Goal: Information Seeking & Learning: Compare options

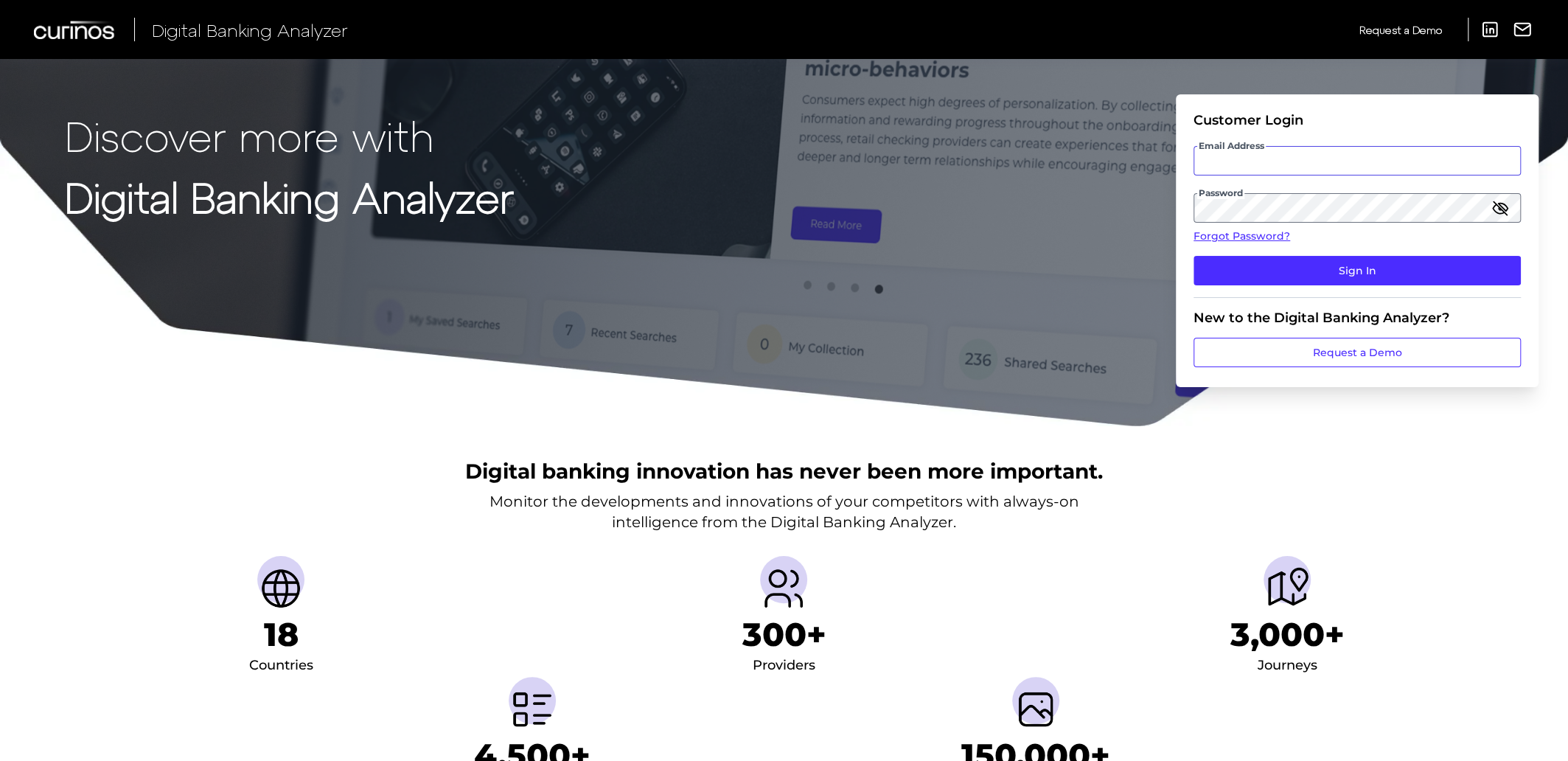
type input "Suraya.Randawa.demo@curinos.com"
click at [1330, 156] on input "Suraya.Randawa.demo@curinos.com" at bounding box center [1357, 161] width 328 height 30
click at [1330, 160] on input "Suraya.Randawa.demo@curinos.com" at bounding box center [1357, 161] width 328 height 30
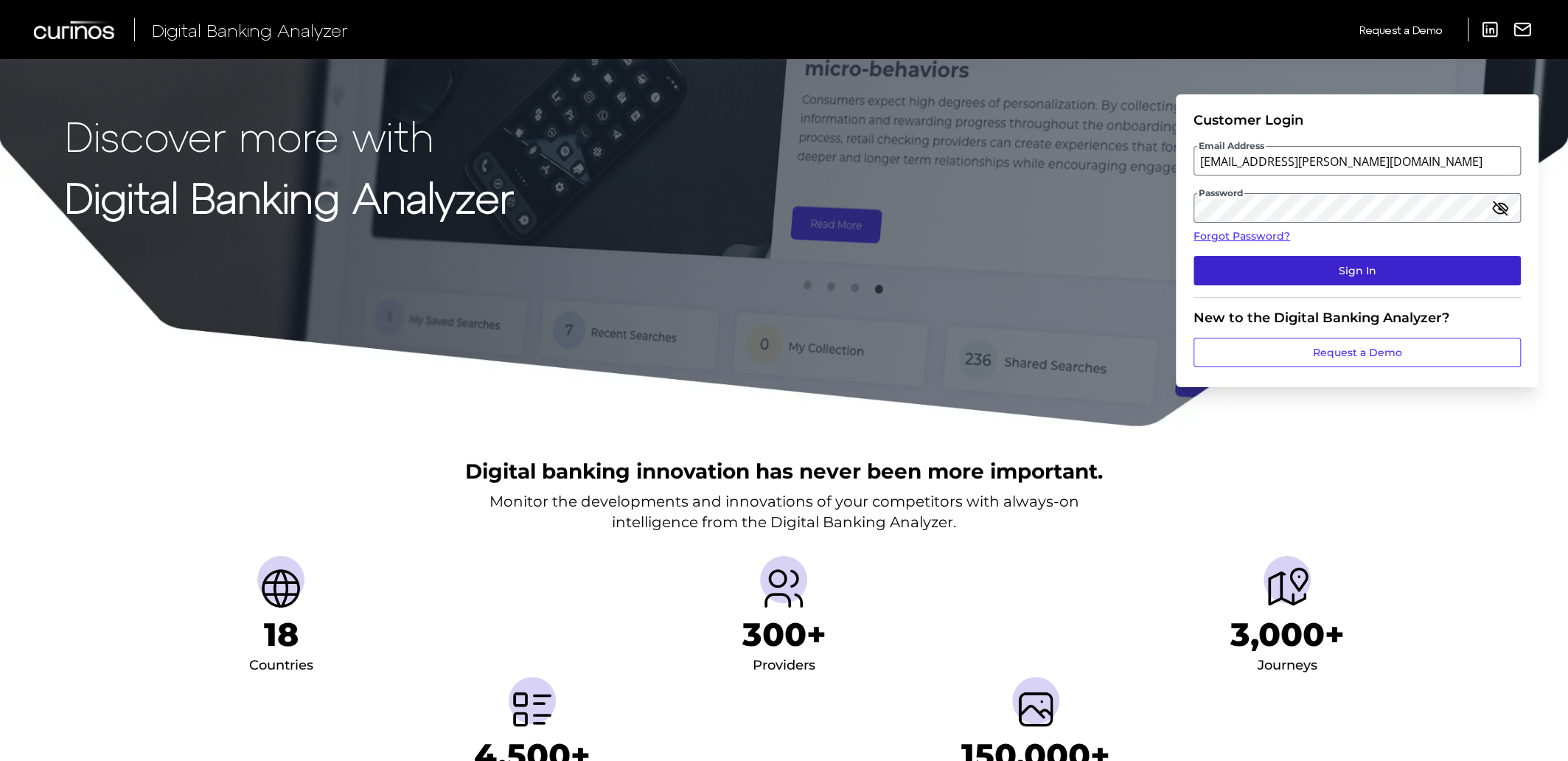
click at [1406, 267] on button "Sign In" at bounding box center [1357, 271] width 328 height 30
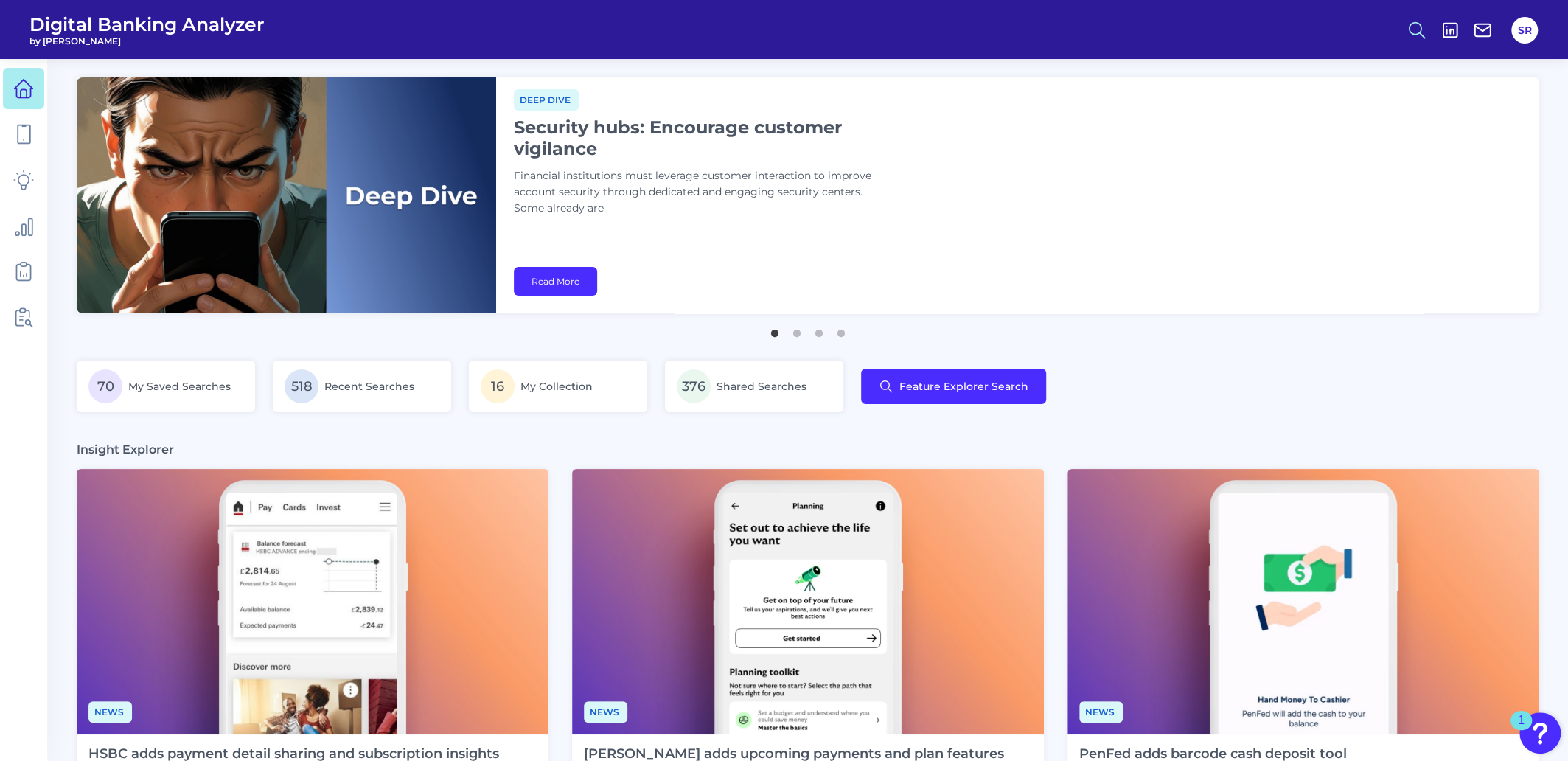
click at [1419, 30] on icon at bounding box center [1417, 31] width 21 height 21
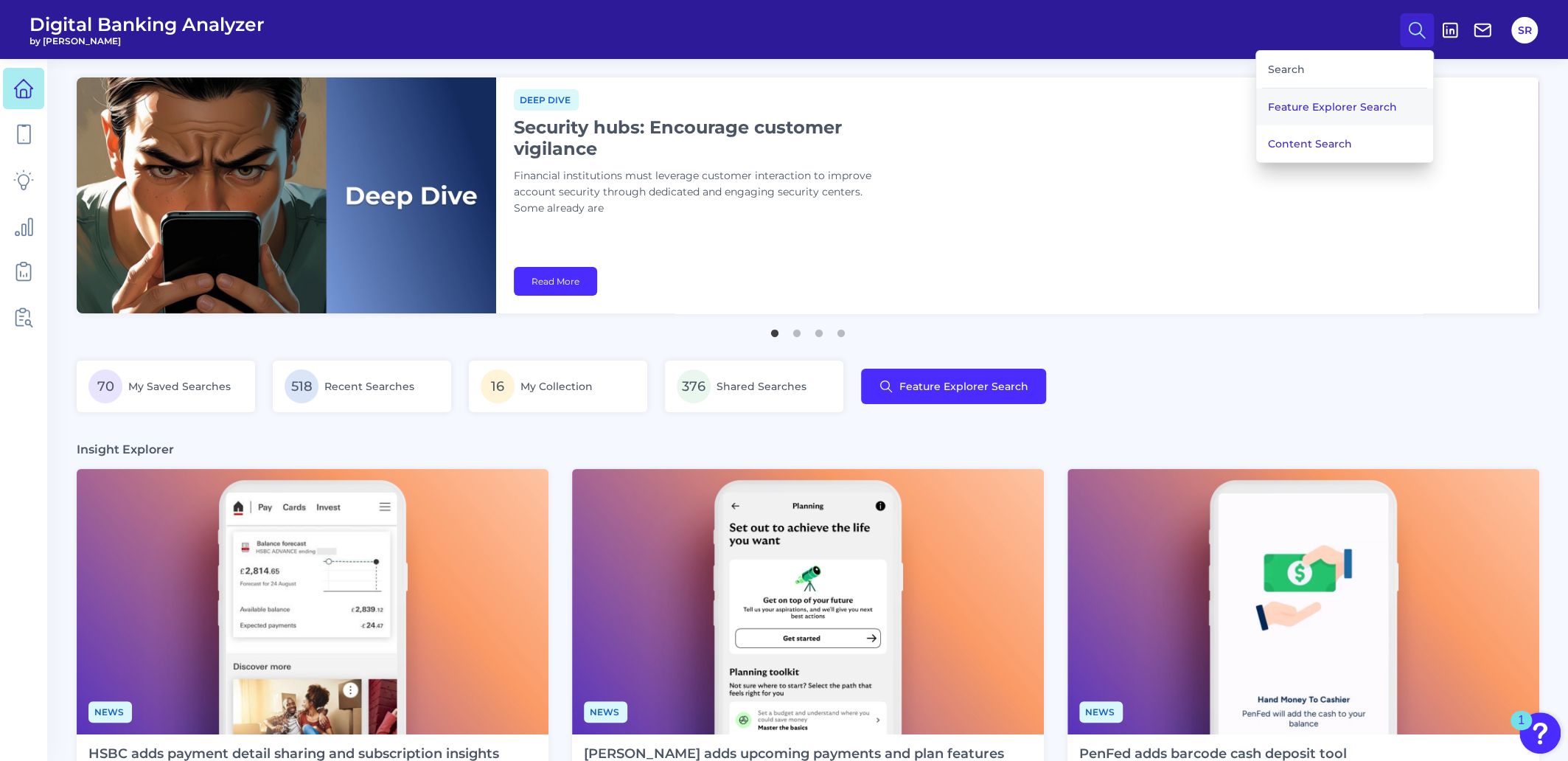
click at [1314, 105] on button "Feature Explorer Search" at bounding box center [1344, 107] width 176 height 37
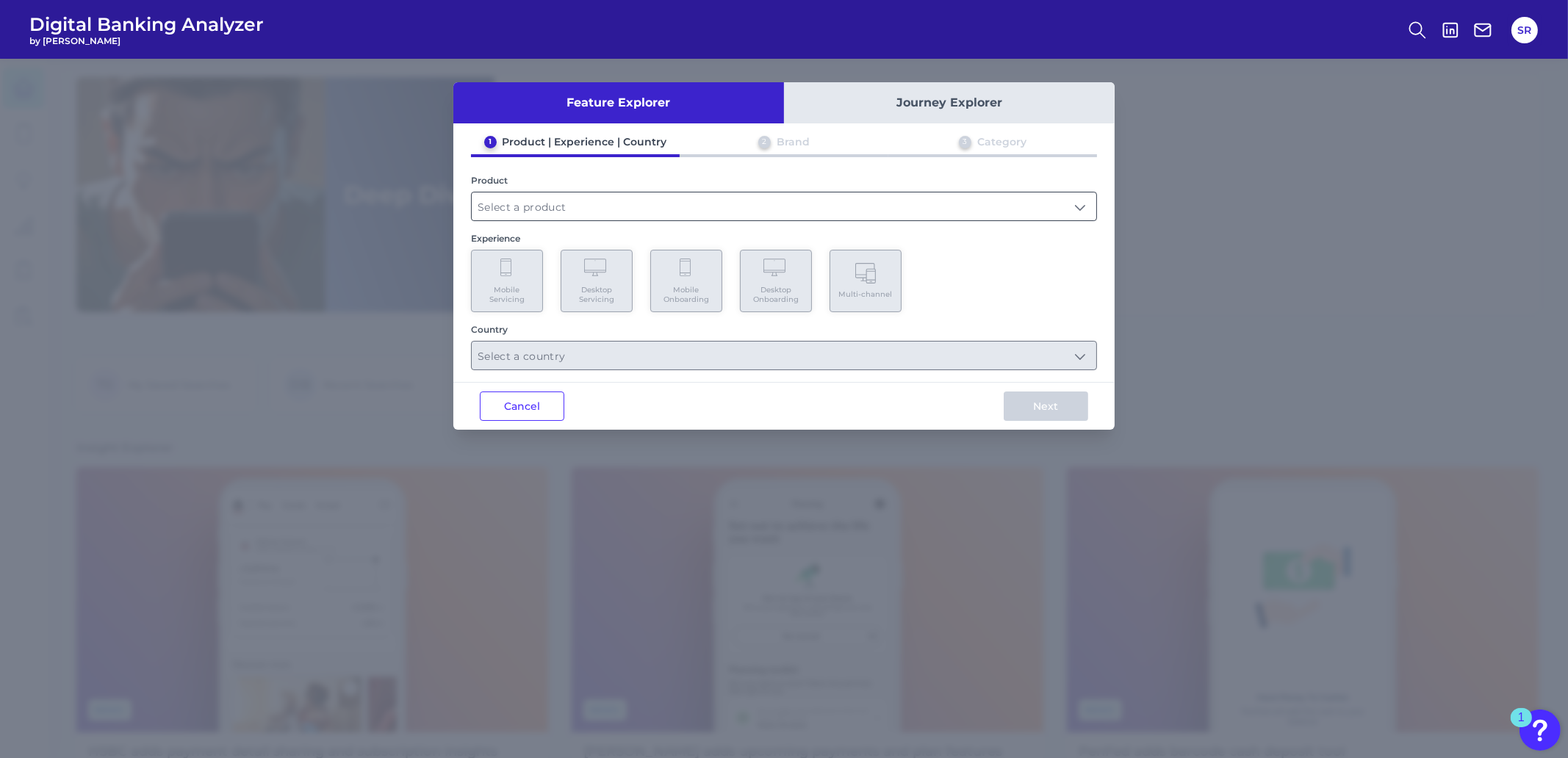
click at [665, 210] on input "text" at bounding box center [784, 206] width 624 height 28
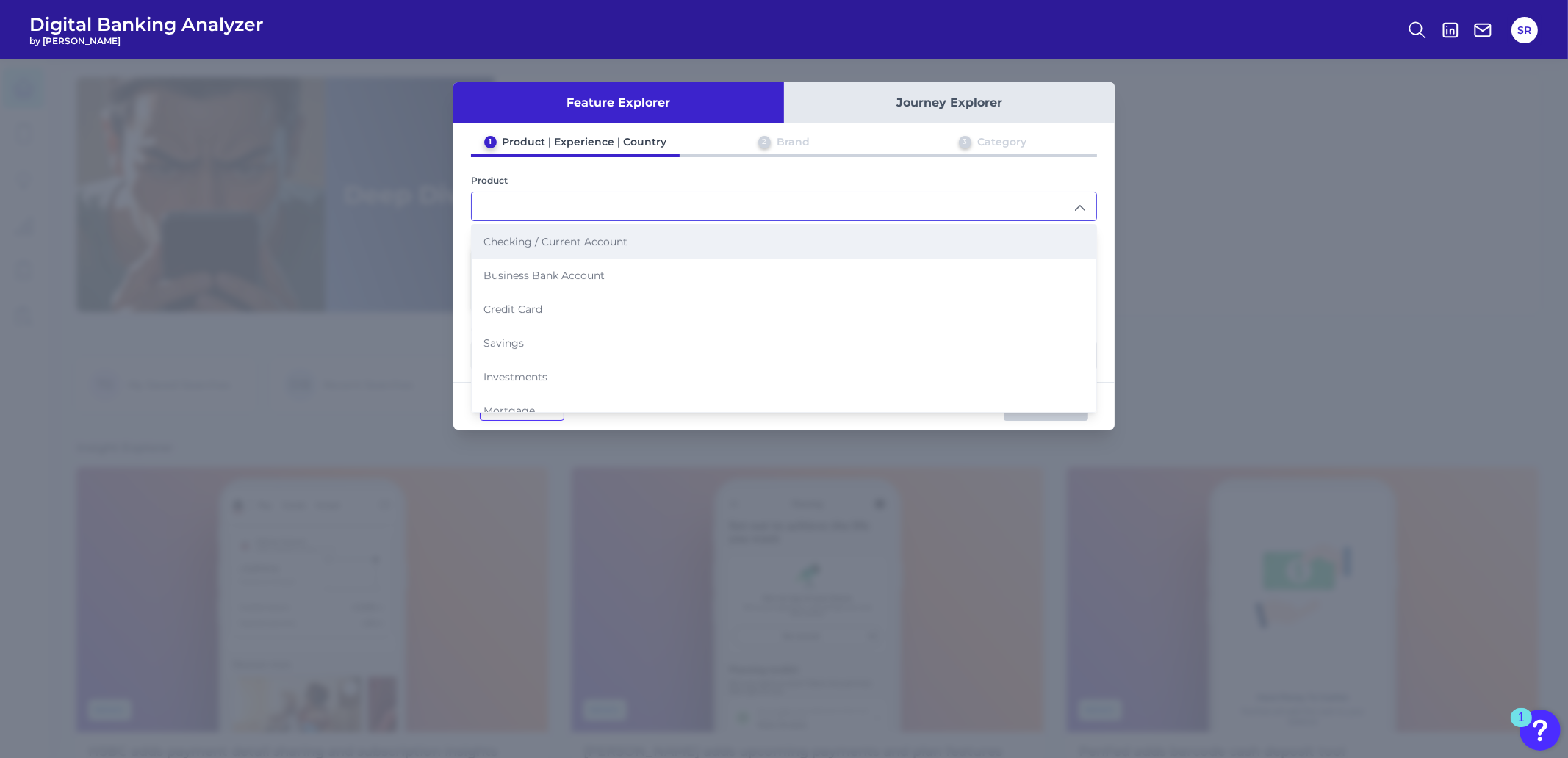
click at [545, 240] on span "Checking / Current Account" at bounding box center [555, 241] width 144 height 13
type input "Checking / Current Account"
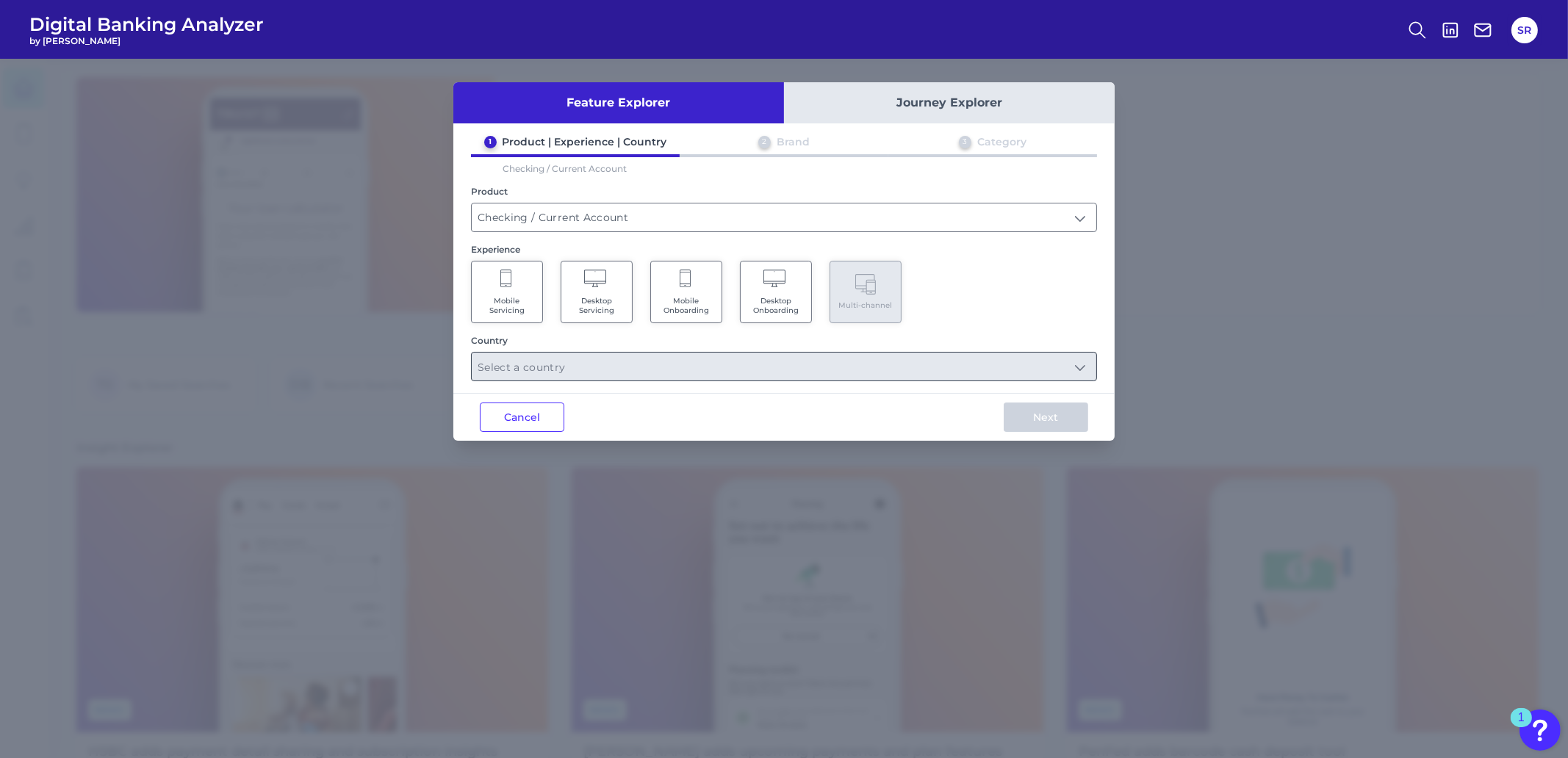
drag, startPoint x: 695, startPoint y: 292, endPoint x: 1037, endPoint y: 386, distance: 354.7
click at [696, 292] on Onboarding "Mobile Onboarding" at bounding box center [686, 292] width 72 height 63
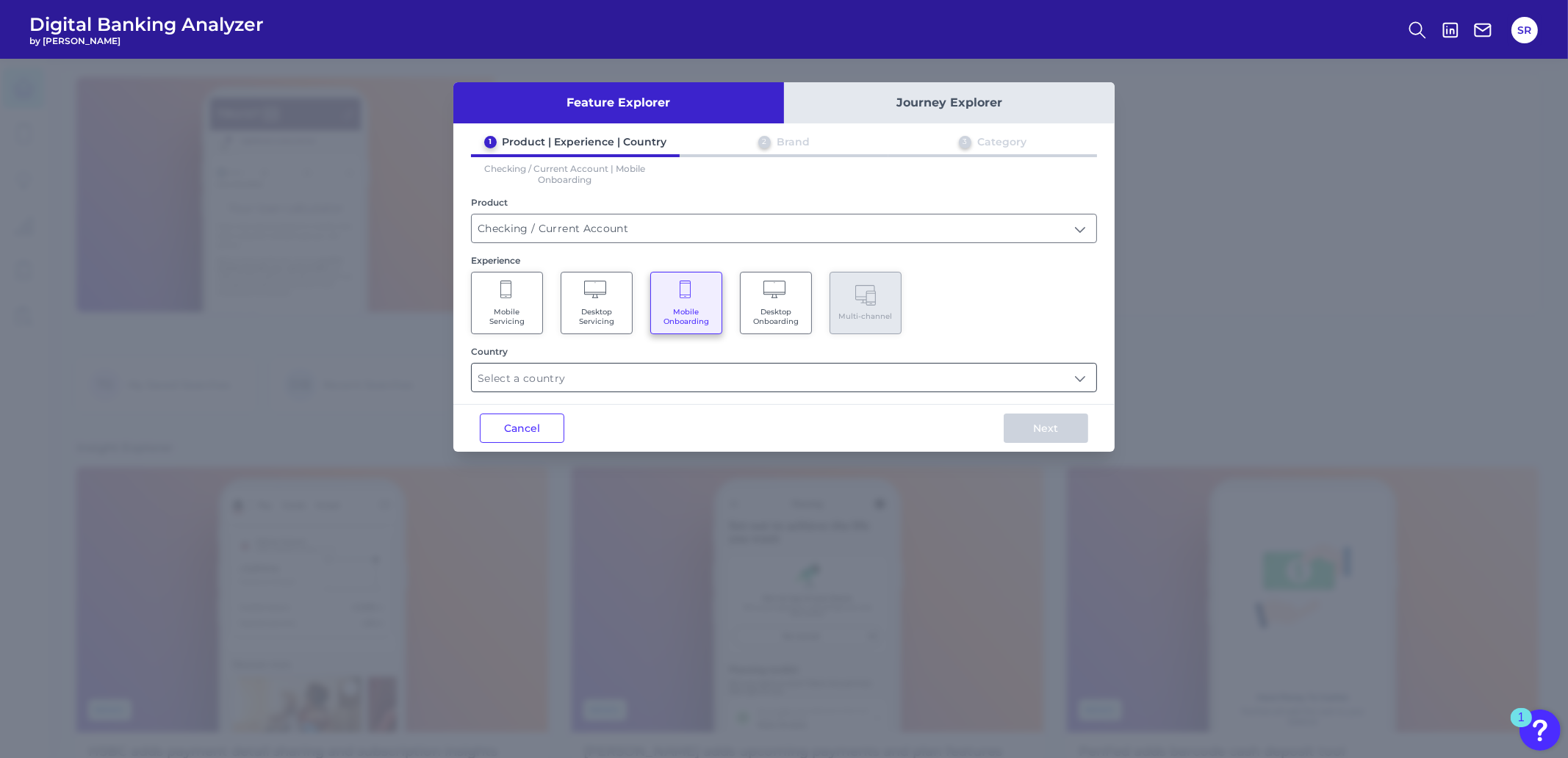
click at [1079, 379] on input "text" at bounding box center [784, 378] width 624 height 28
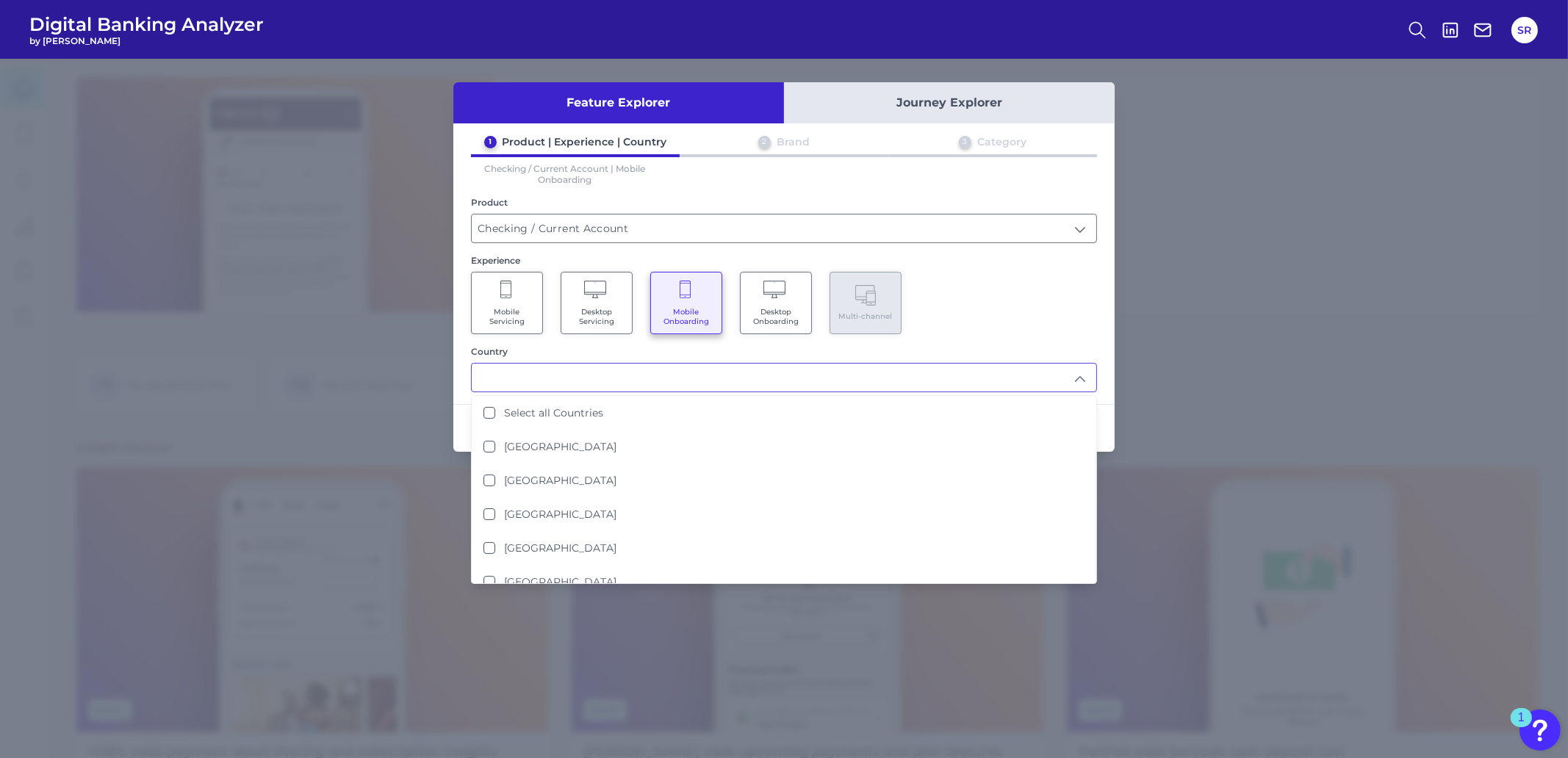
click at [490, 479] on States "United States" at bounding box center [488, 480] width 11 height 11
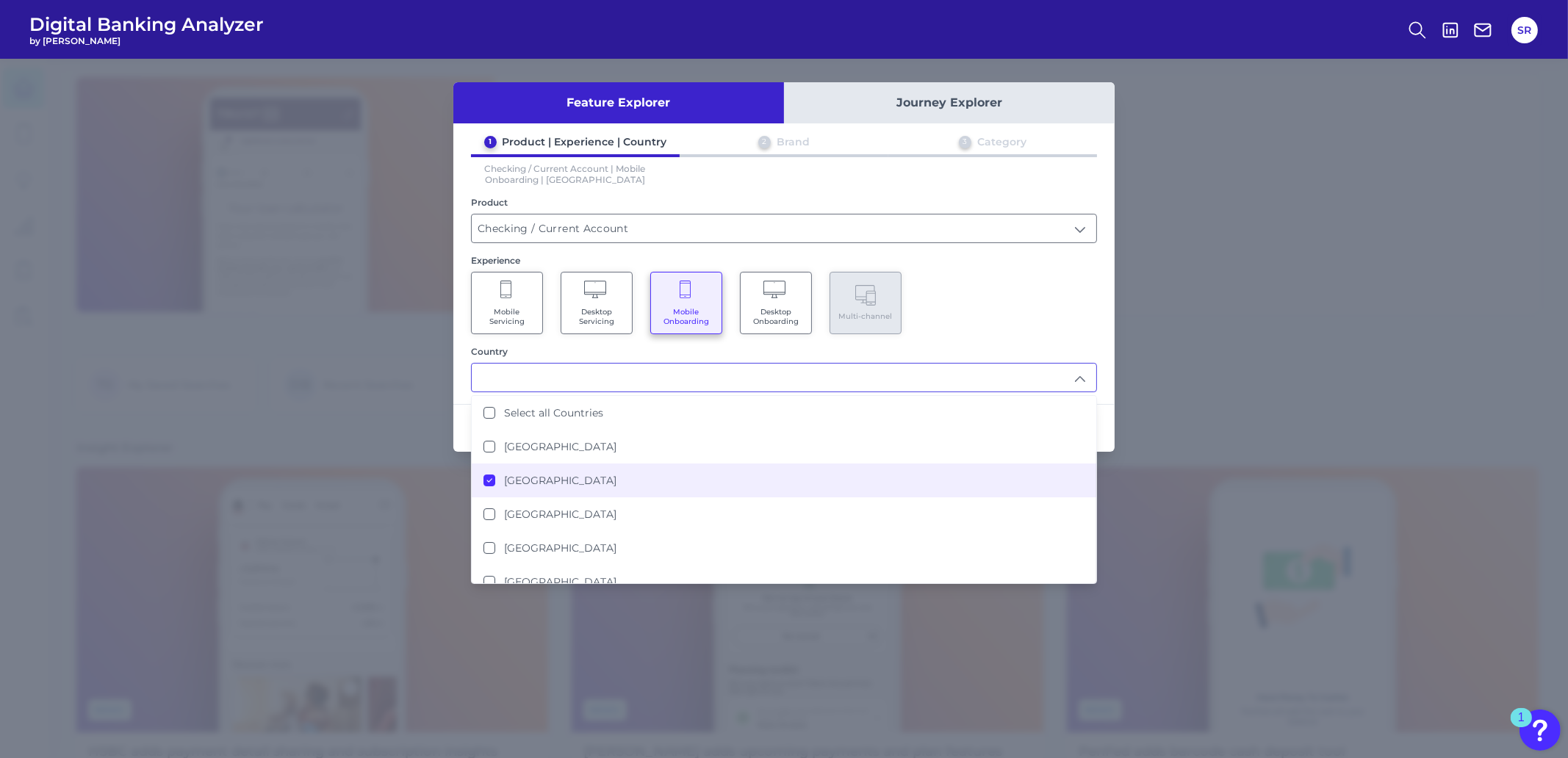
type input "United States"
click at [1057, 280] on div "Mobile Servicing Desktop Servicing Mobile Onboarding Desktop Onboarding Multi-c…" at bounding box center [784, 303] width 626 height 63
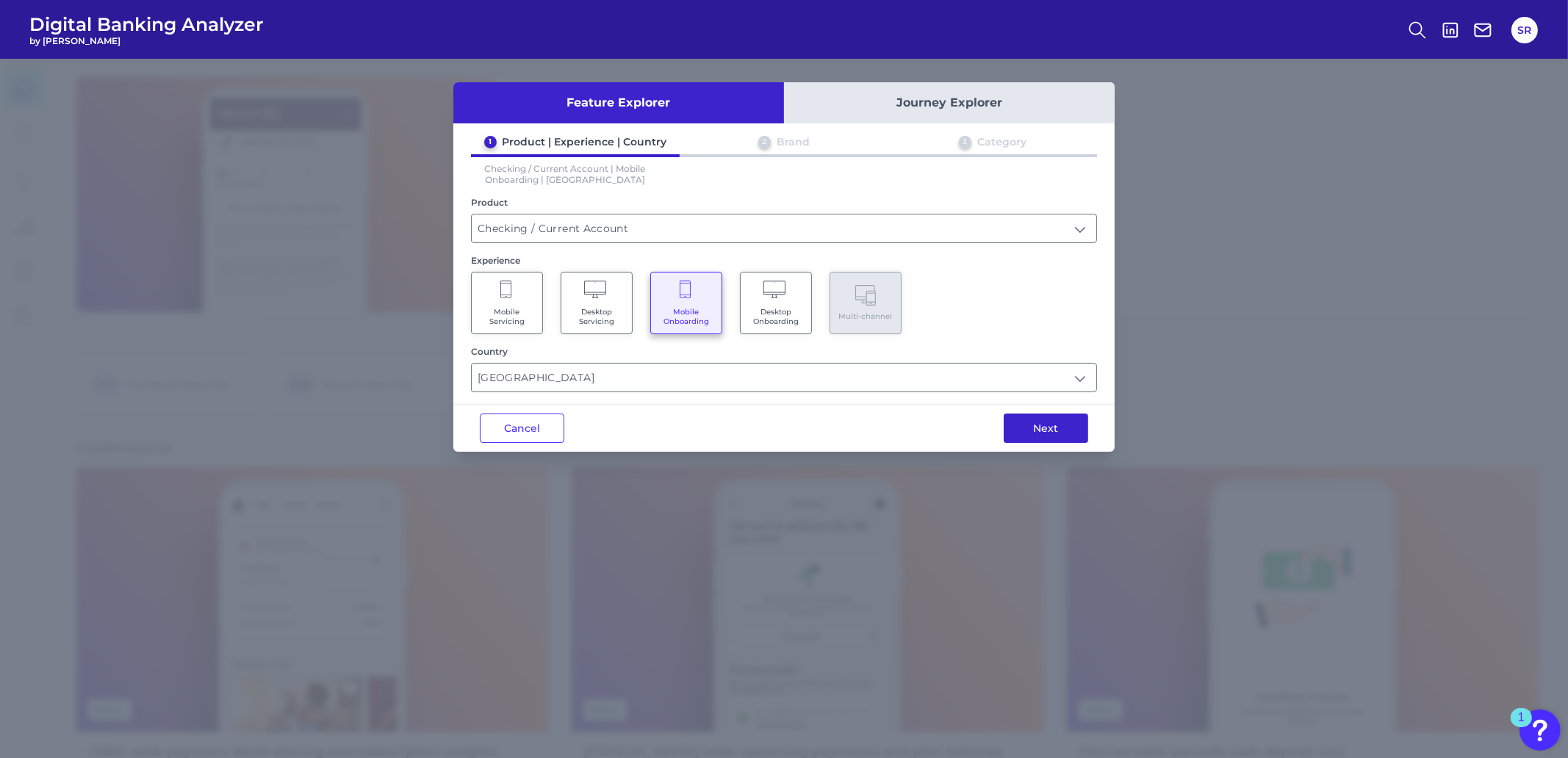
click at [1055, 429] on button "Next" at bounding box center [1046, 428] width 84 height 30
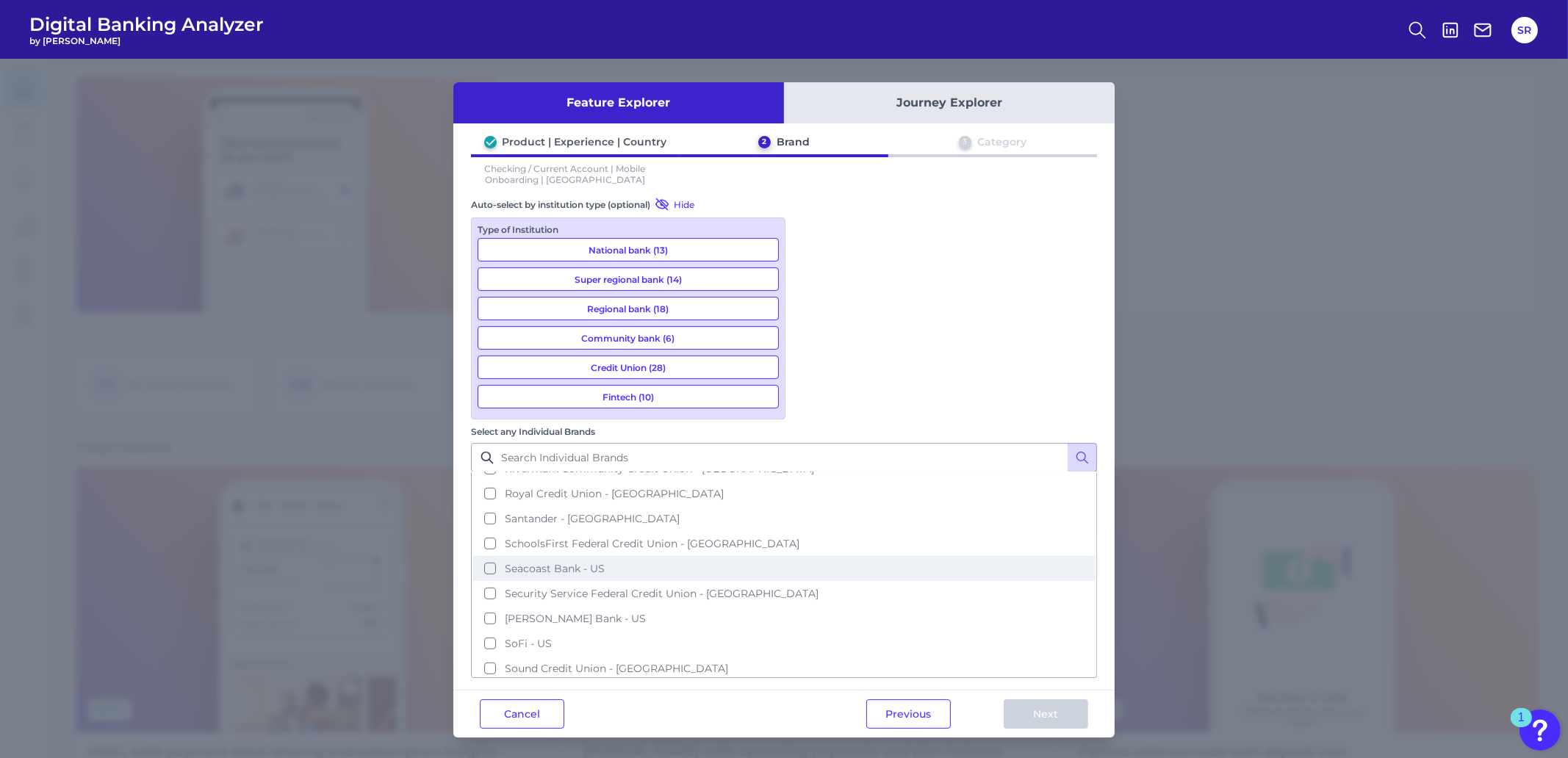
scroll to position [1615, 0]
click at [810, 680] on button "South State Bank - US" at bounding box center [784, 692] width 622 height 25
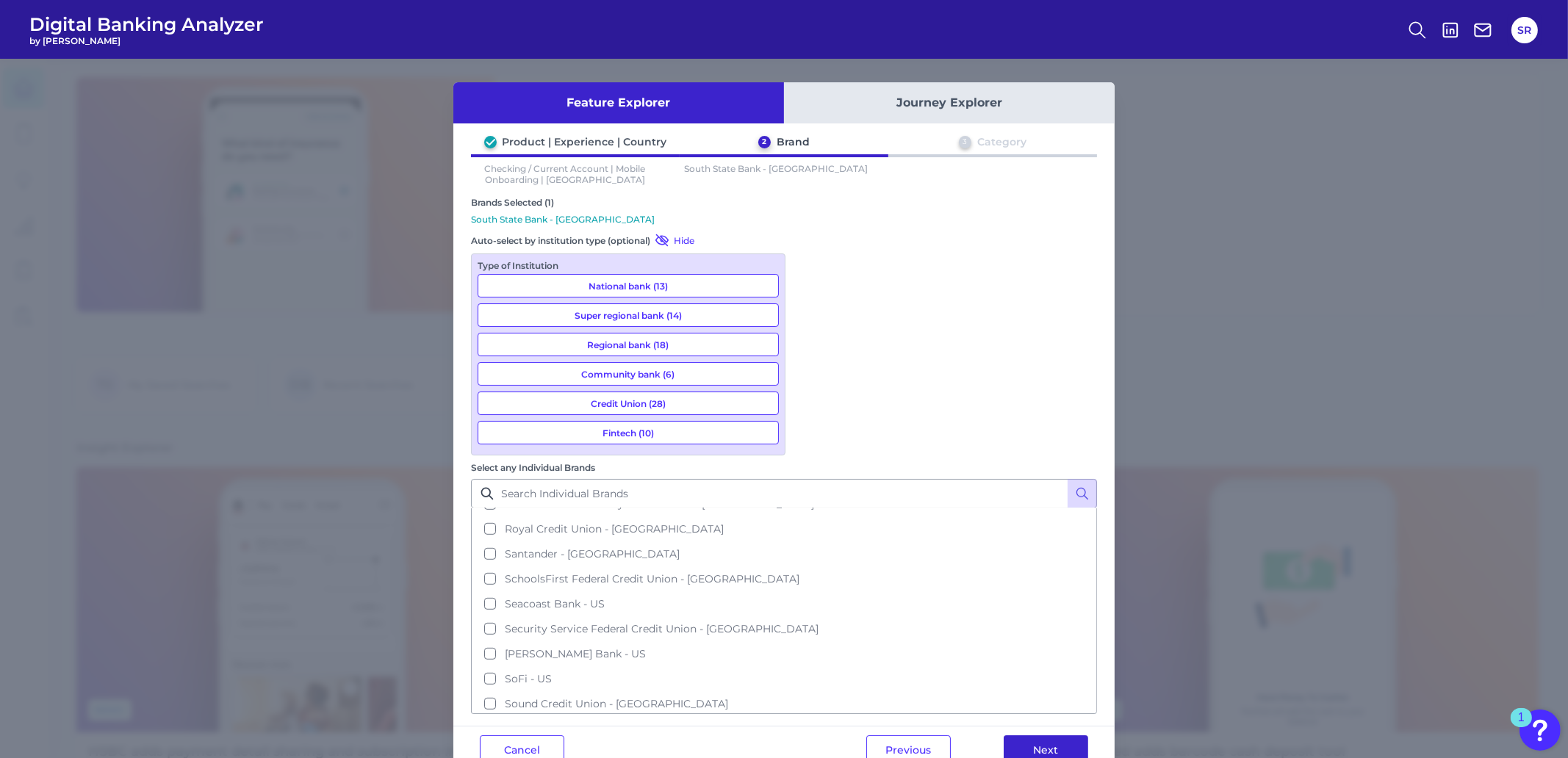
click at [1039, 735] on button "Next" at bounding box center [1046, 750] width 84 height 30
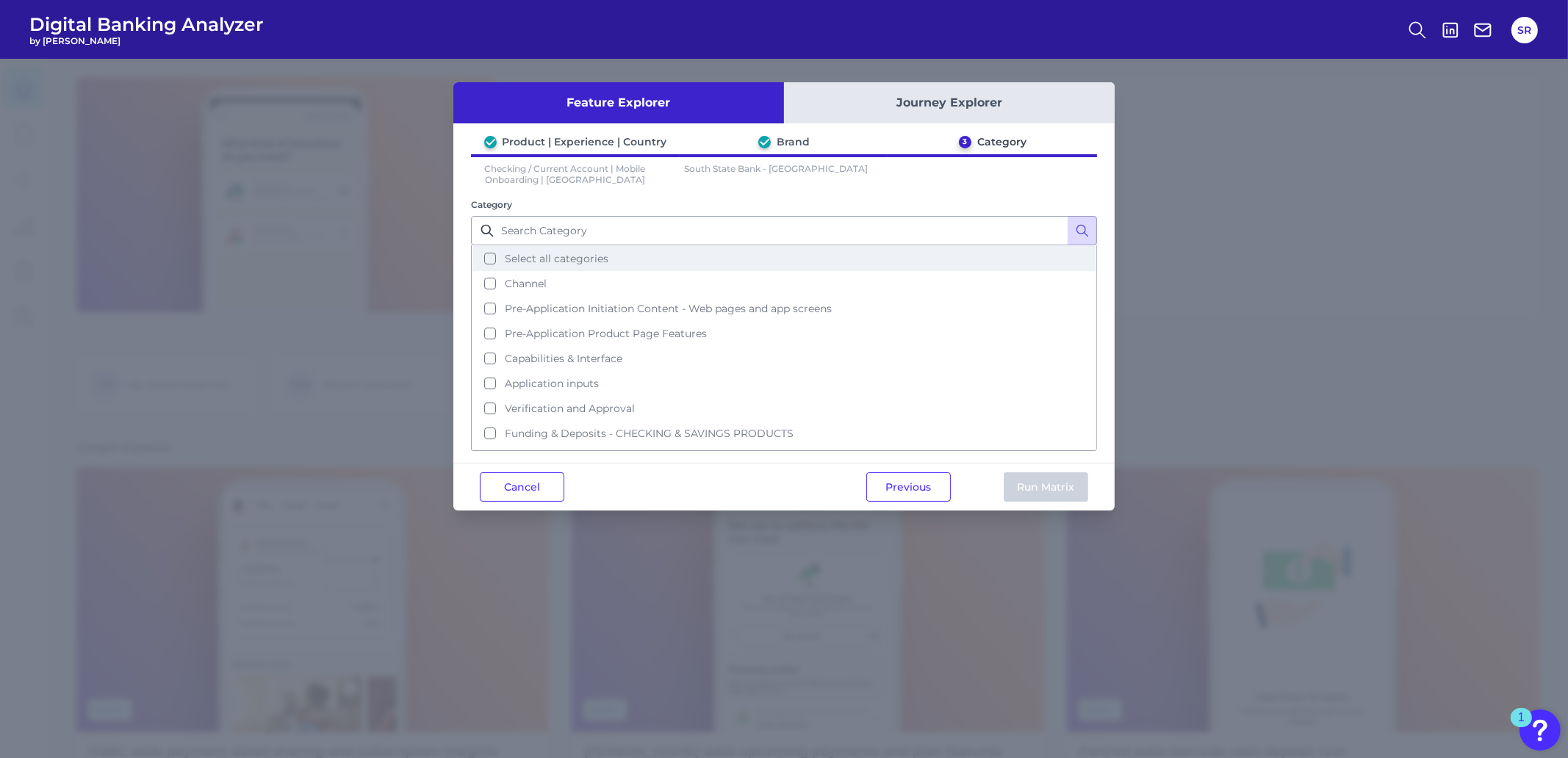
click at [491, 258] on button "Select all categories" at bounding box center [784, 258] width 622 height 25
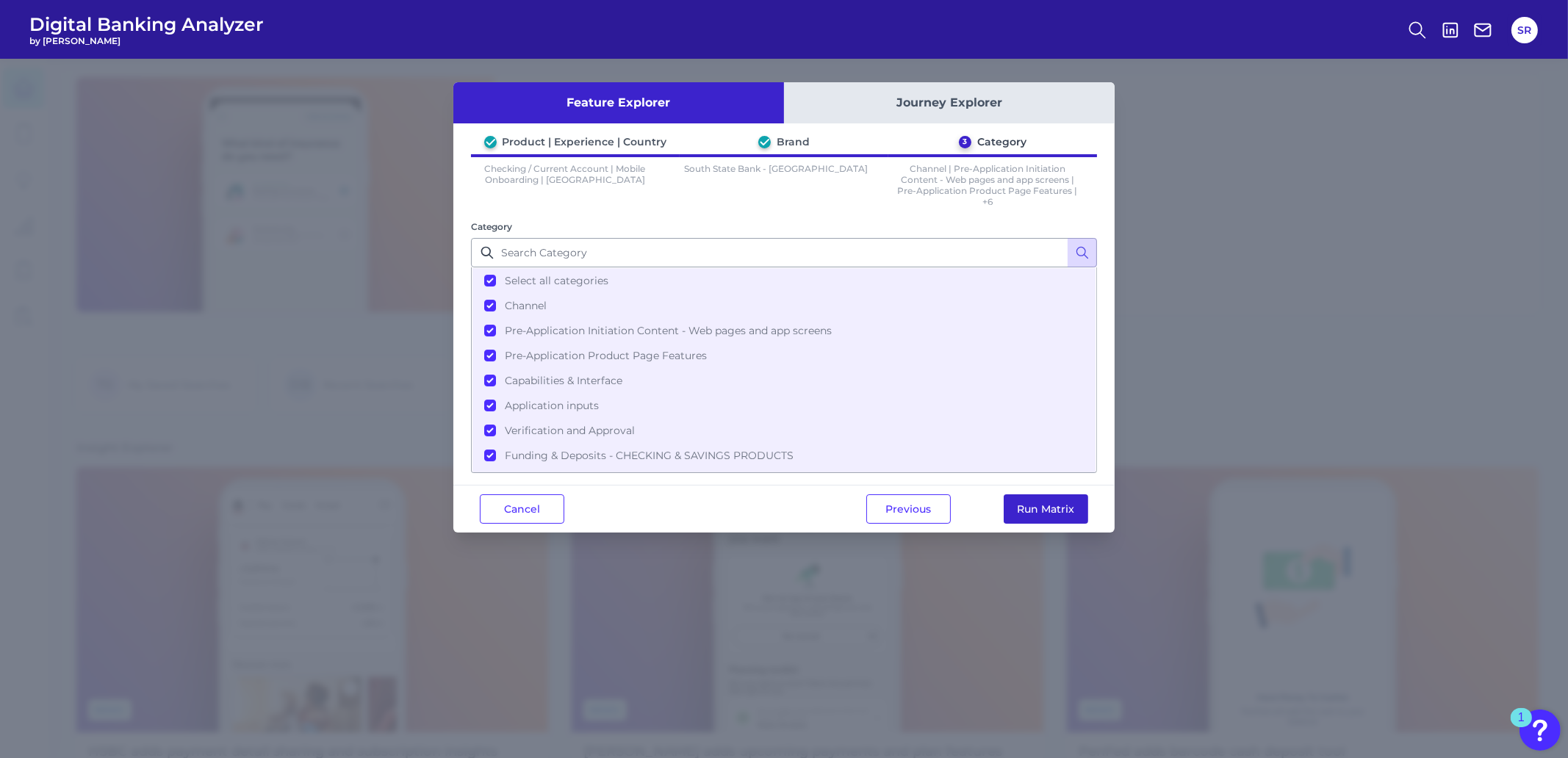
click at [1043, 505] on button "Run Matrix" at bounding box center [1046, 509] width 84 height 30
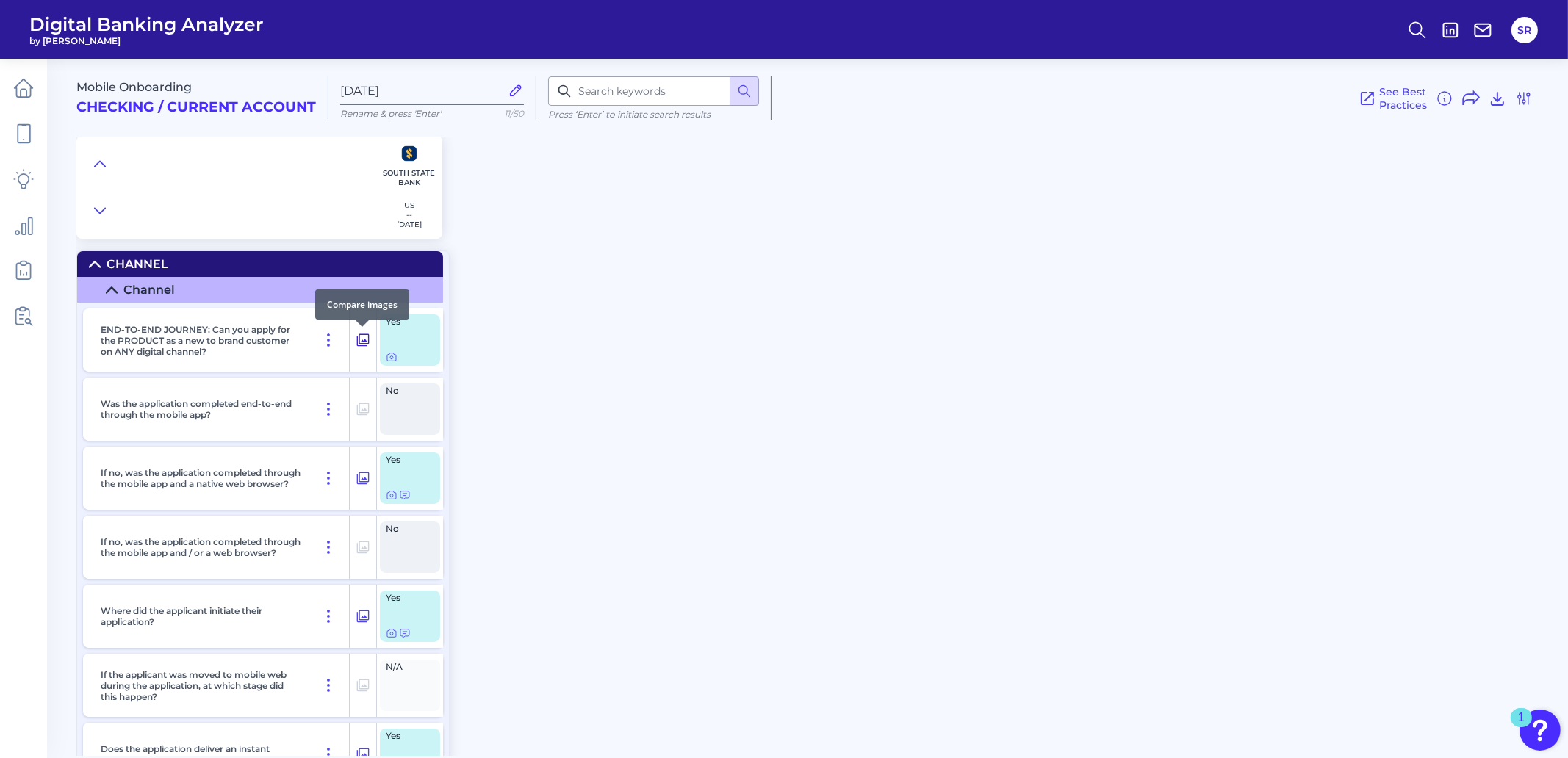
click at [367, 340] on icon at bounding box center [362, 340] width 15 height 17
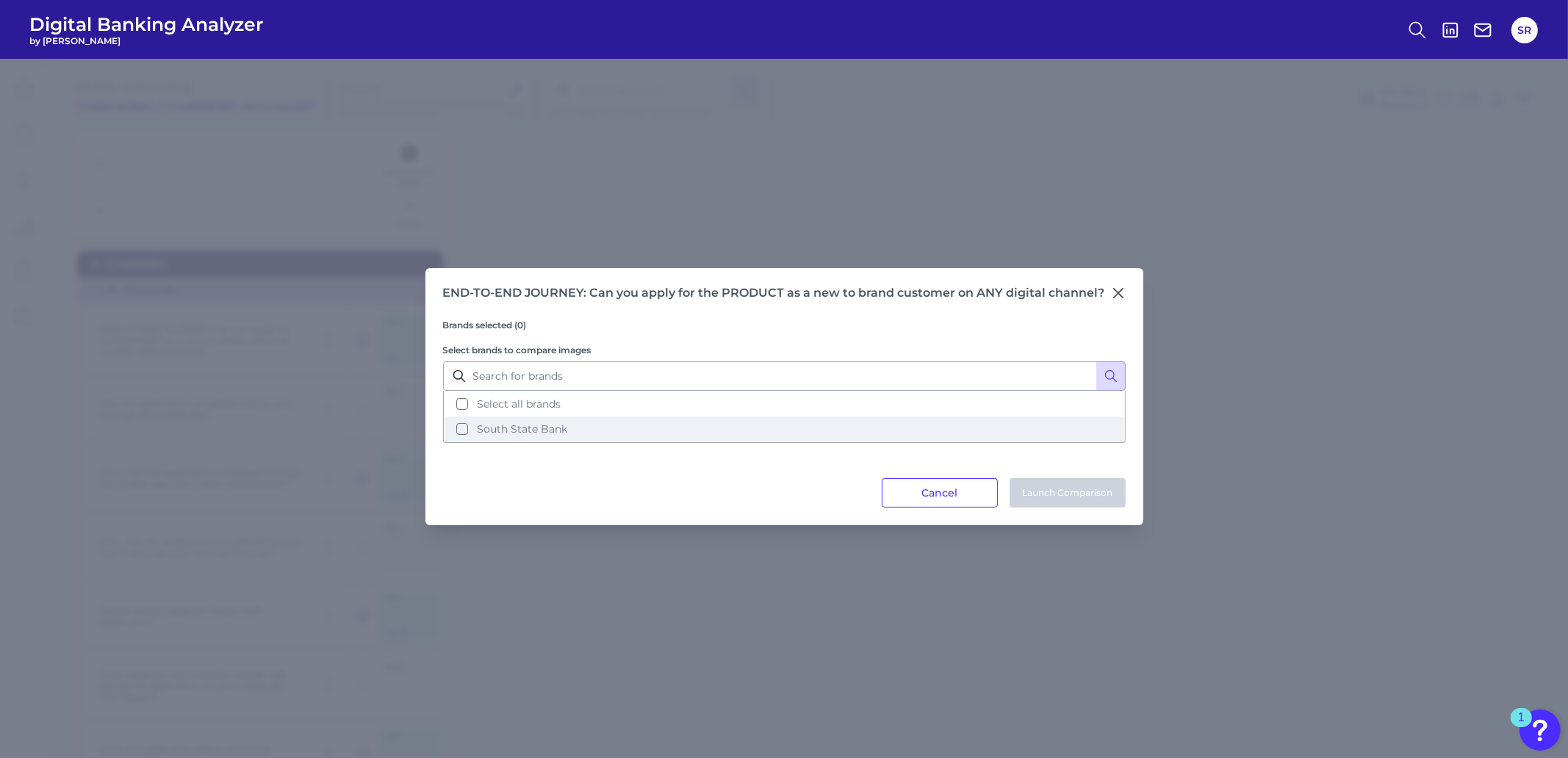
click at [454, 433] on button "South State Bank" at bounding box center [784, 428] width 679 height 25
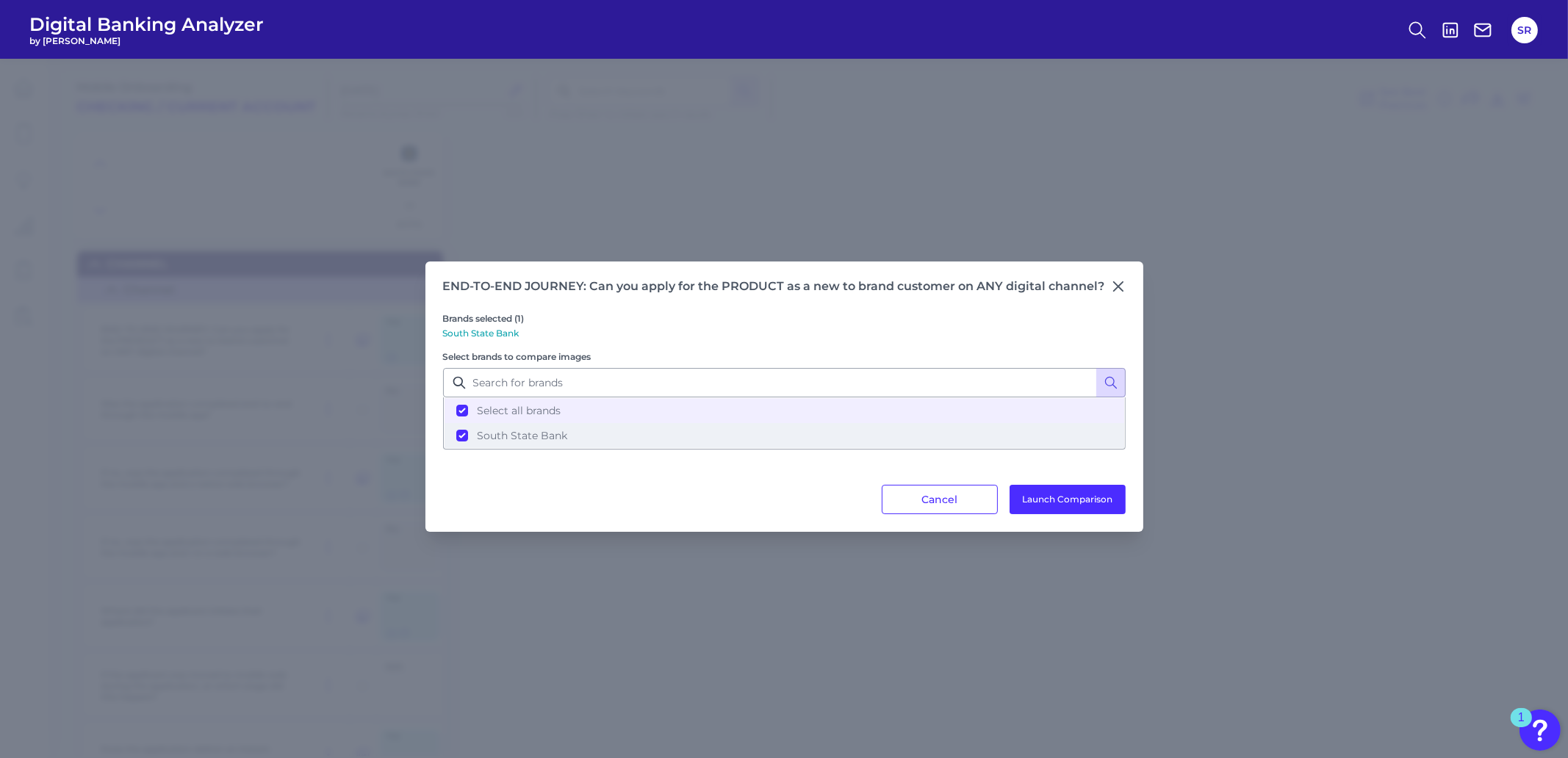
drag, startPoint x: 460, startPoint y: 430, endPoint x: 477, endPoint y: 432, distance: 17.1
click at [461, 430] on button "South State Bank" at bounding box center [784, 435] width 679 height 25
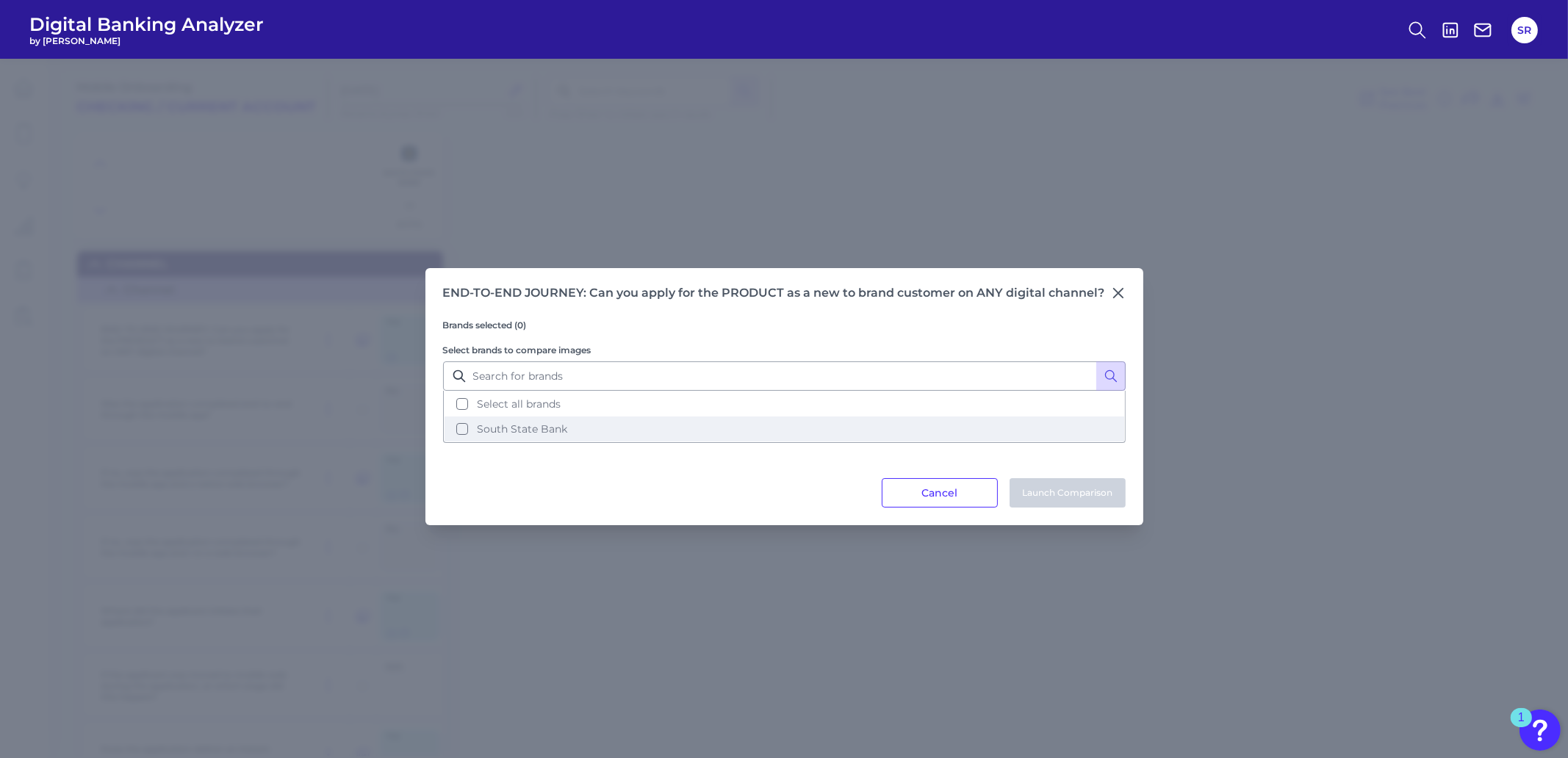
click at [463, 426] on button "South State Bank" at bounding box center [784, 428] width 679 height 25
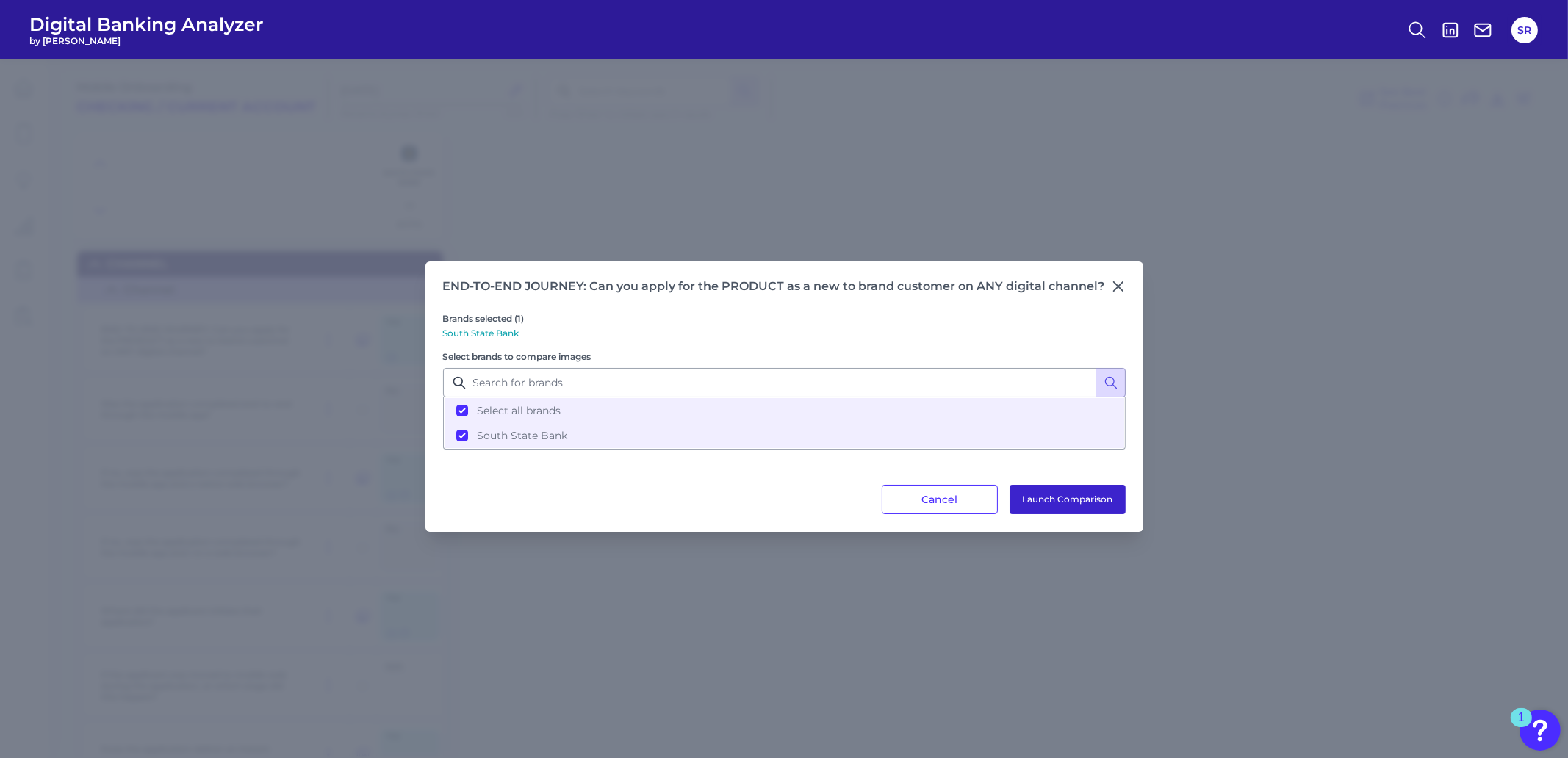
click at [1080, 498] on button "Launch Comparison" at bounding box center [1067, 500] width 116 height 30
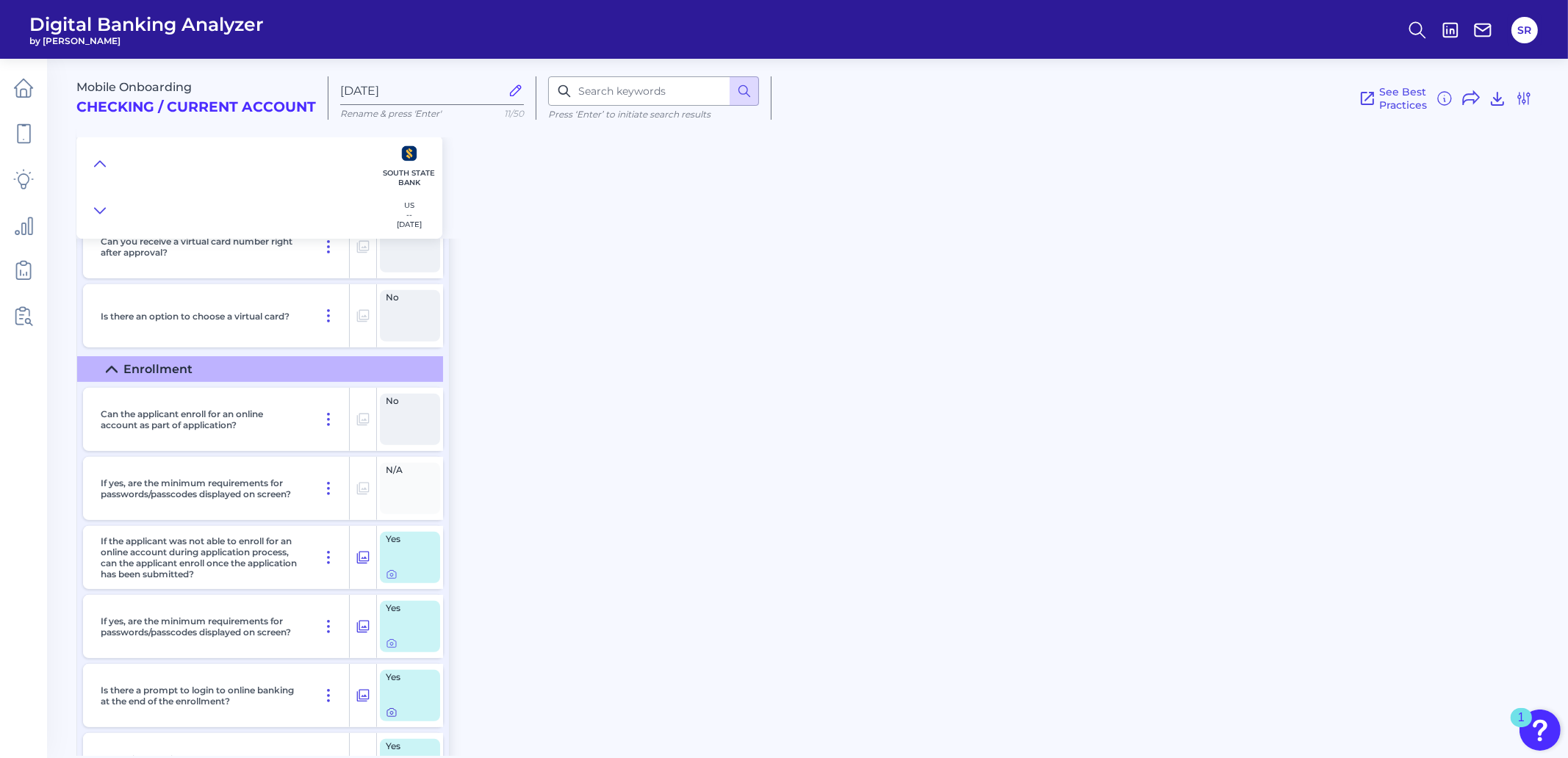
scroll to position [10371, 0]
click at [569, 645] on div "Mobile Onboarding Checking / Current Account Aug 26 2025 Rename & press 'Enter'…" at bounding box center [822, 401] width 1491 height 708
click at [907, 719] on div "Mobile Onboarding Checking / Current Account Aug 26 2025 Rename & press 'Enter'…" at bounding box center [822, 401] width 1491 height 708
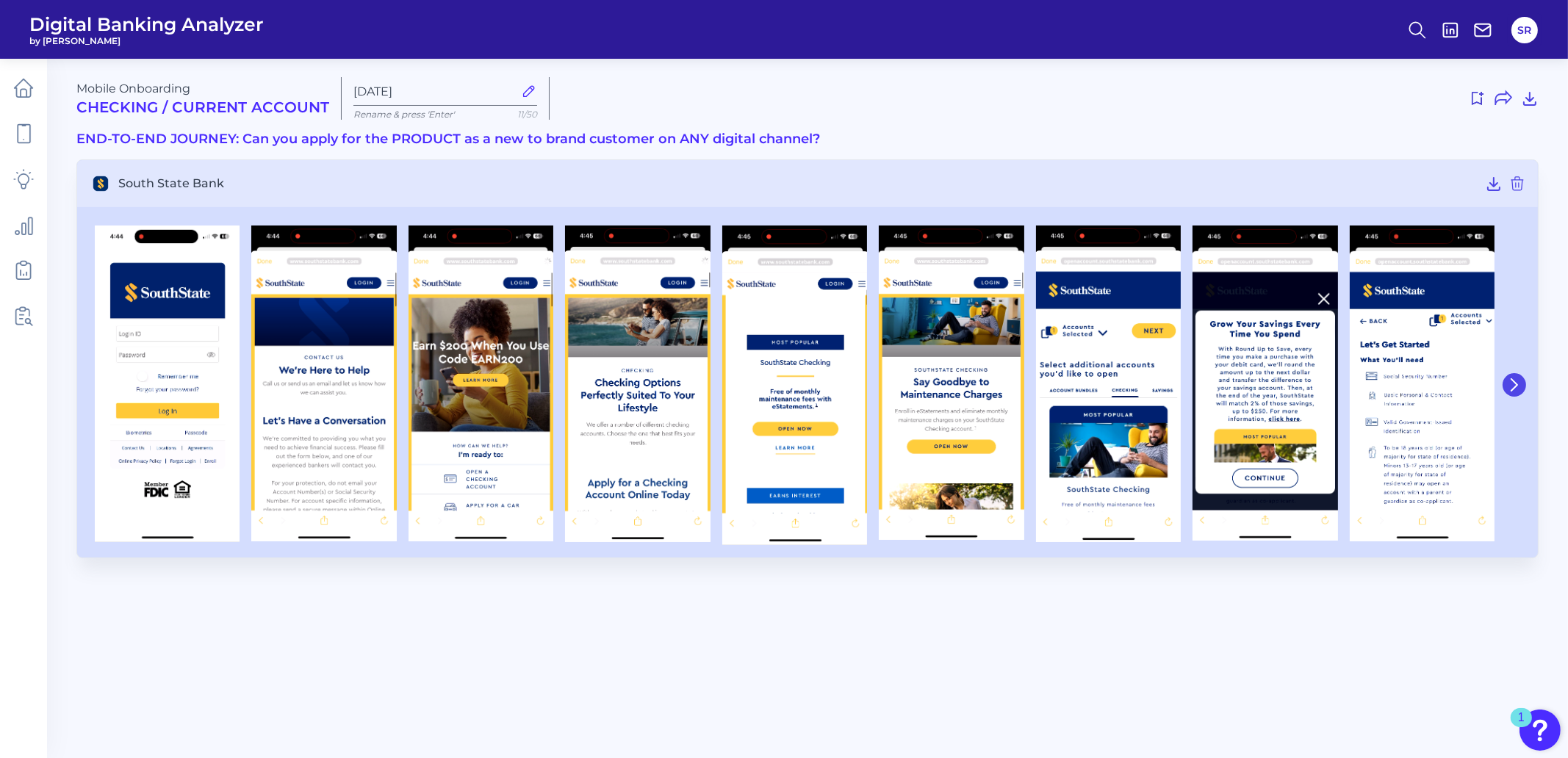
click at [1515, 383] on icon at bounding box center [1514, 384] width 6 height 11
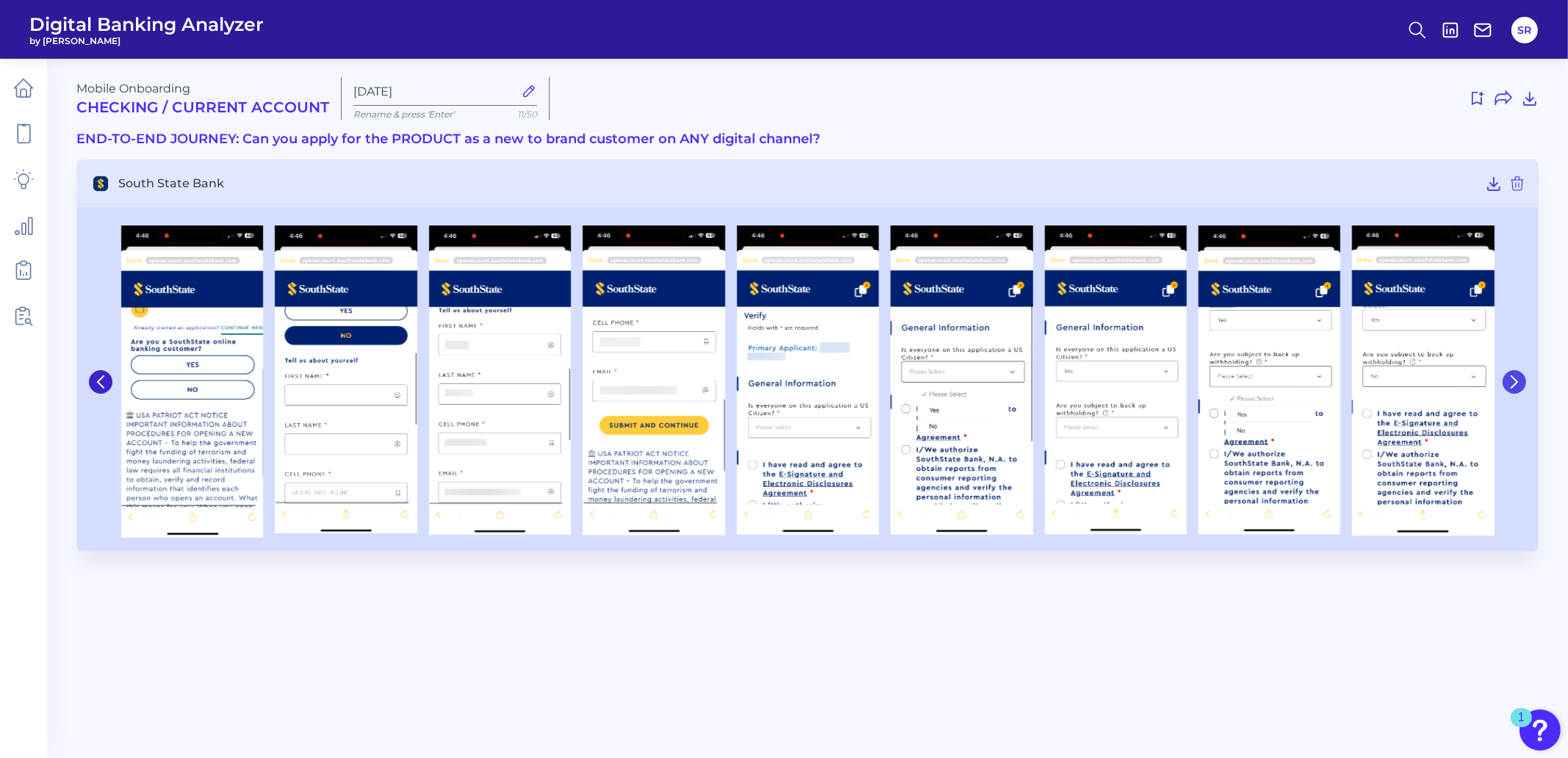
click at [1515, 383] on icon at bounding box center [1513, 381] width 13 height 13
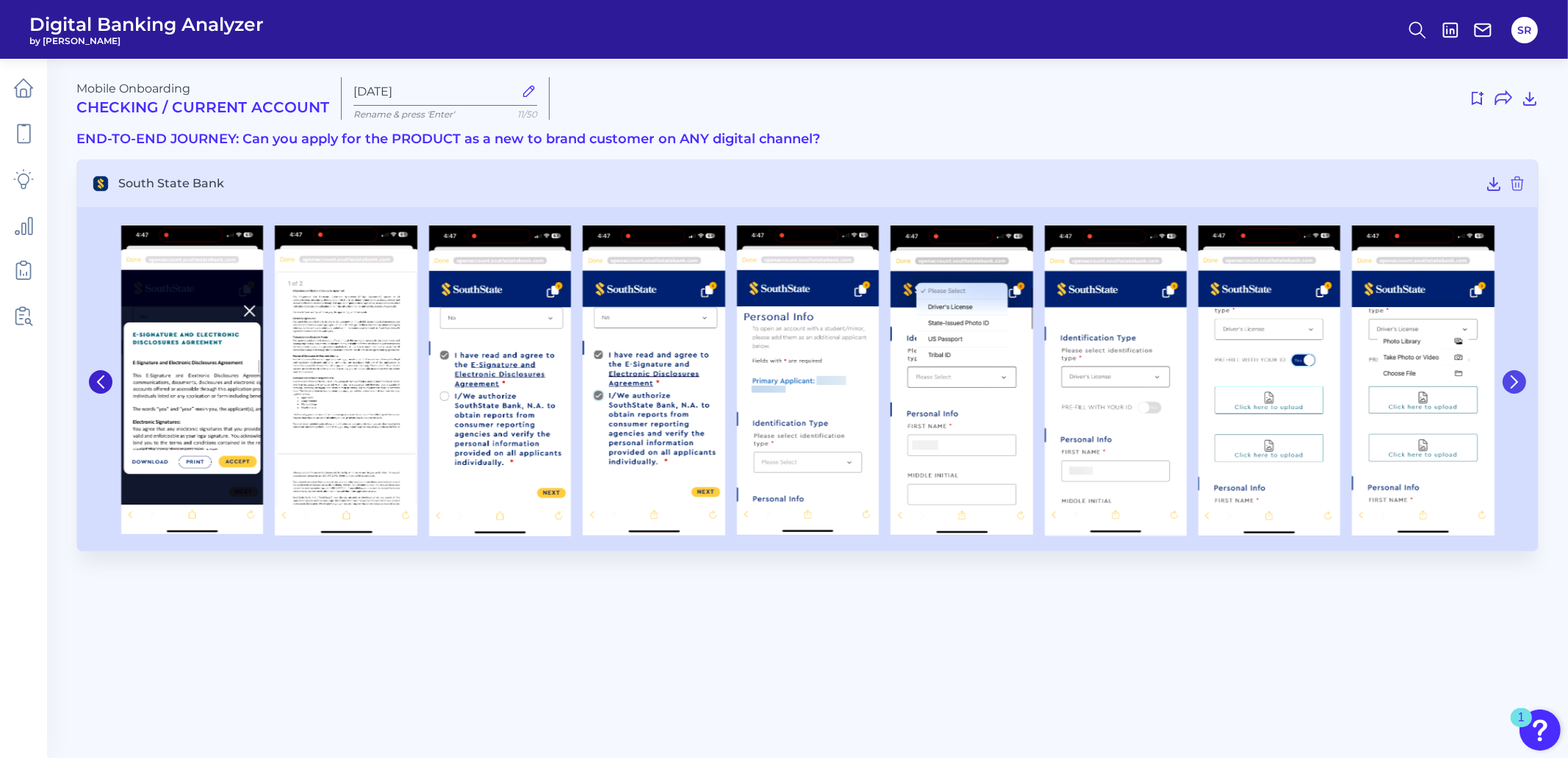
click at [1515, 383] on icon at bounding box center [1513, 381] width 13 height 13
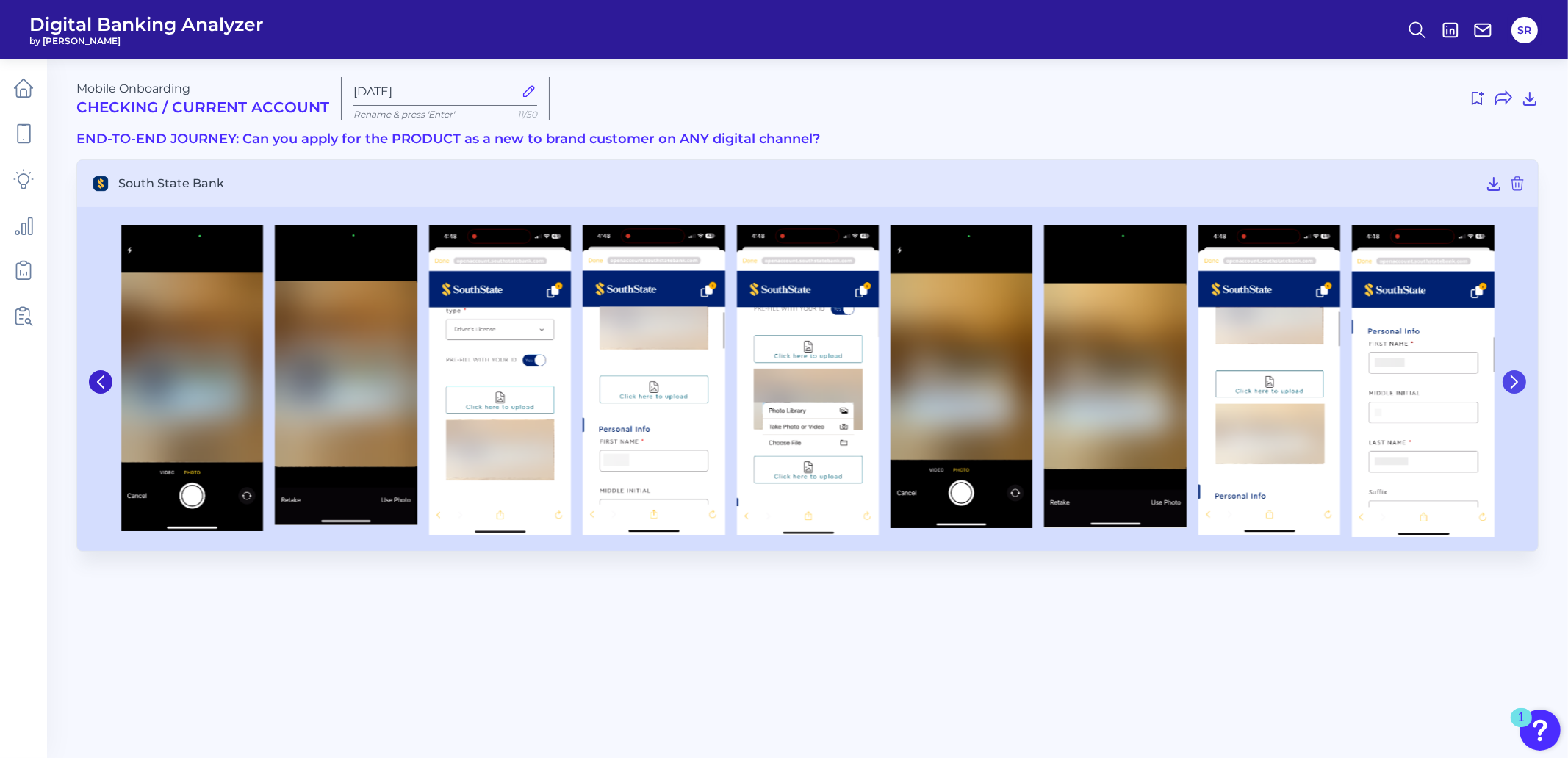
click at [1515, 383] on icon at bounding box center [1513, 381] width 13 height 13
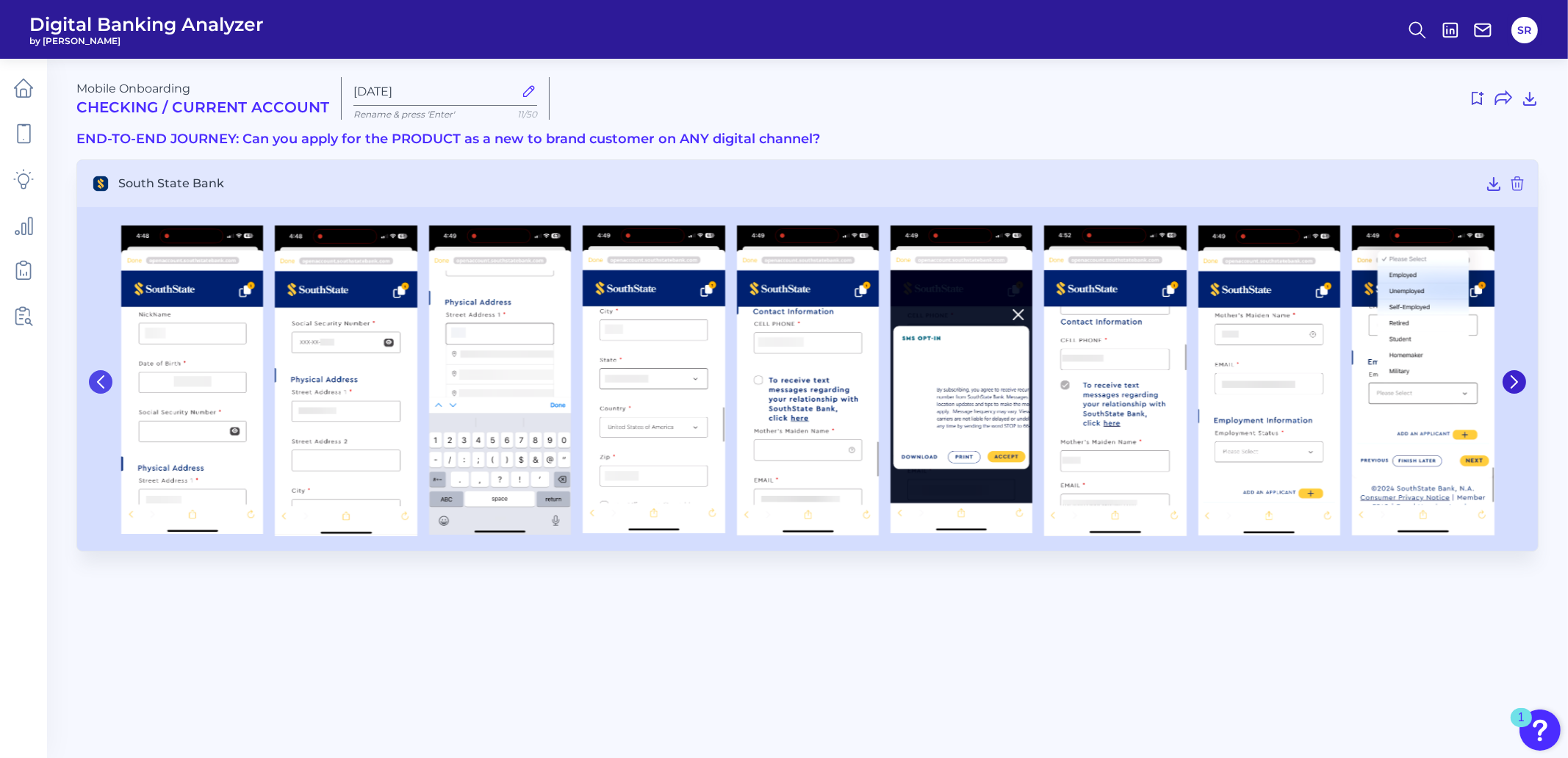
click at [91, 383] on button at bounding box center [100, 381] width 24 height 23
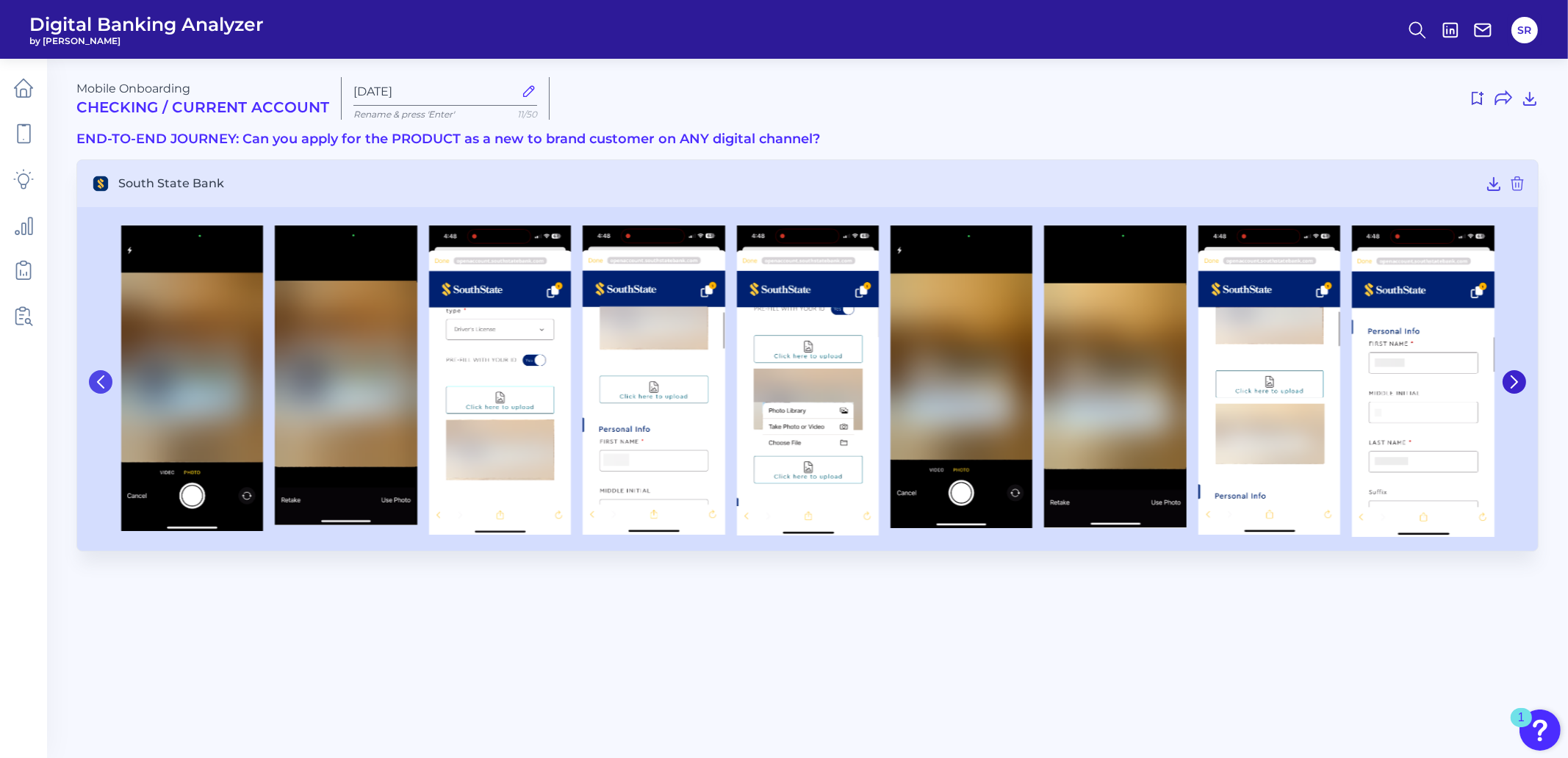
click at [91, 383] on button at bounding box center [100, 381] width 24 height 23
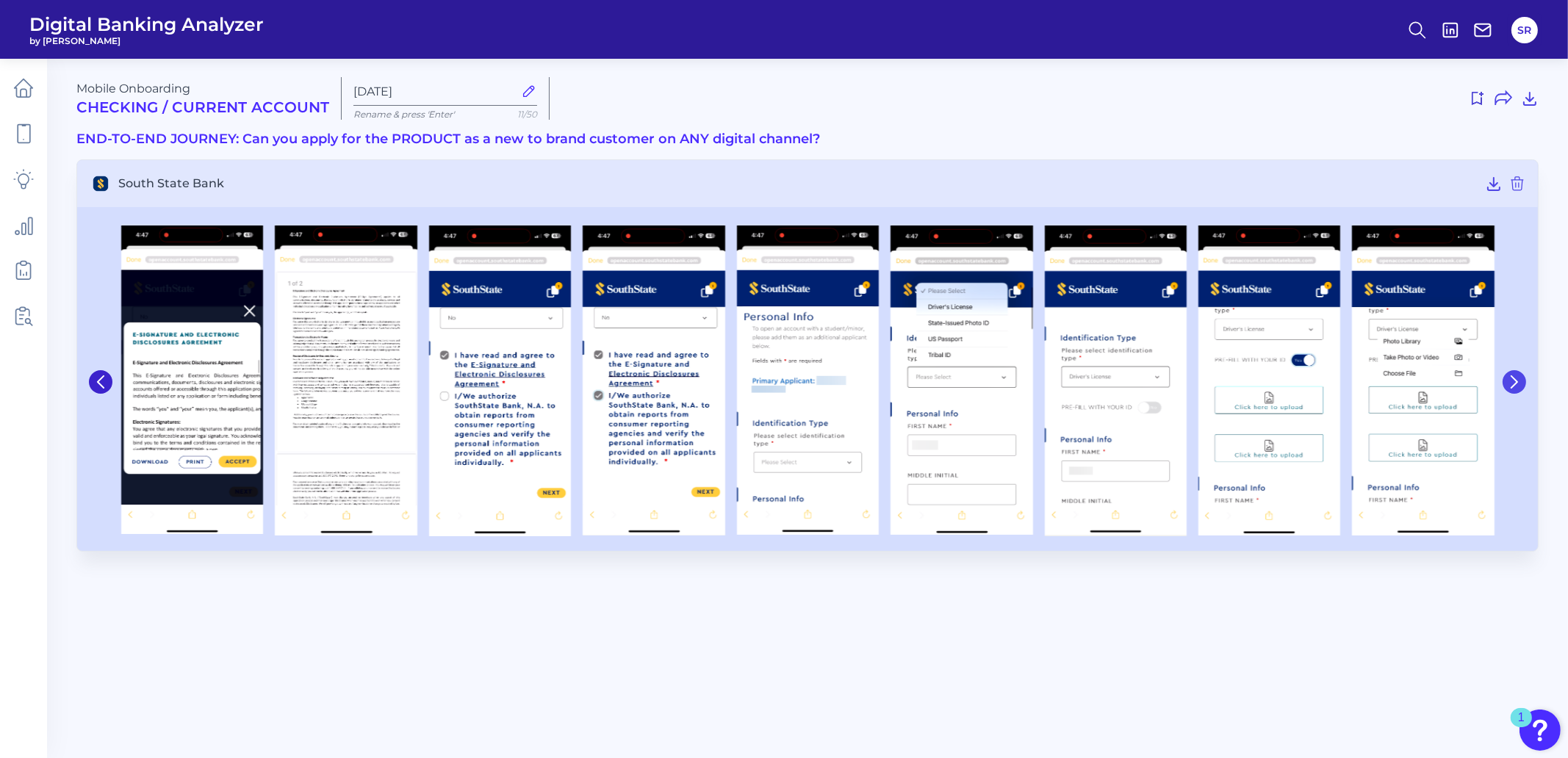
click at [1508, 380] on icon at bounding box center [1513, 381] width 13 height 13
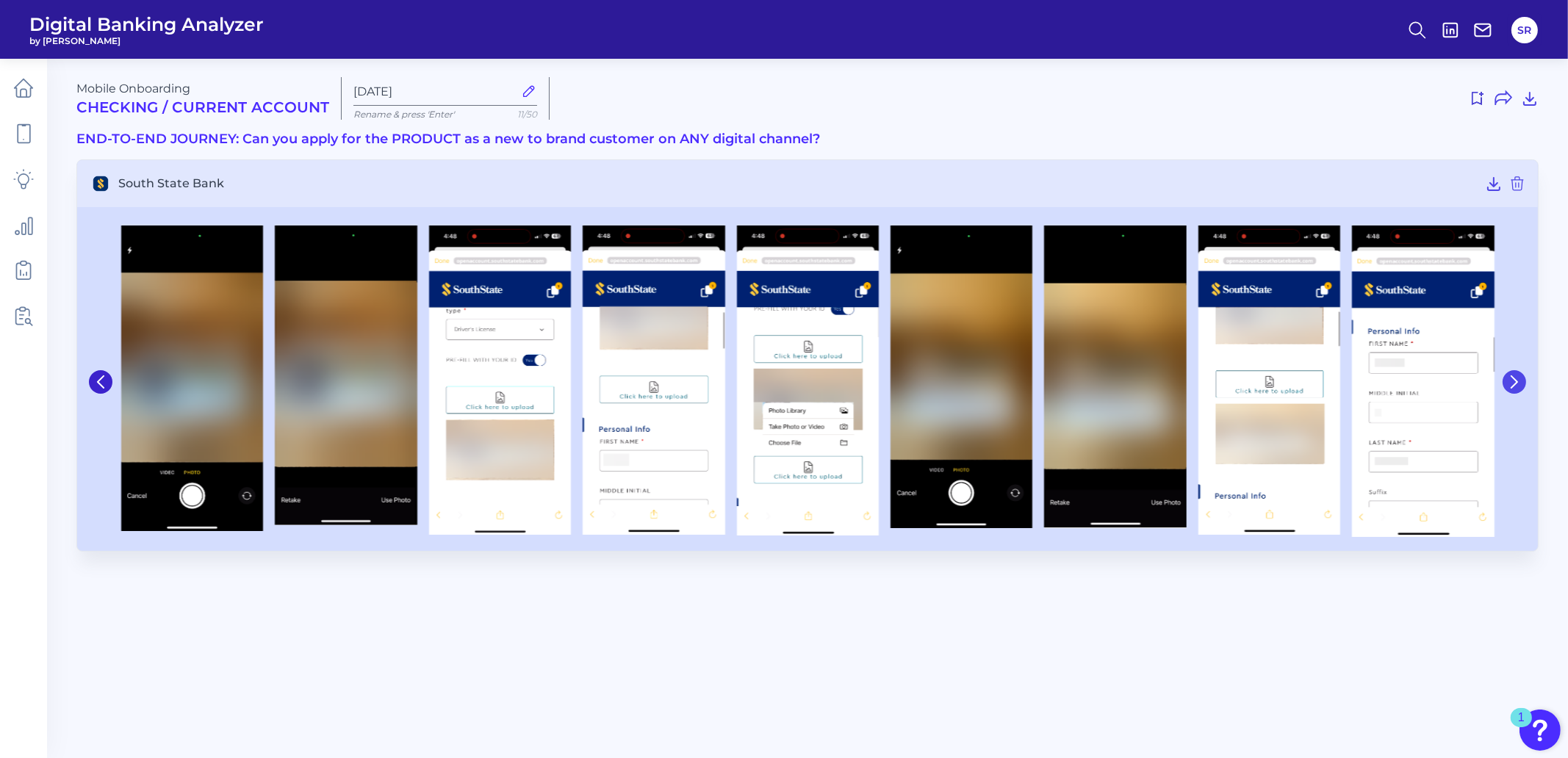
click at [1515, 380] on icon at bounding box center [1513, 381] width 13 height 13
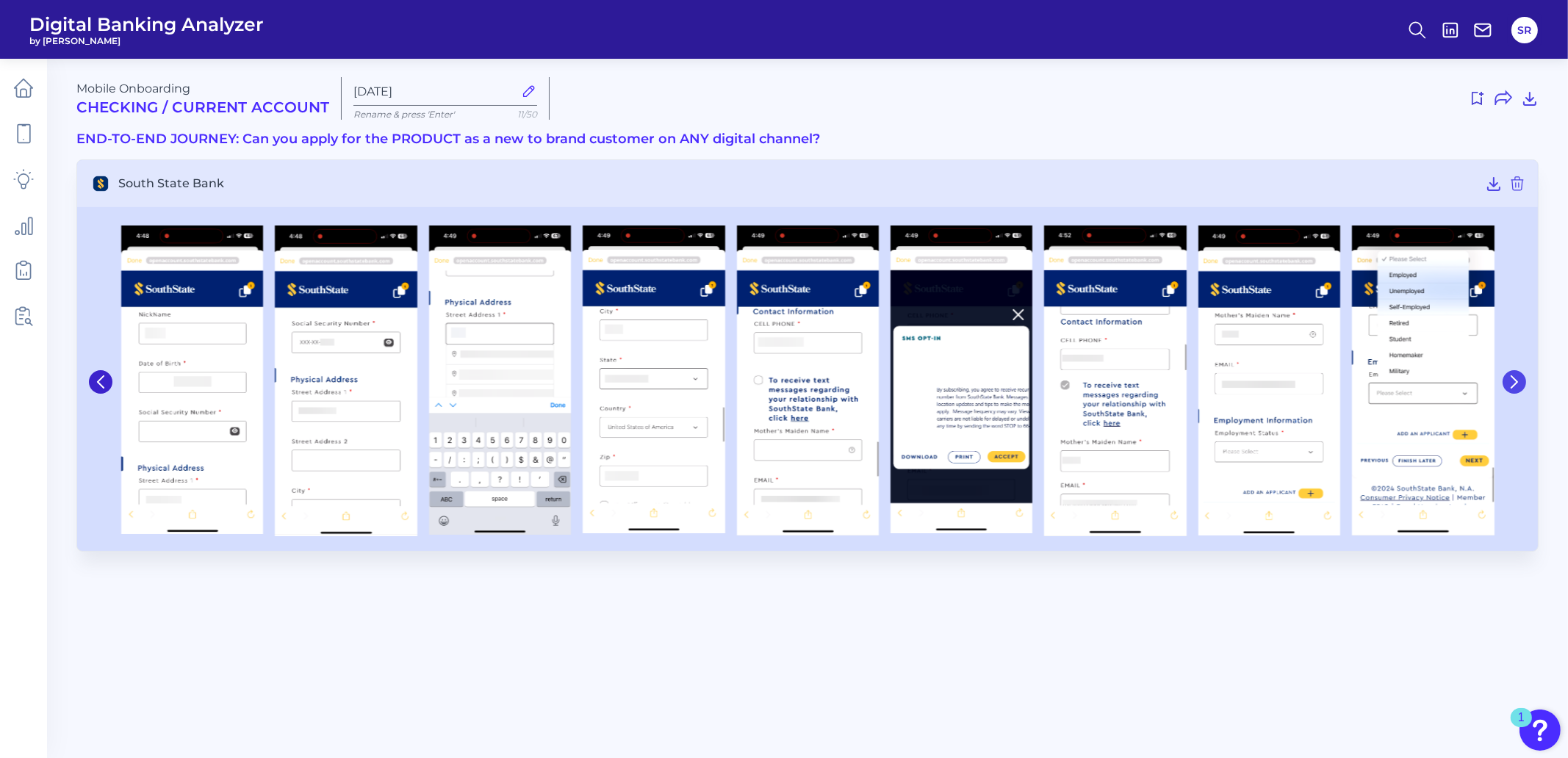
click at [1515, 380] on icon at bounding box center [1513, 381] width 13 height 13
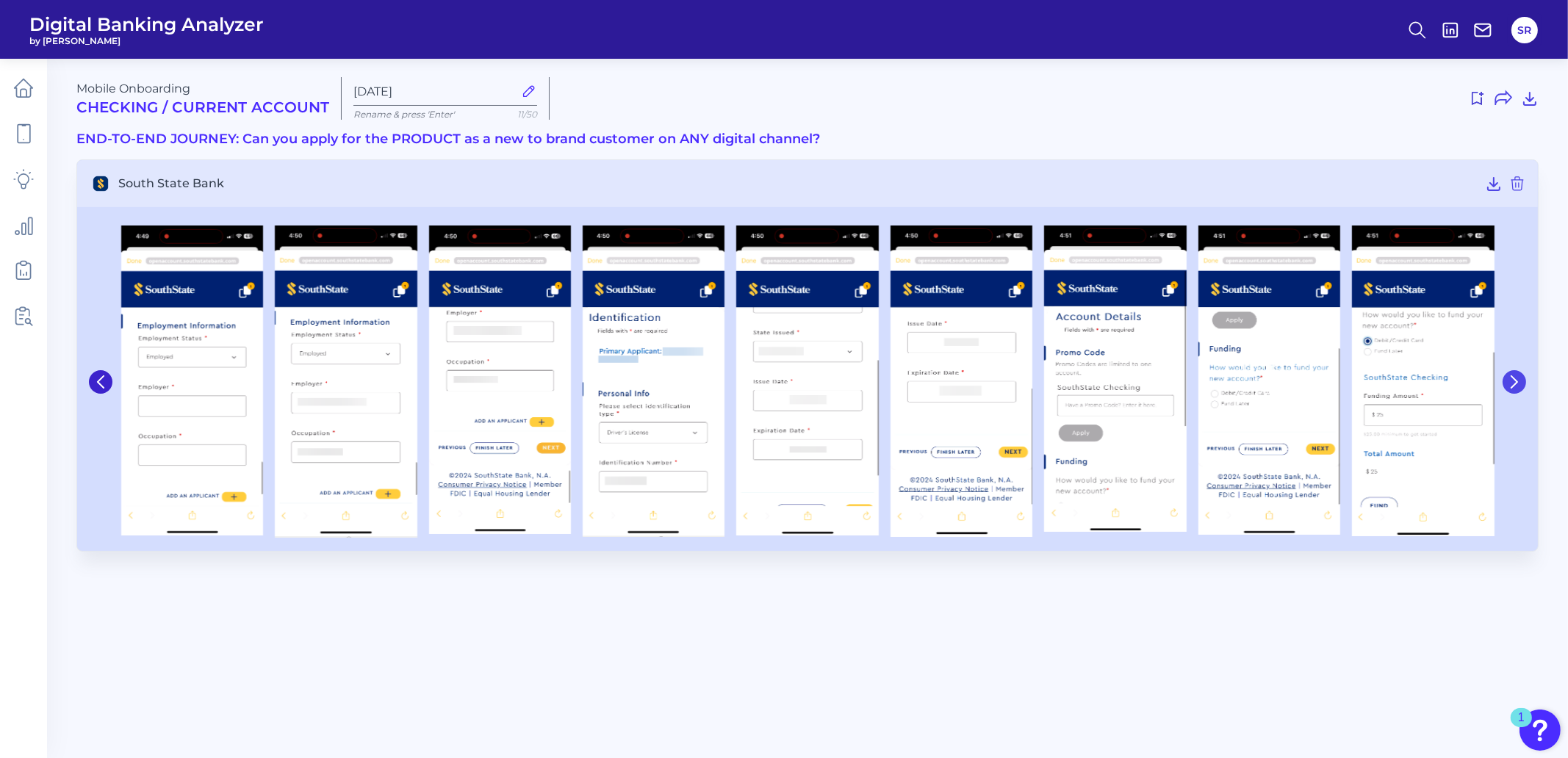
click at [1516, 380] on icon at bounding box center [1513, 381] width 13 height 13
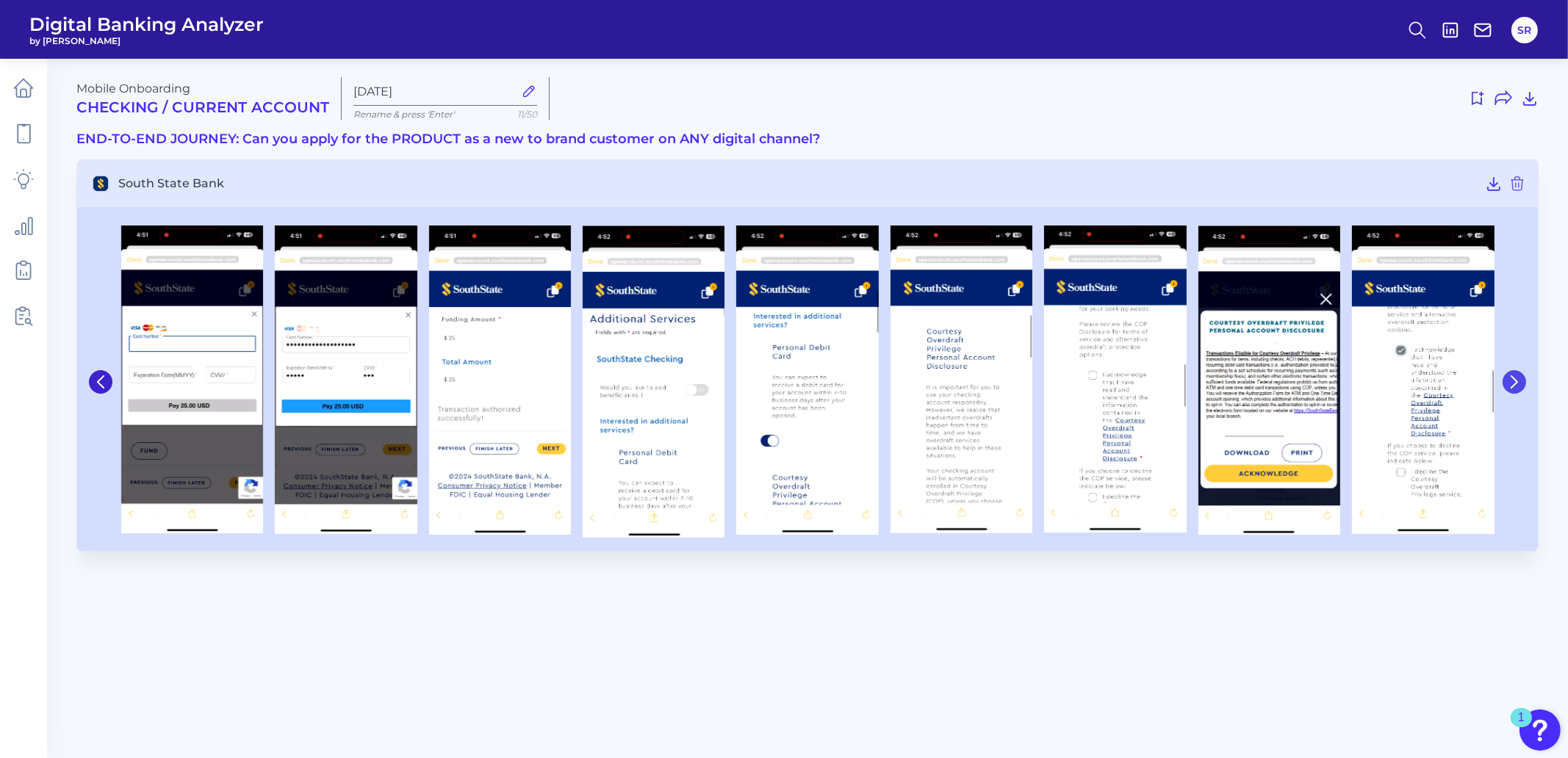
click at [1516, 380] on icon at bounding box center [1514, 381] width 6 height 11
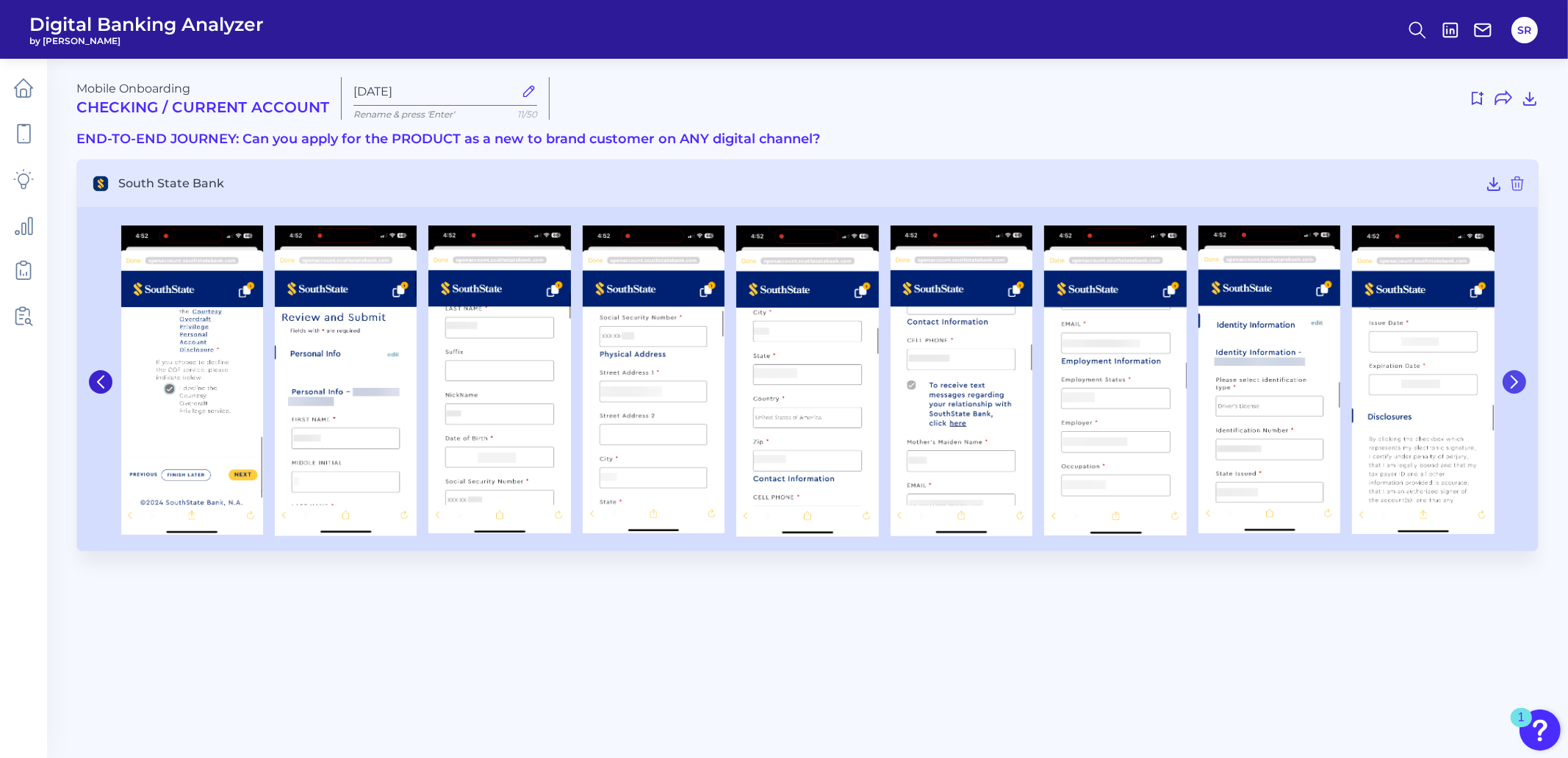
click at [1516, 380] on icon at bounding box center [1514, 381] width 6 height 11
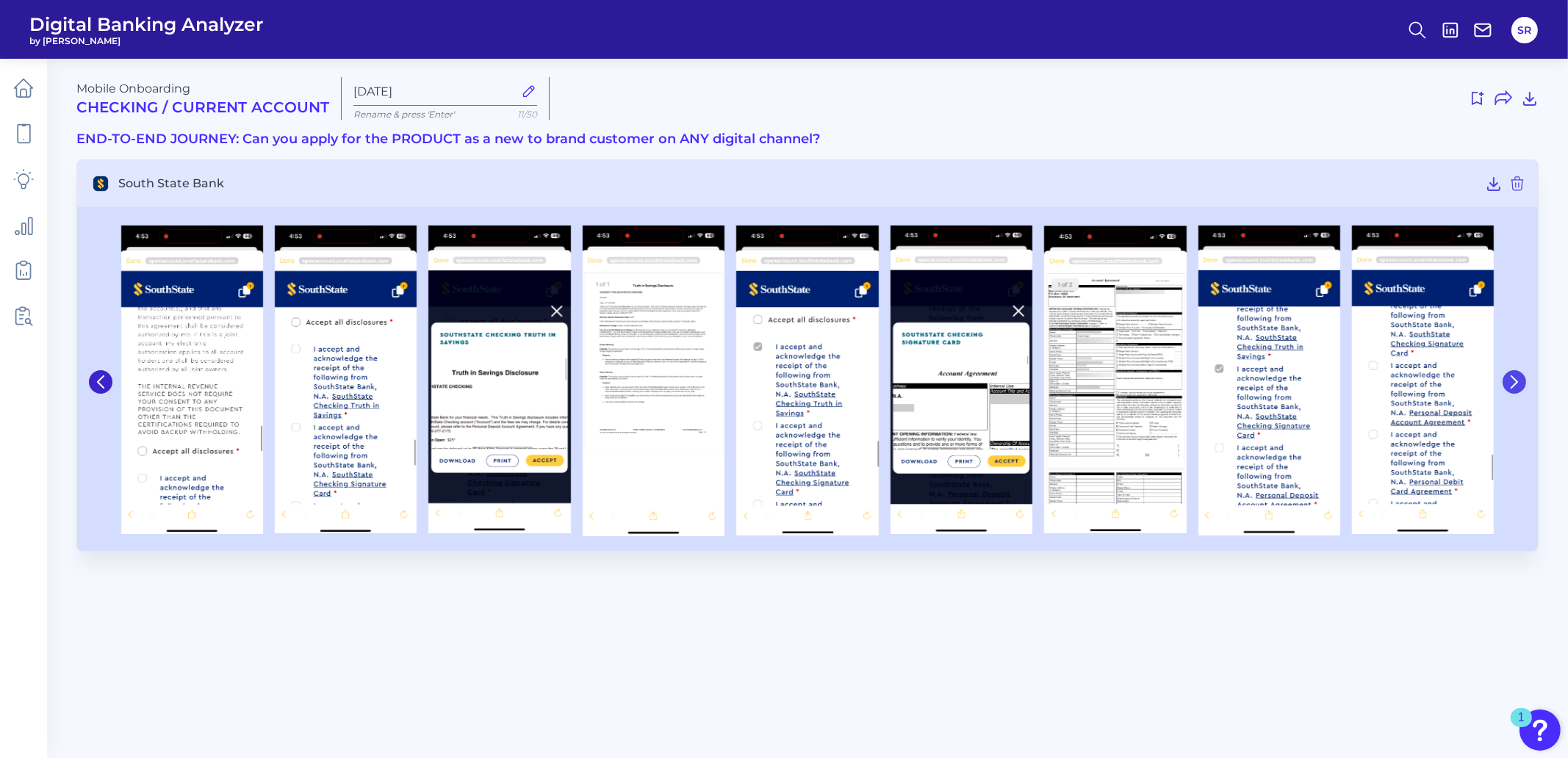
click at [1516, 380] on icon at bounding box center [1514, 381] width 6 height 11
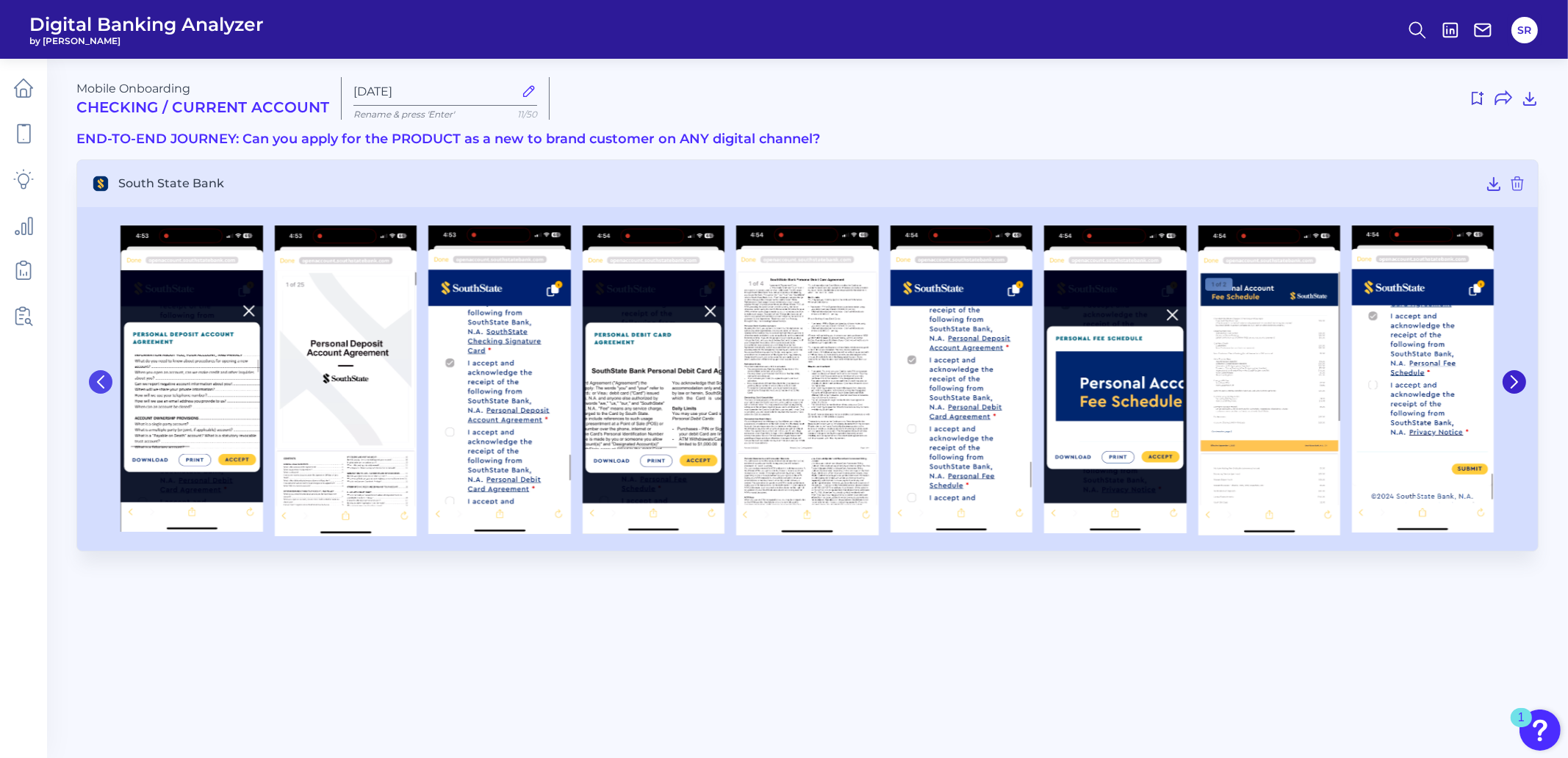
click at [100, 380] on icon at bounding box center [100, 381] width 13 height 13
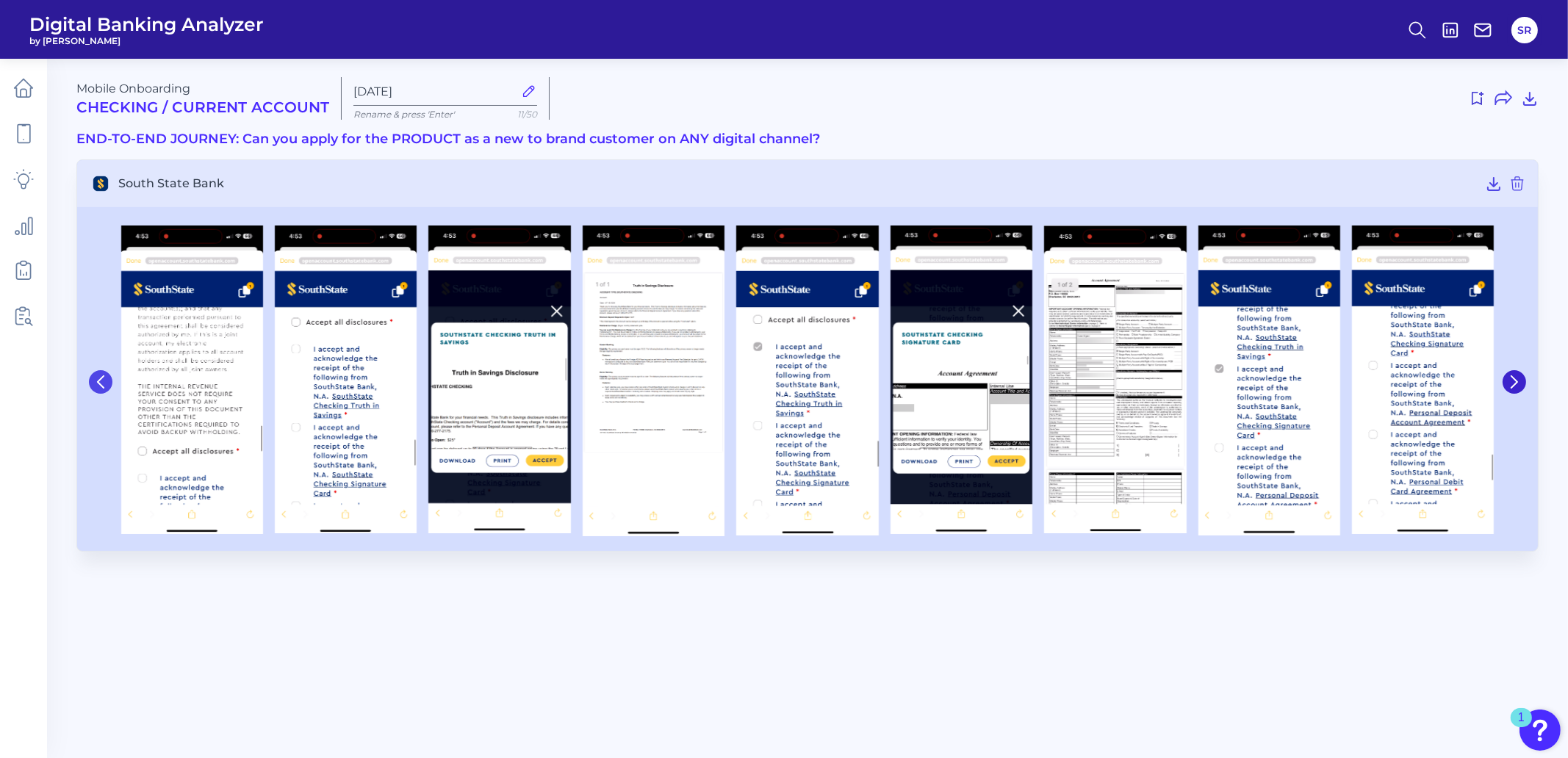
click at [100, 380] on icon at bounding box center [100, 381] width 13 height 13
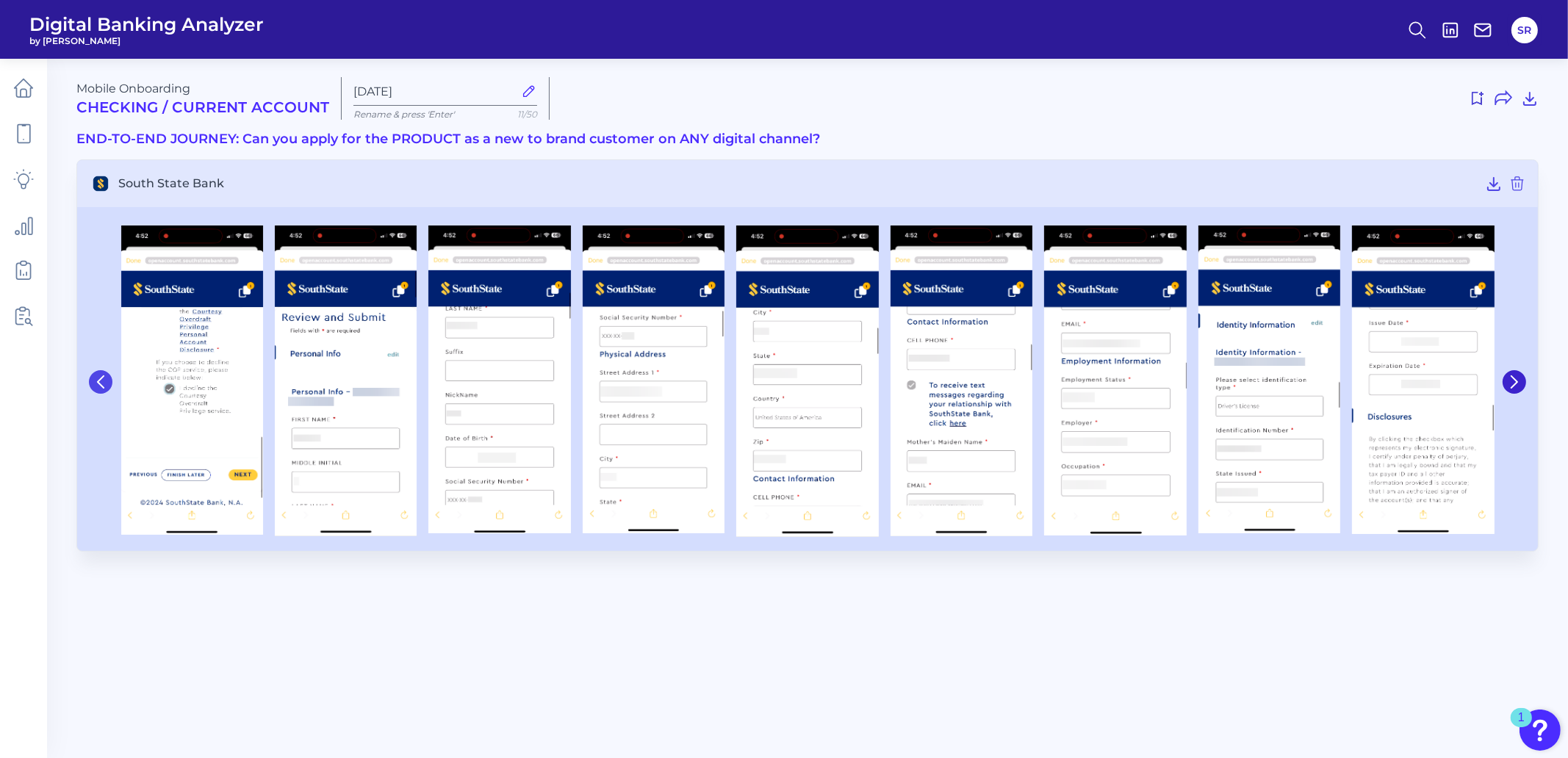
click at [100, 380] on icon at bounding box center [100, 381] width 13 height 13
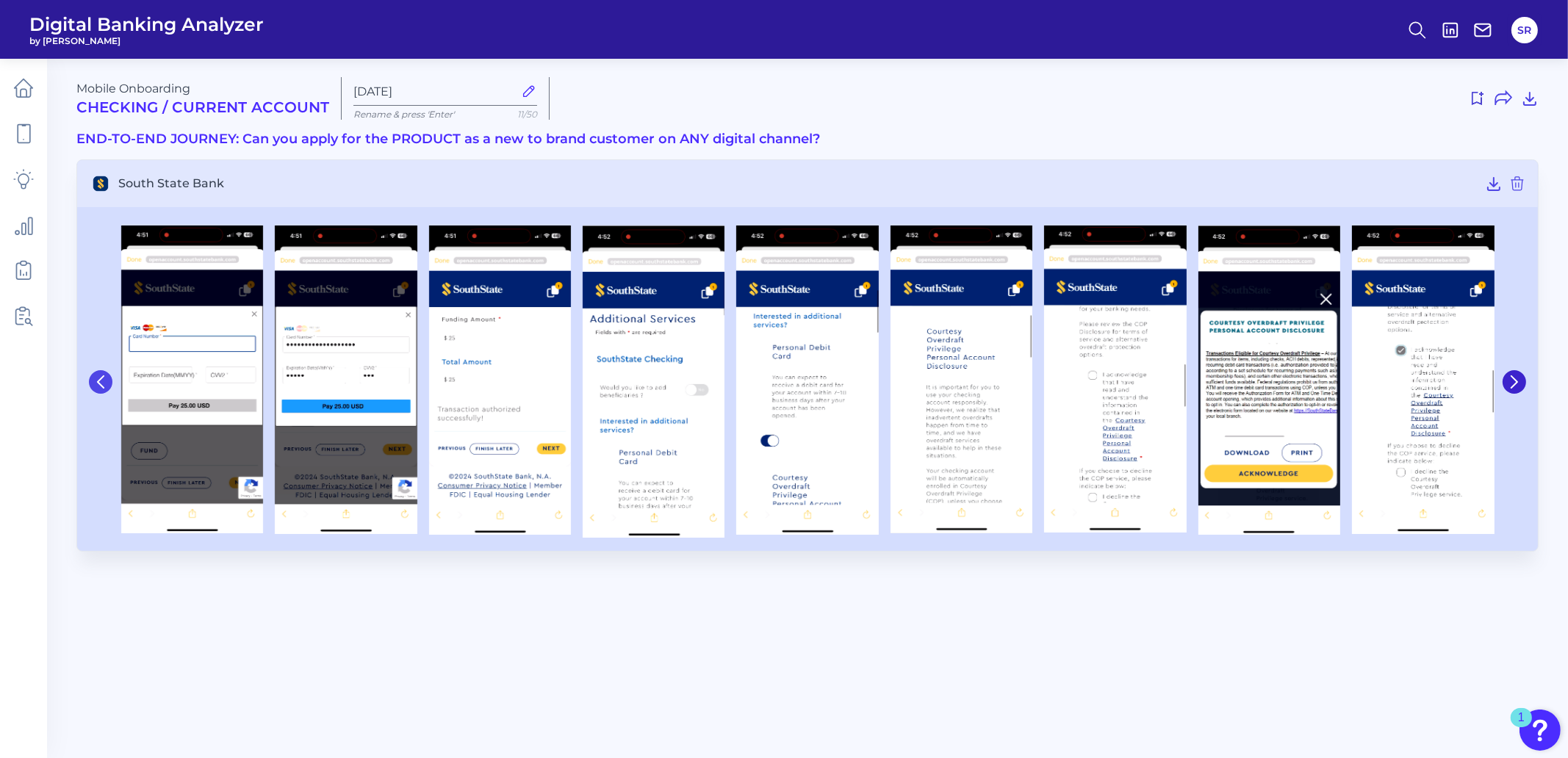
click at [100, 380] on icon at bounding box center [100, 381] width 13 height 13
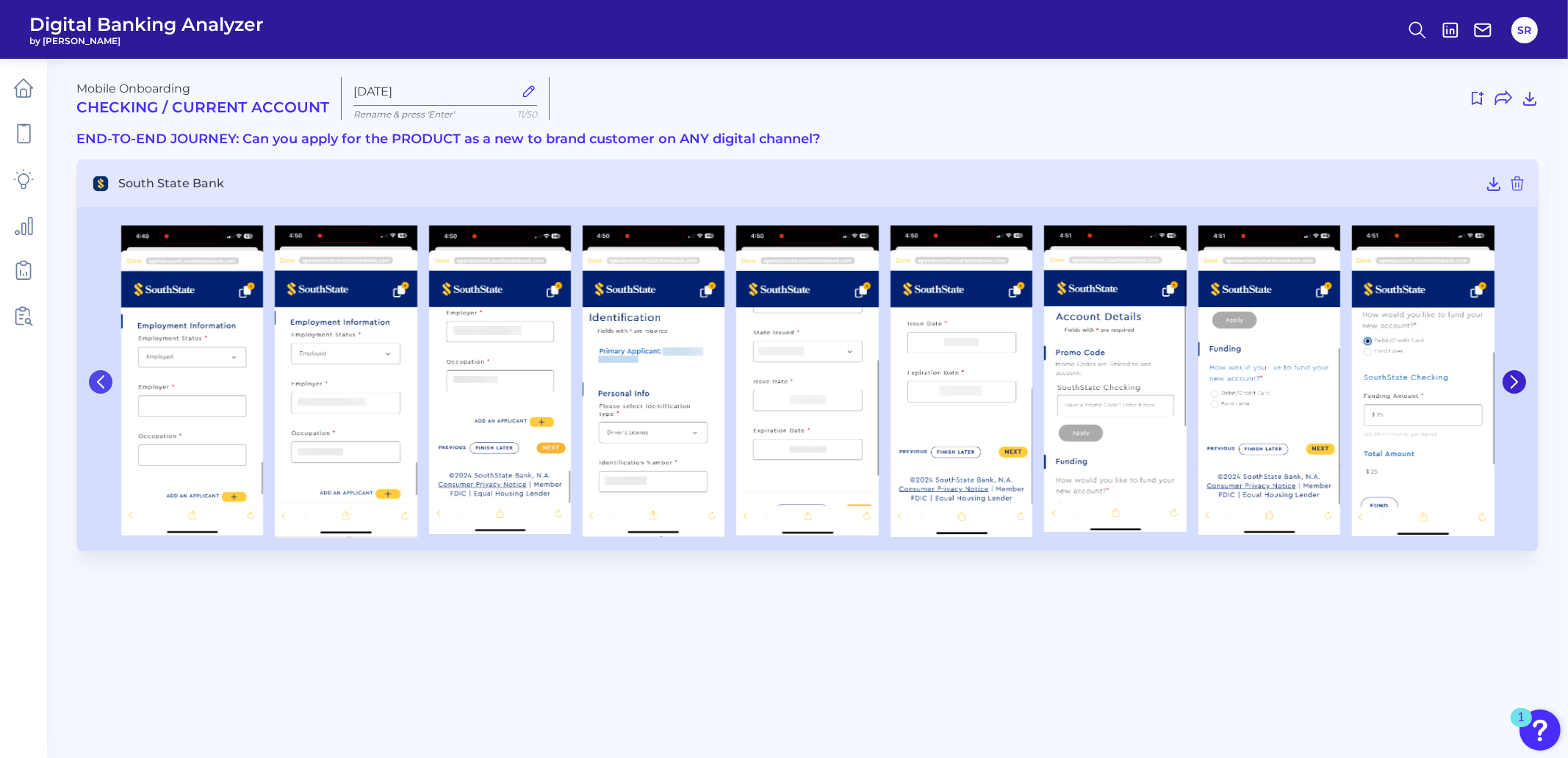
click at [100, 380] on icon at bounding box center [100, 381] width 13 height 13
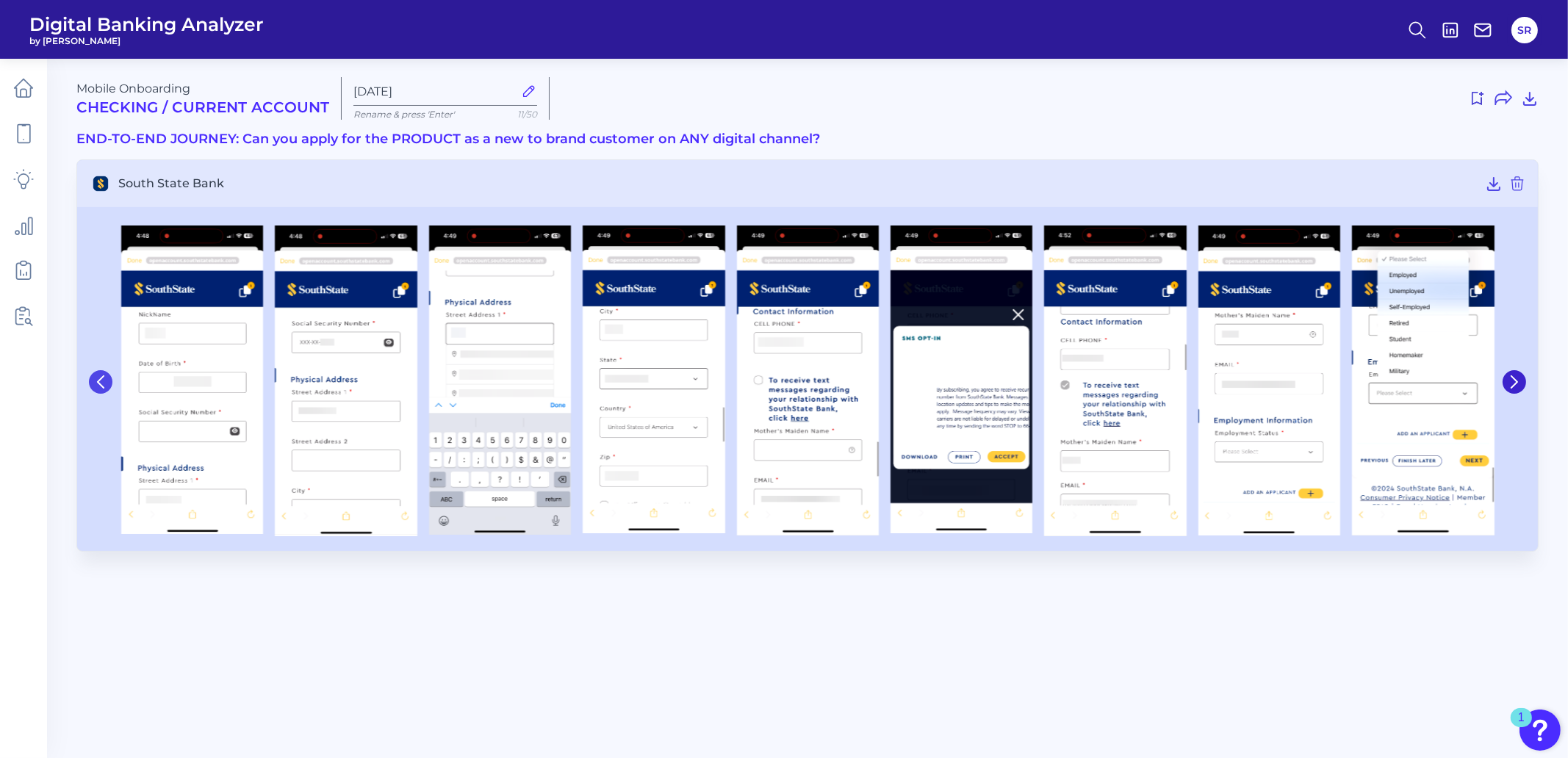
click at [100, 380] on icon at bounding box center [100, 381] width 13 height 13
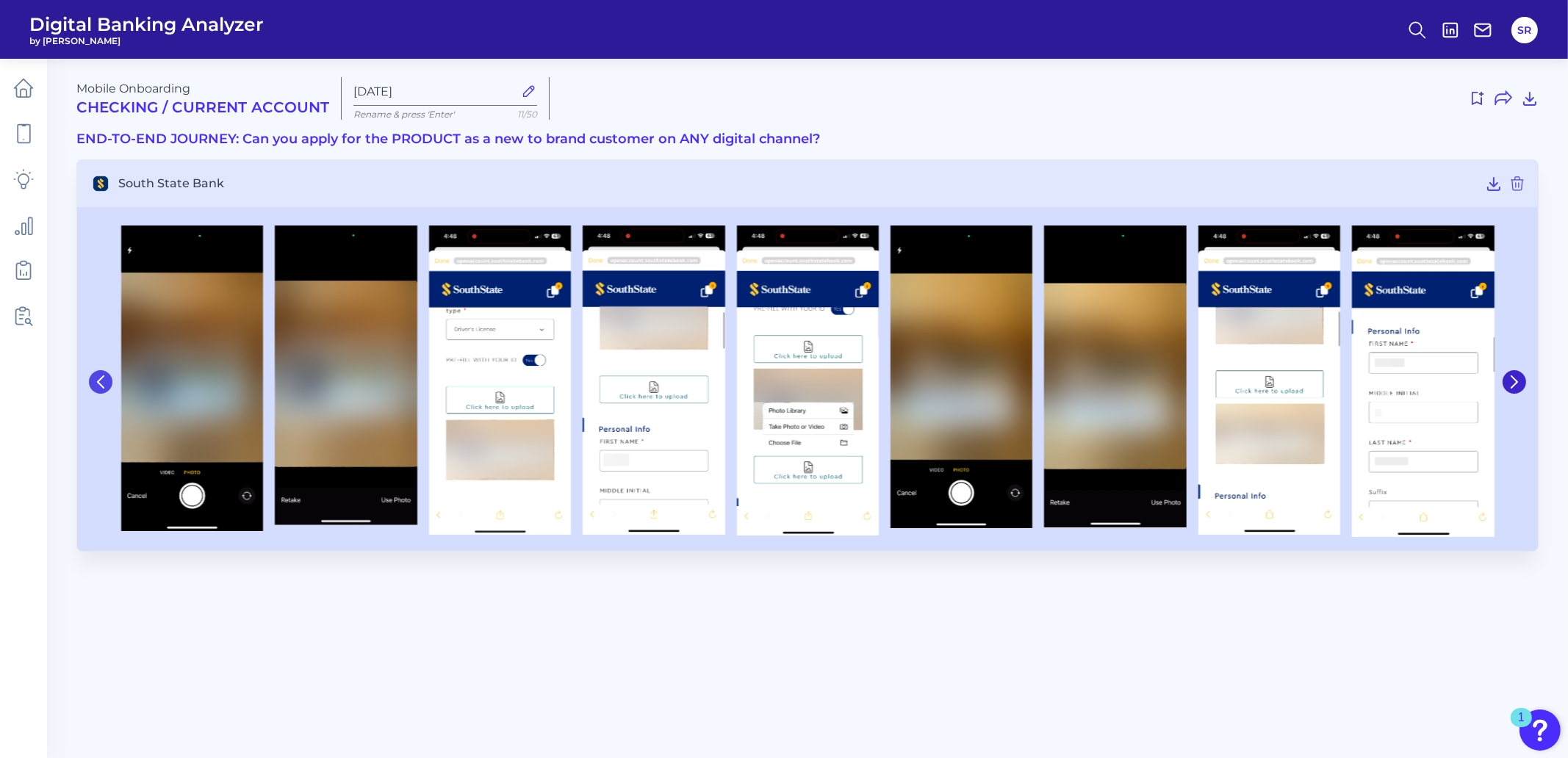
click at [100, 380] on icon at bounding box center [100, 381] width 13 height 13
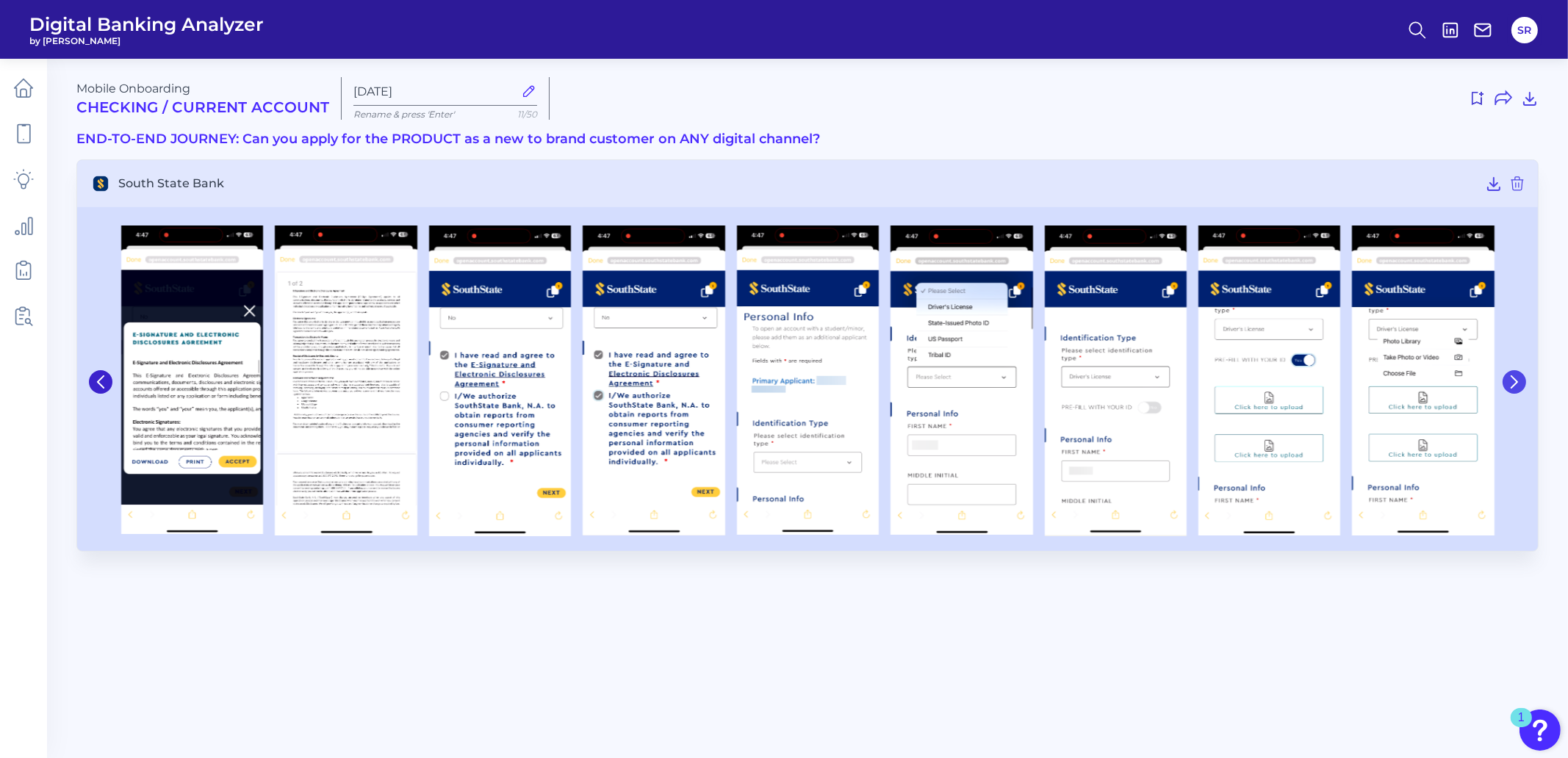
click at [1522, 377] on button at bounding box center [1513, 381] width 24 height 23
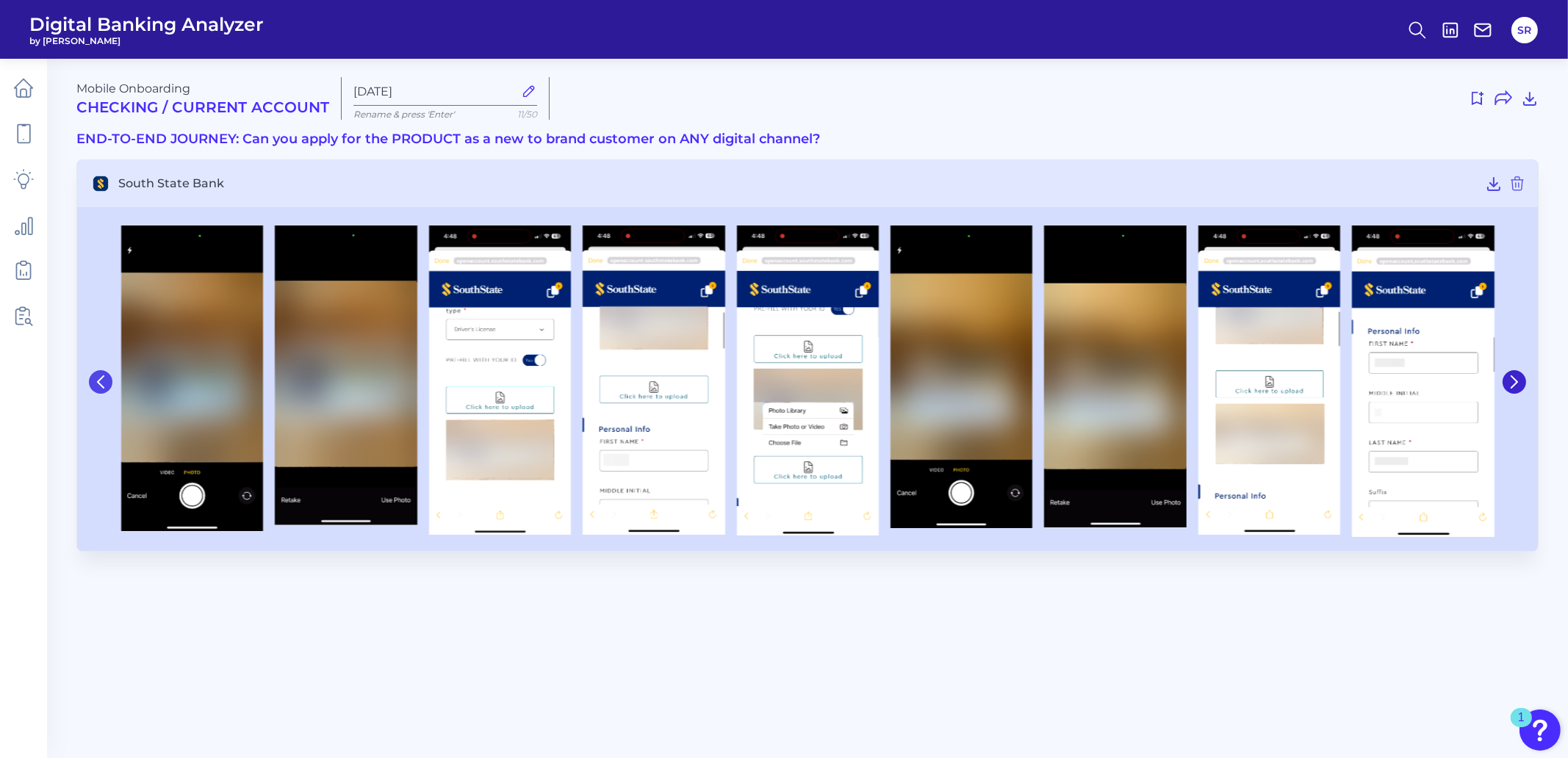
click at [105, 382] on icon at bounding box center [100, 381] width 13 height 13
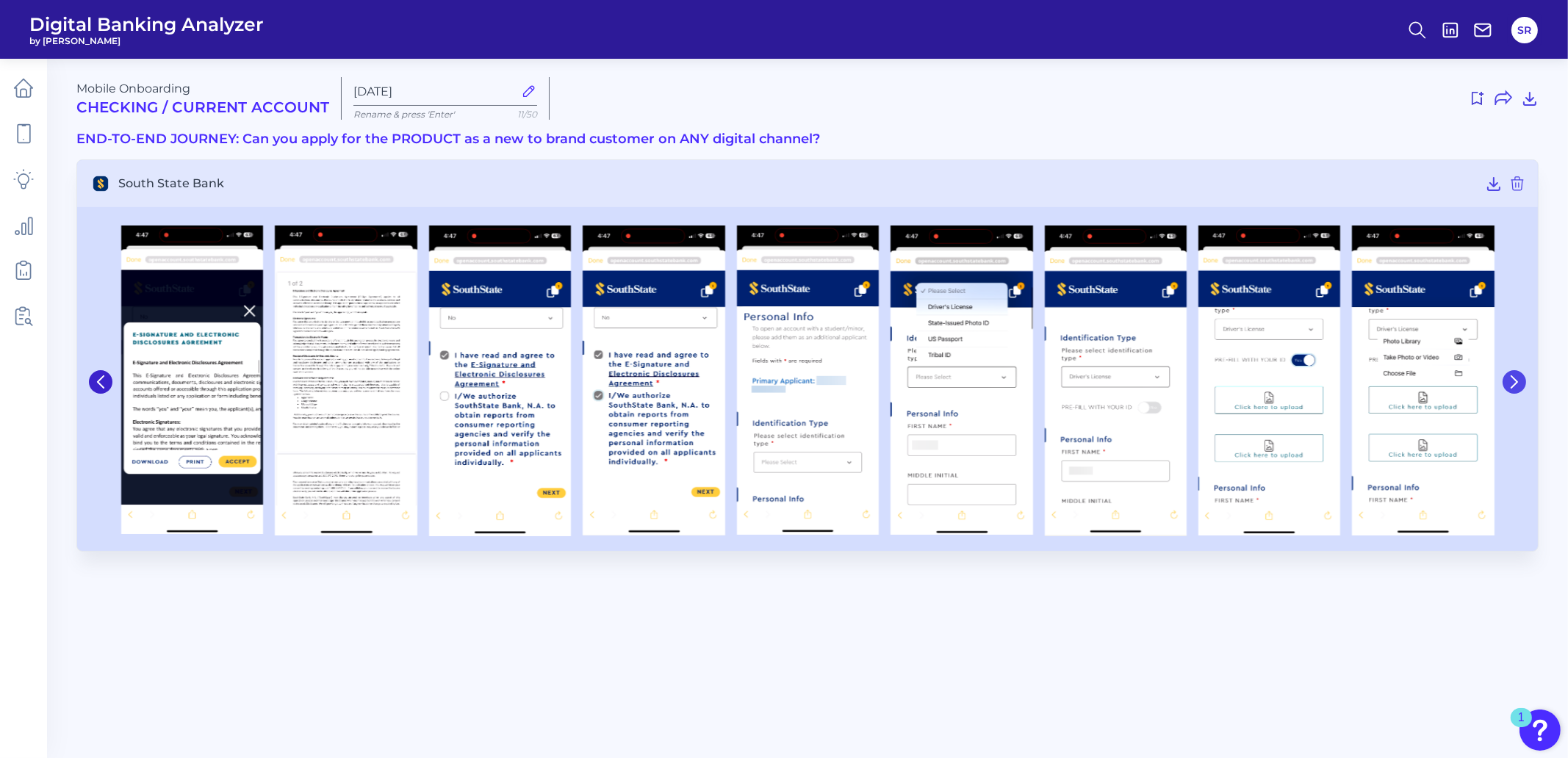
click at [1517, 383] on icon at bounding box center [1513, 381] width 13 height 13
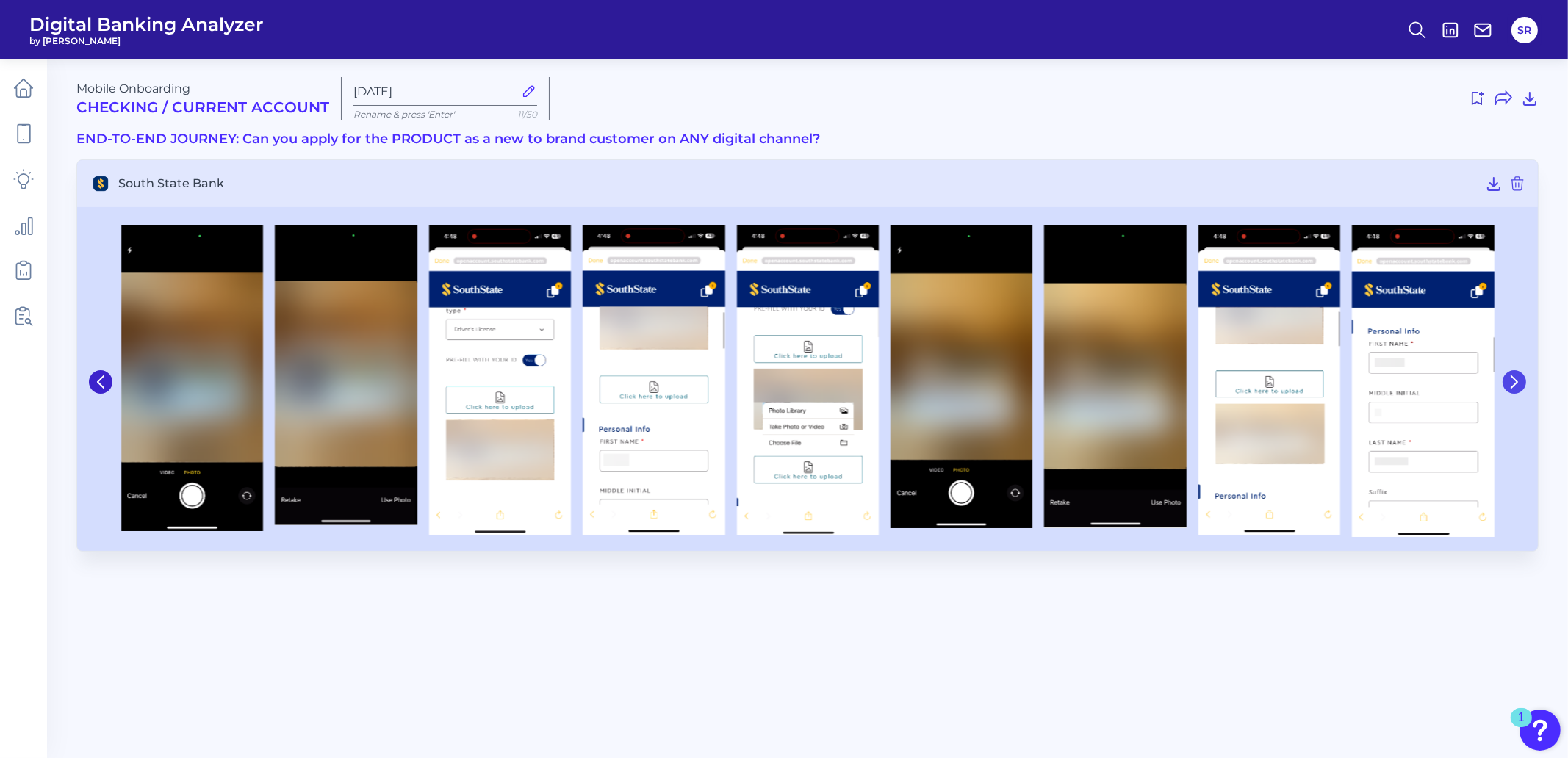
click at [1517, 383] on icon at bounding box center [1513, 381] width 13 height 13
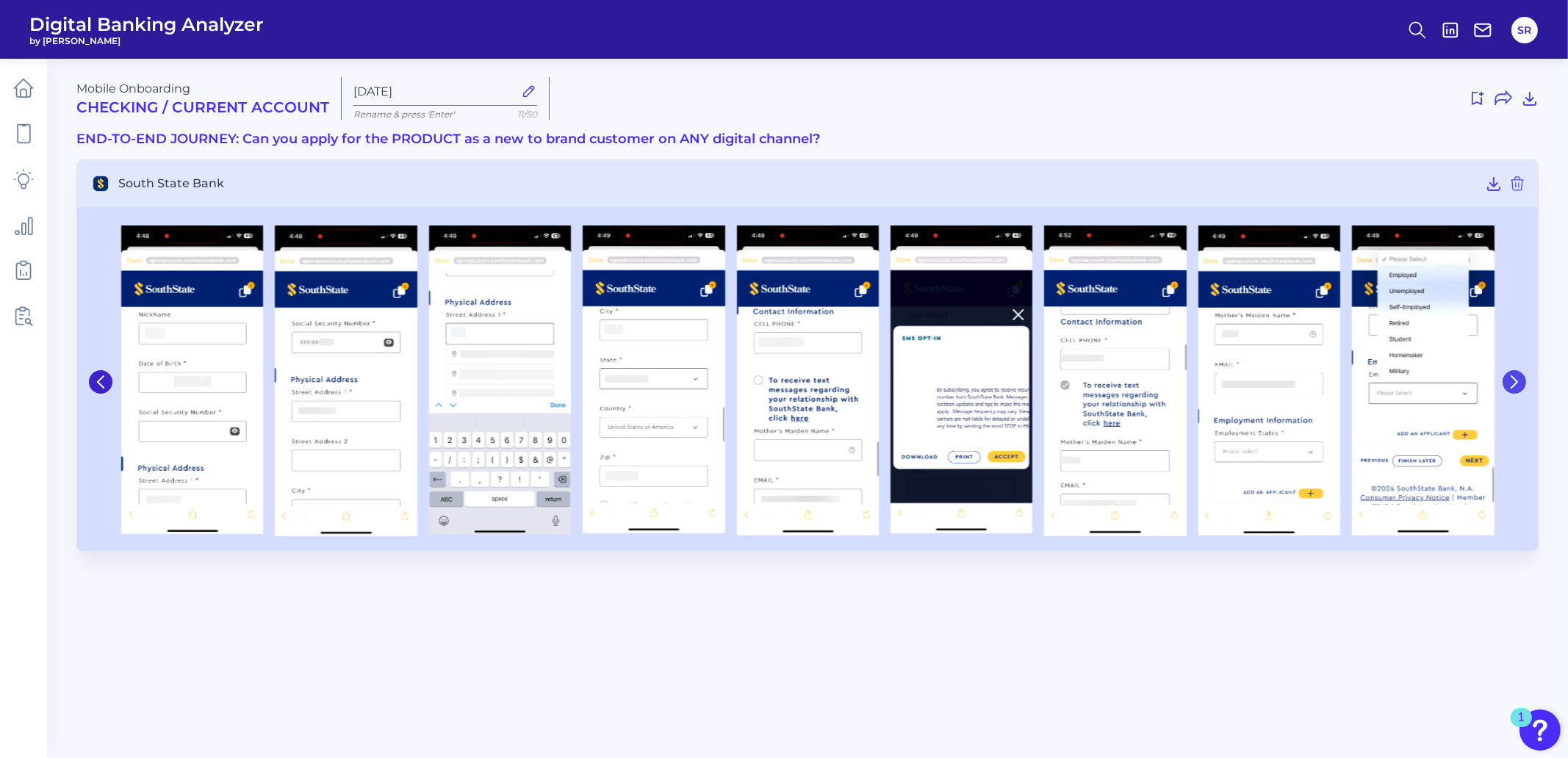
click at [1517, 383] on icon at bounding box center [1513, 381] width 13 height 13
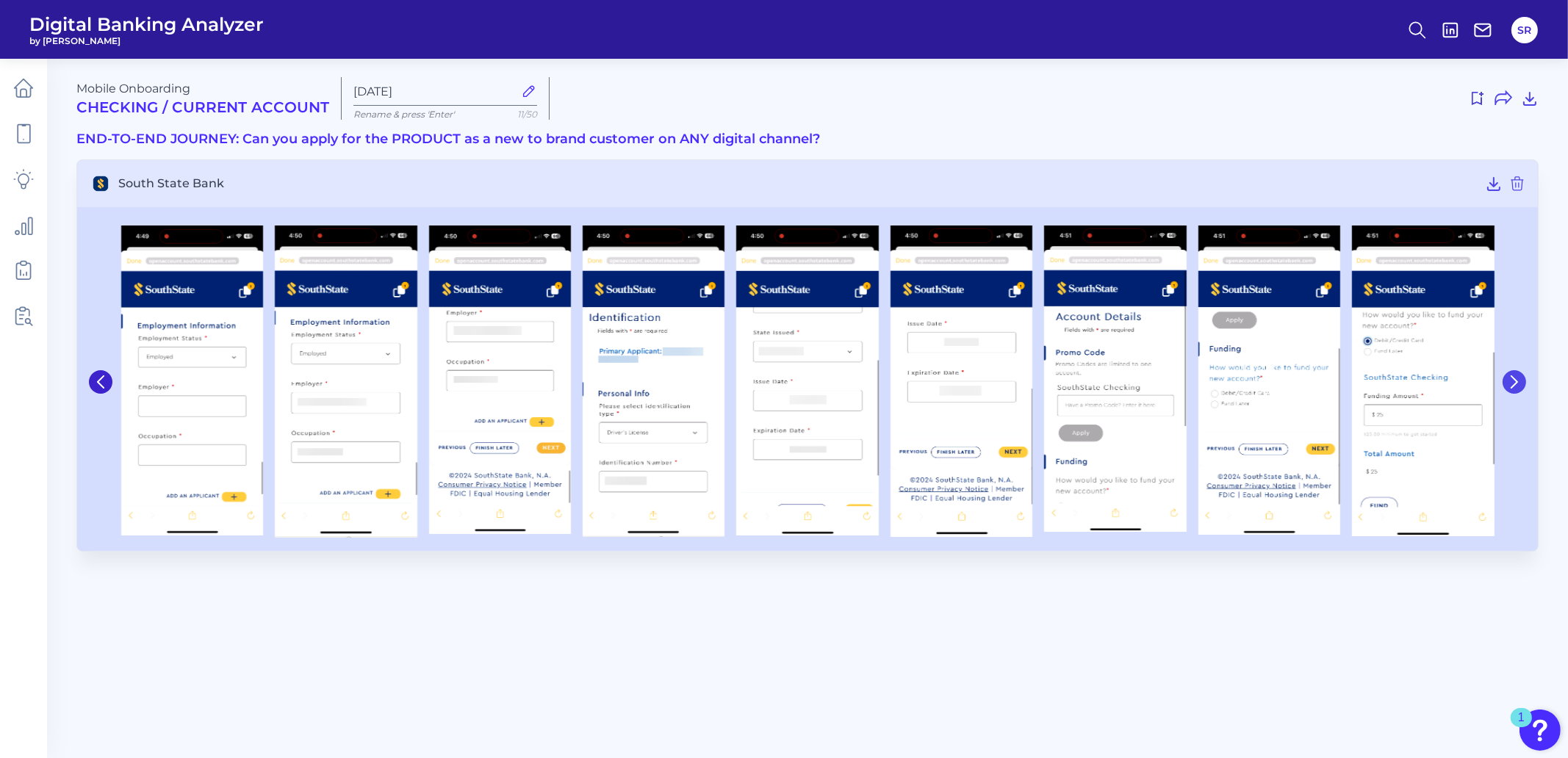
click at [1517, 383] on icon at bounding box center [1513, 381] width 13 height 13
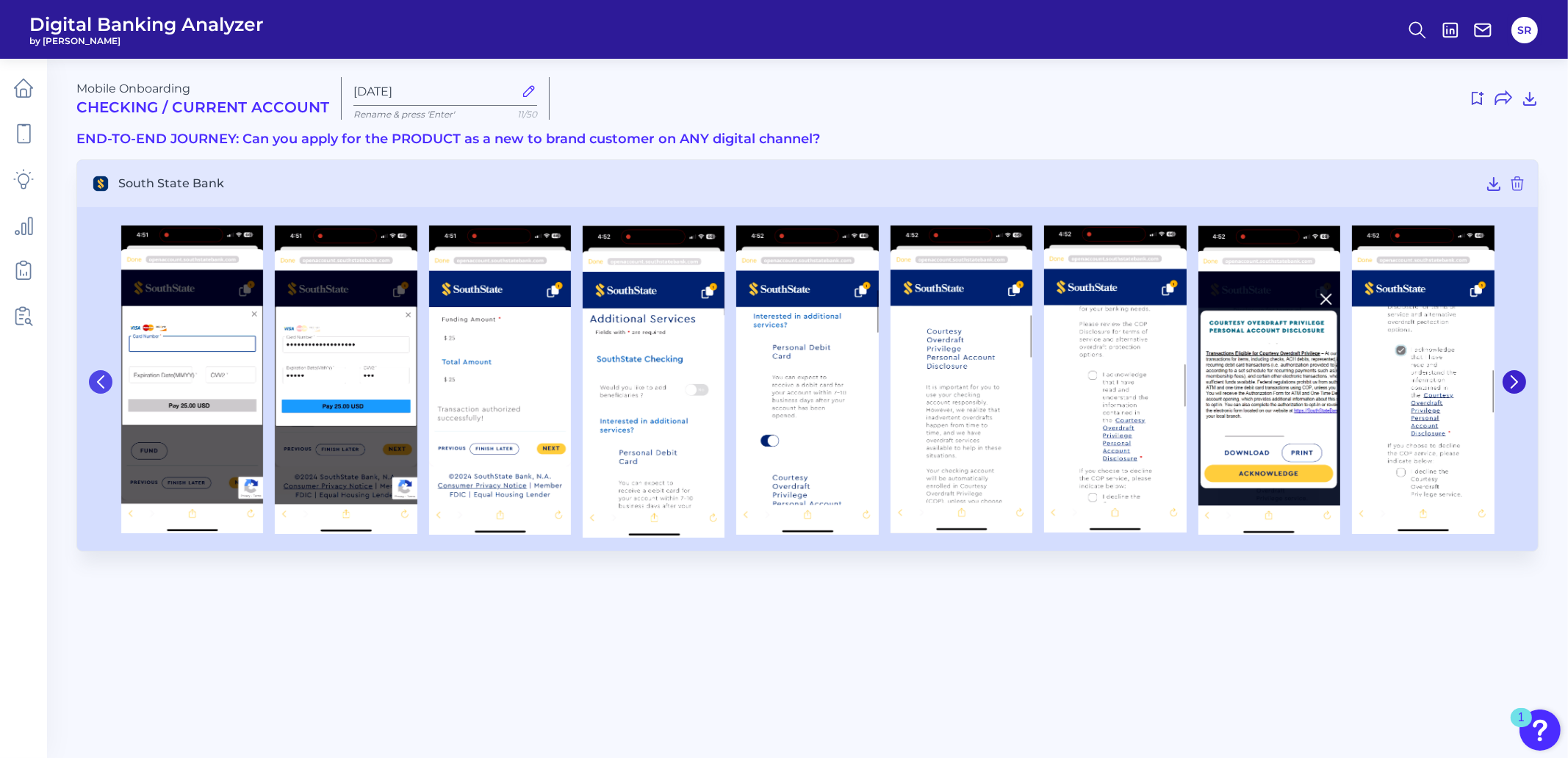
click at [97, 379] on icon at bounding box center [100, 381] width 13 height 13
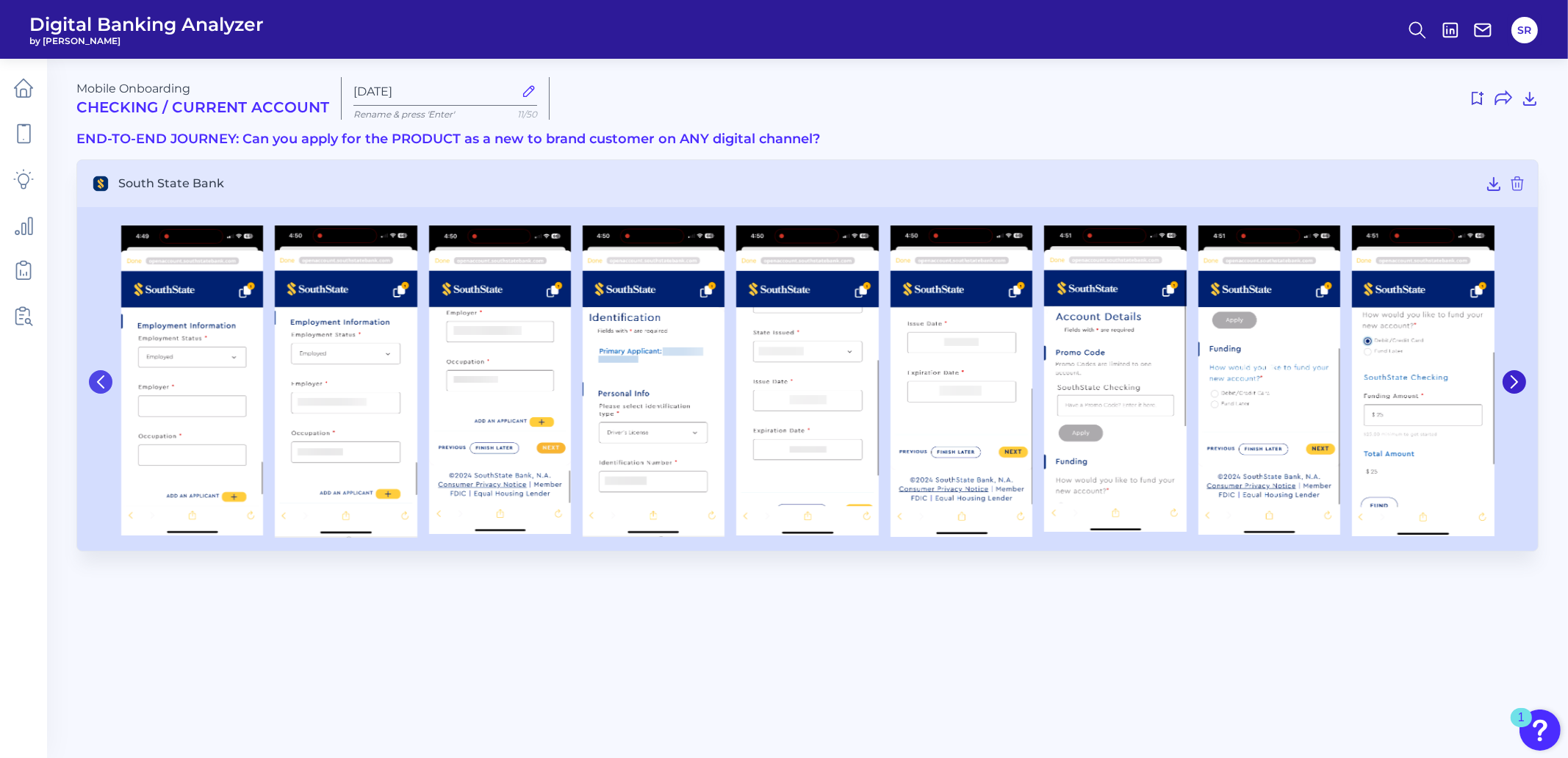
click at [97, 379] on icon at bounding box center [100, 381] width 13 height 13
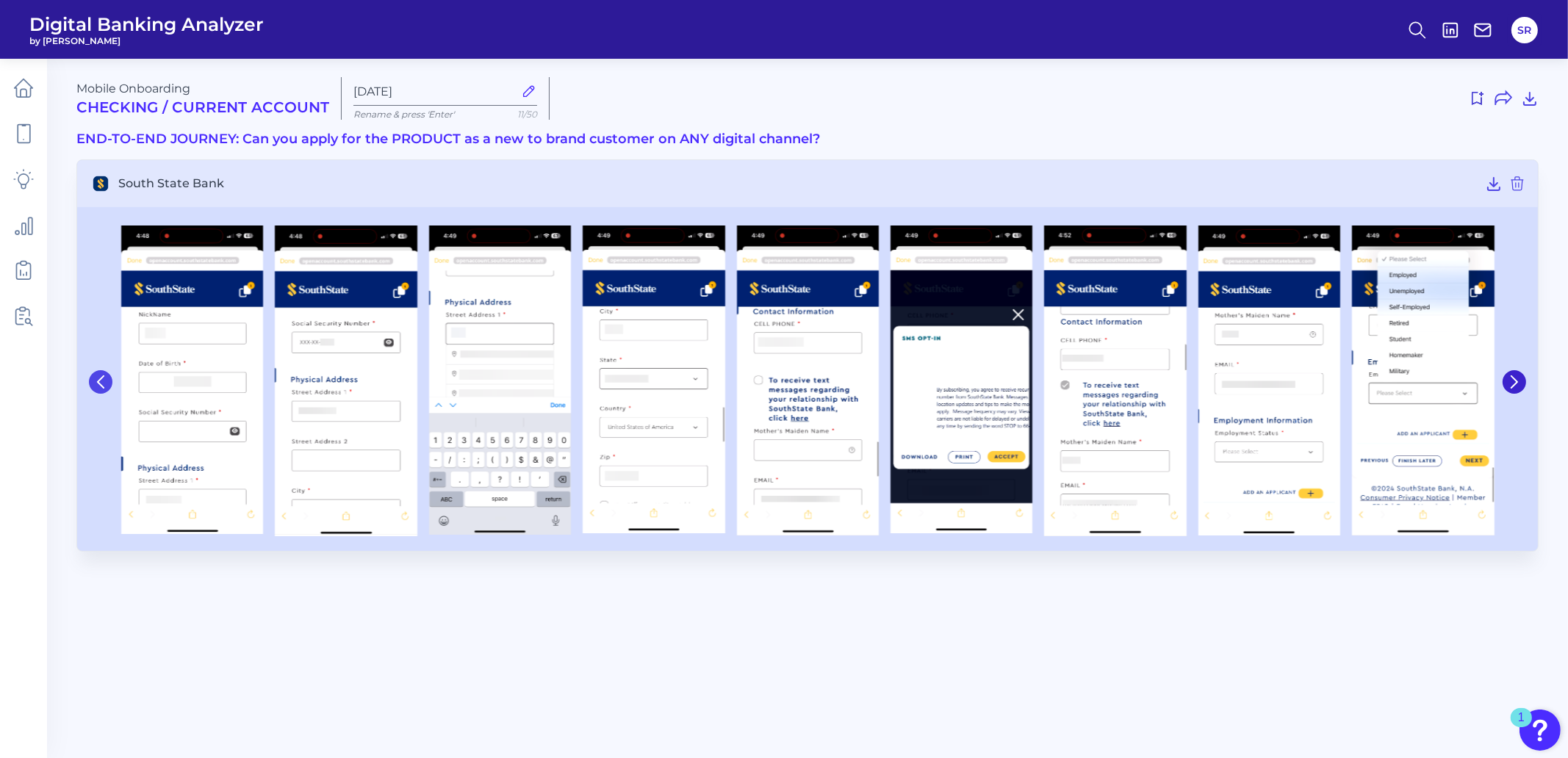
click at [91, 379] on button at bounding box center [100, 381] width 24 height 23
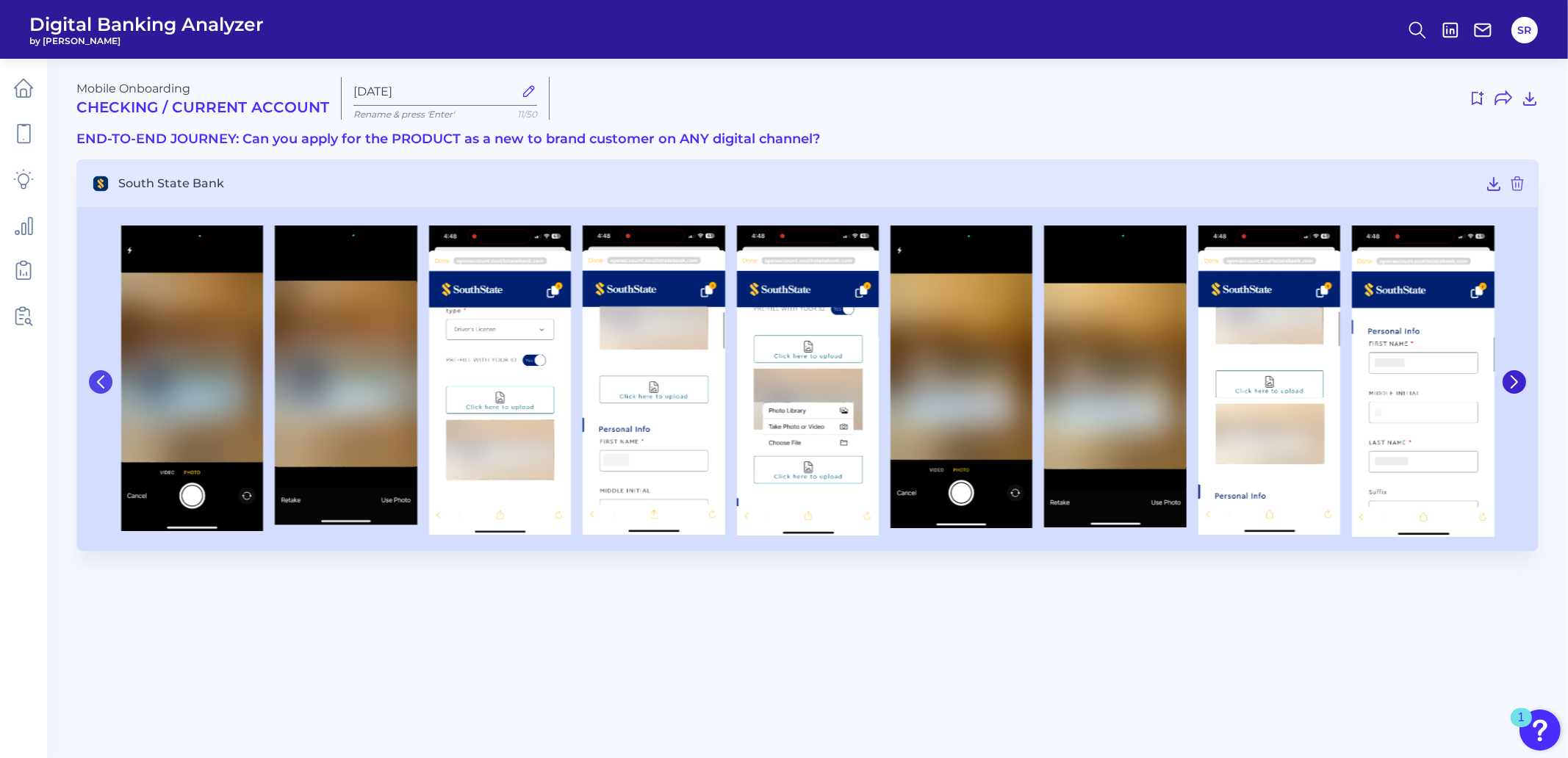
click at [91, 379] on button at bounding box center [100, 381] width 24 height 23
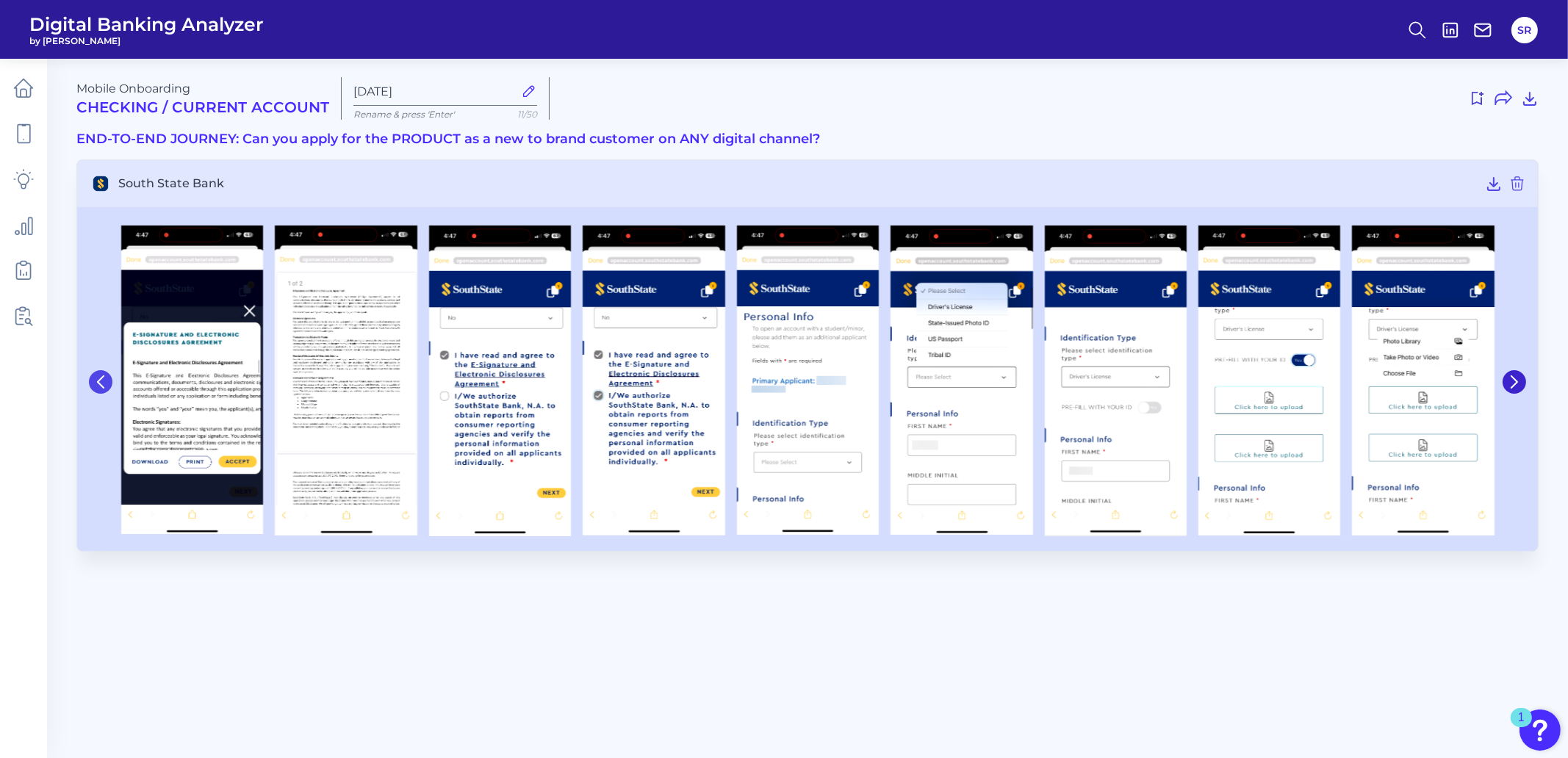
click at [105, 382] on icon at bounding box center [100, 381] width 13 height 13
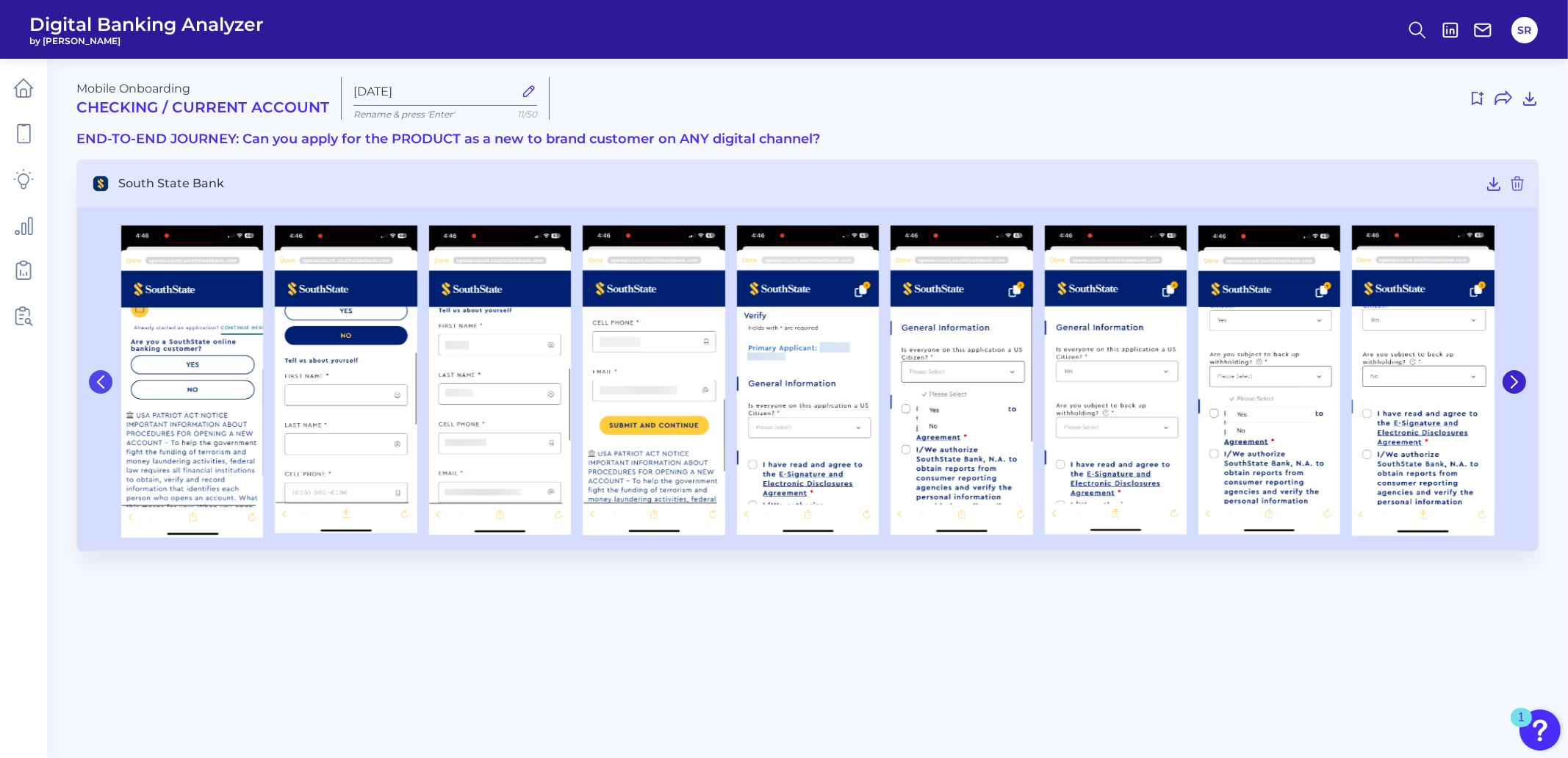
click at [104, 383] on icon at bounding box center [100, 381] width 13 height 13
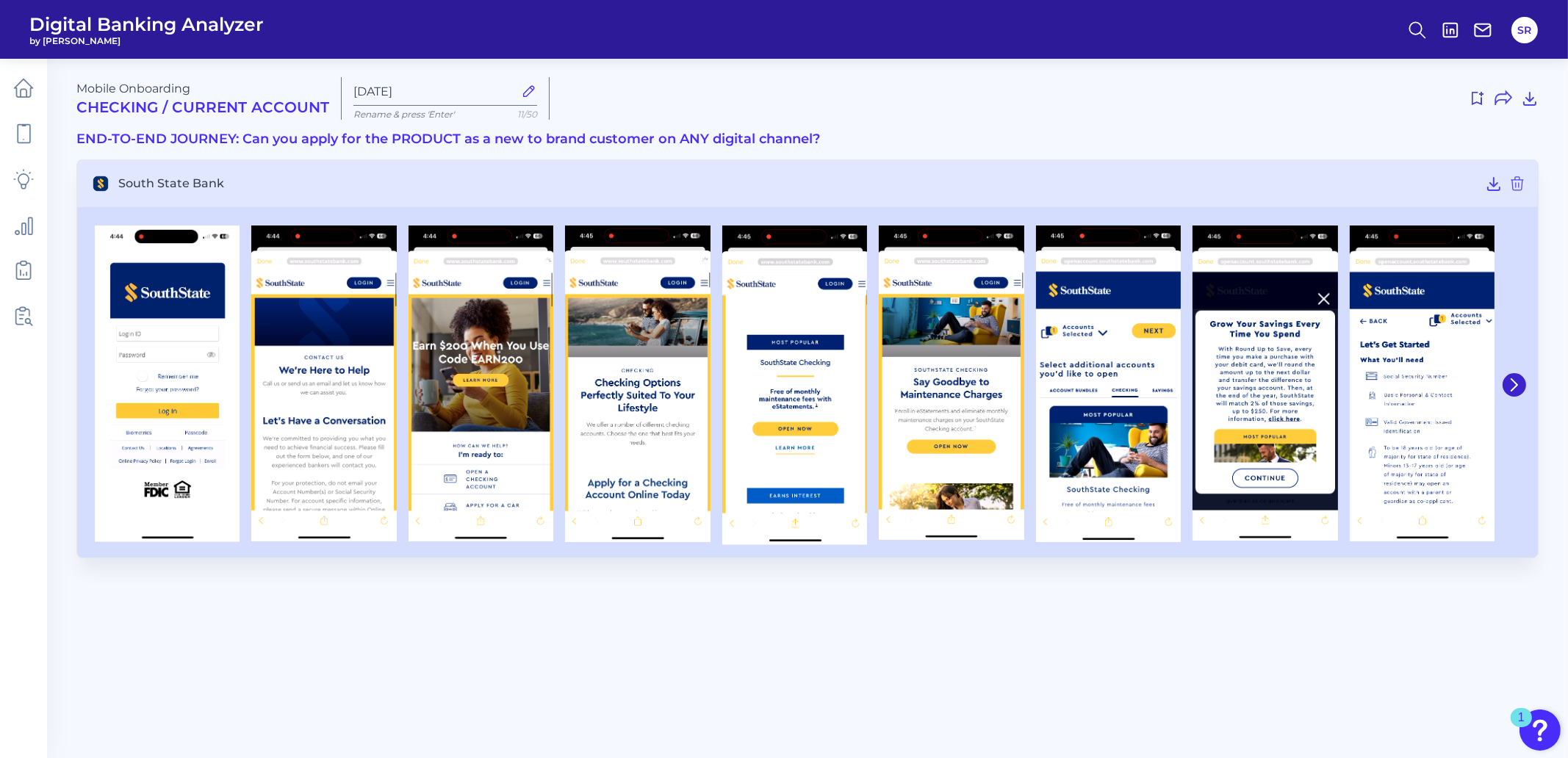
click at [104, 383] on img at bounding box center [167, 384] width 145 height 317
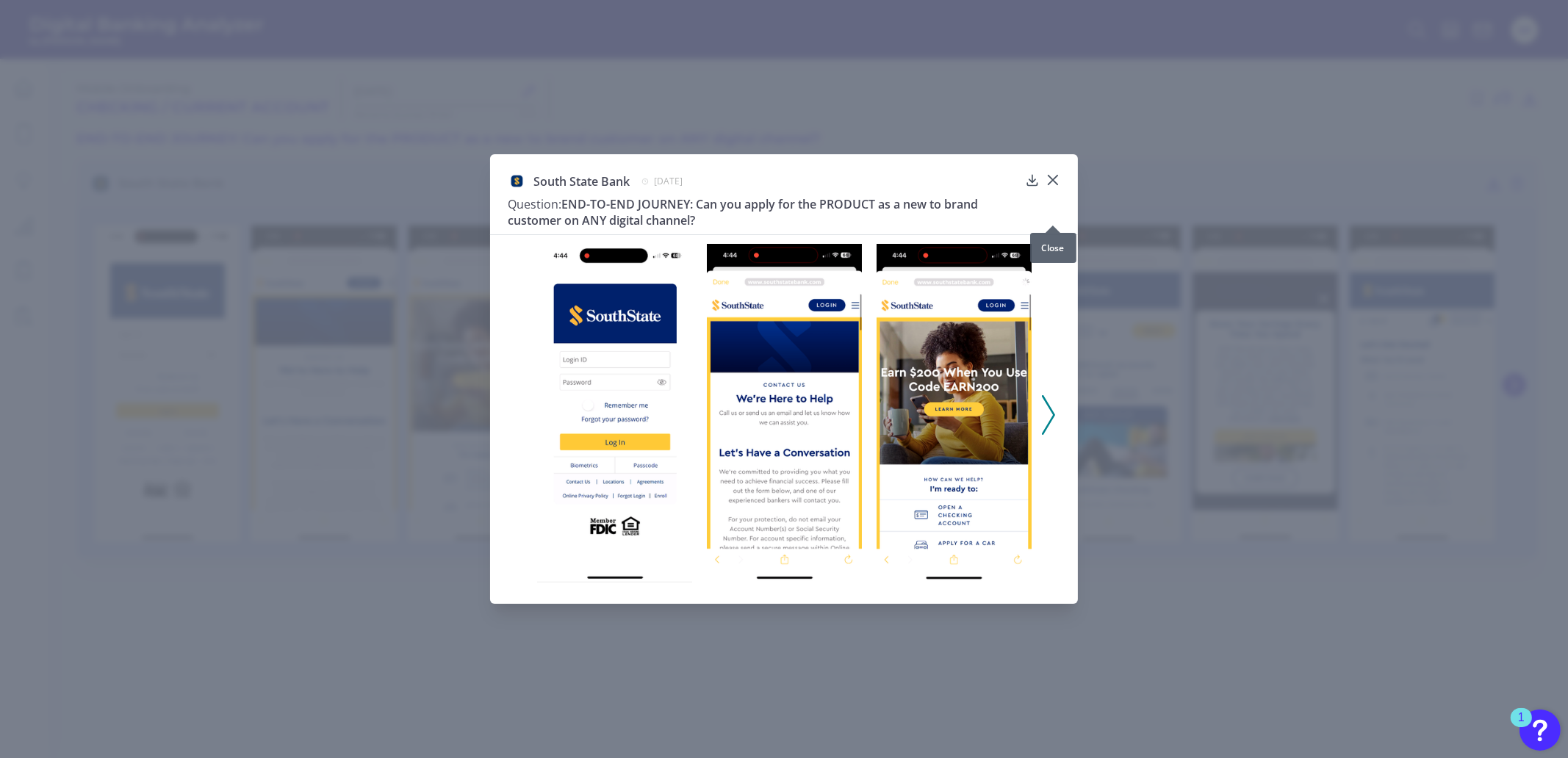
click at [1056, 184] on icon at bounding box center [1053, 180] width 9 height 9
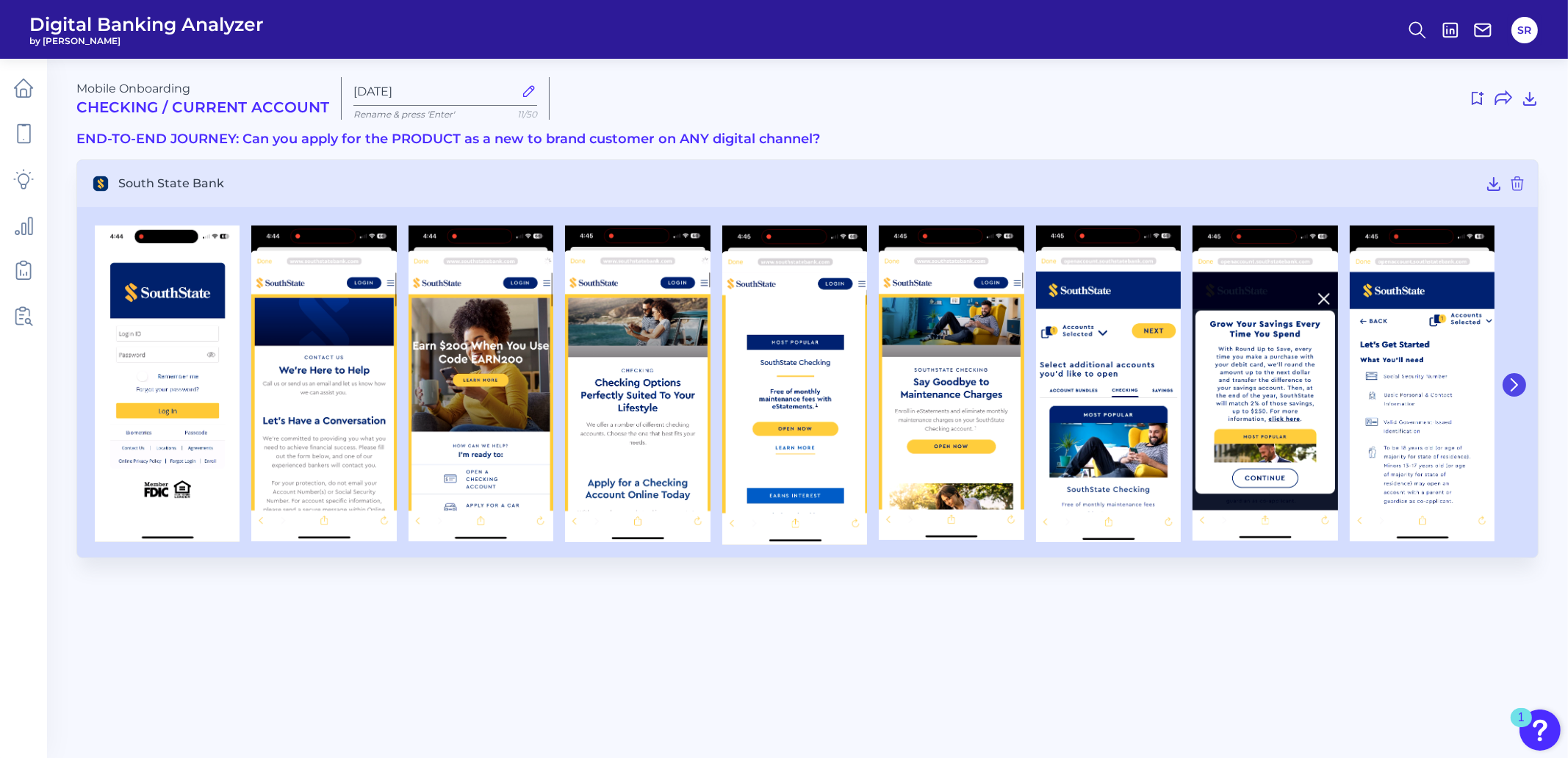
click at [1523, 387] on button at bounding box center [1513, 385] width 24 height 23
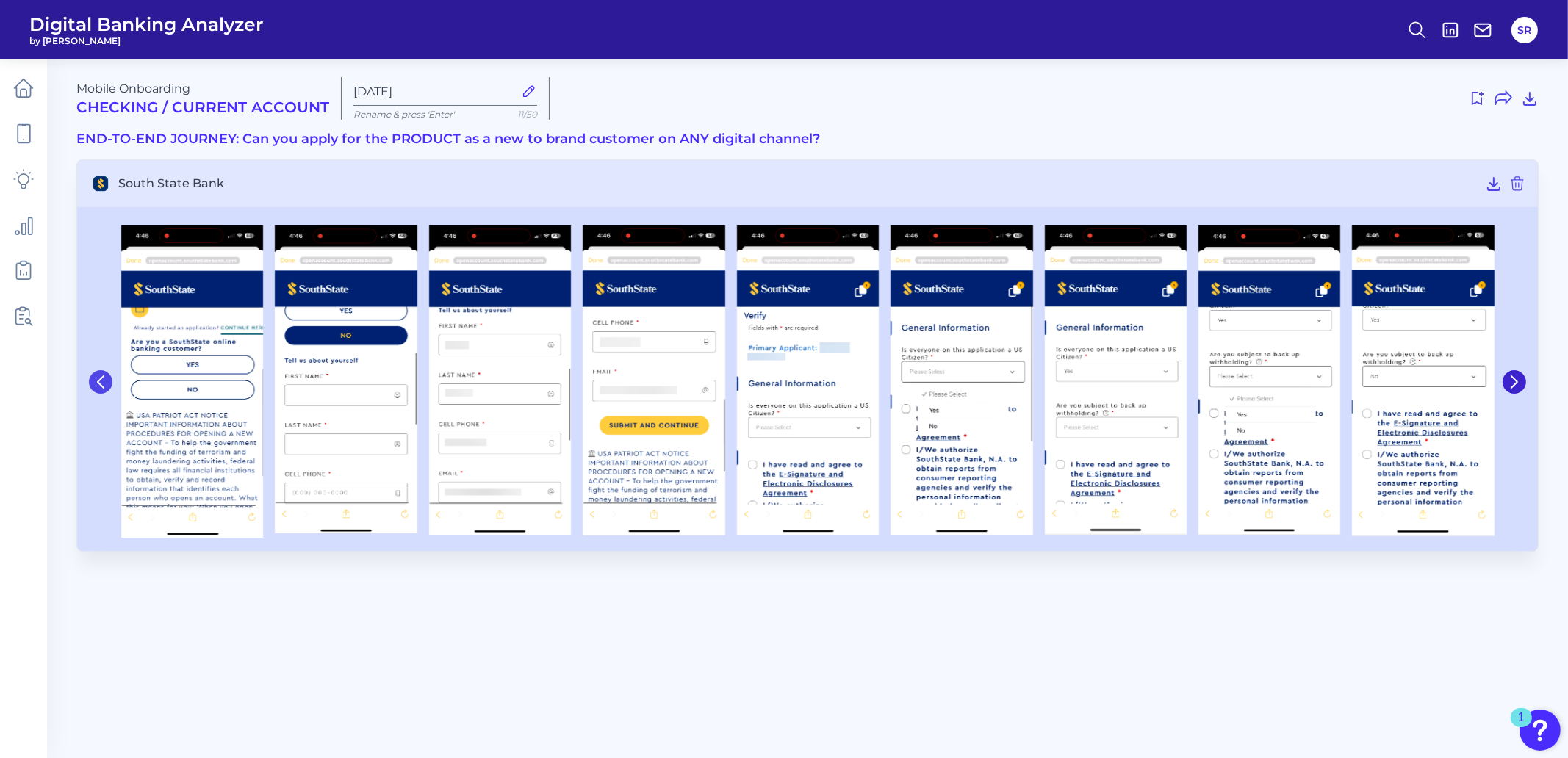
click at [99, 383] on icon at bounding box center [100, 381] width 6 height 11
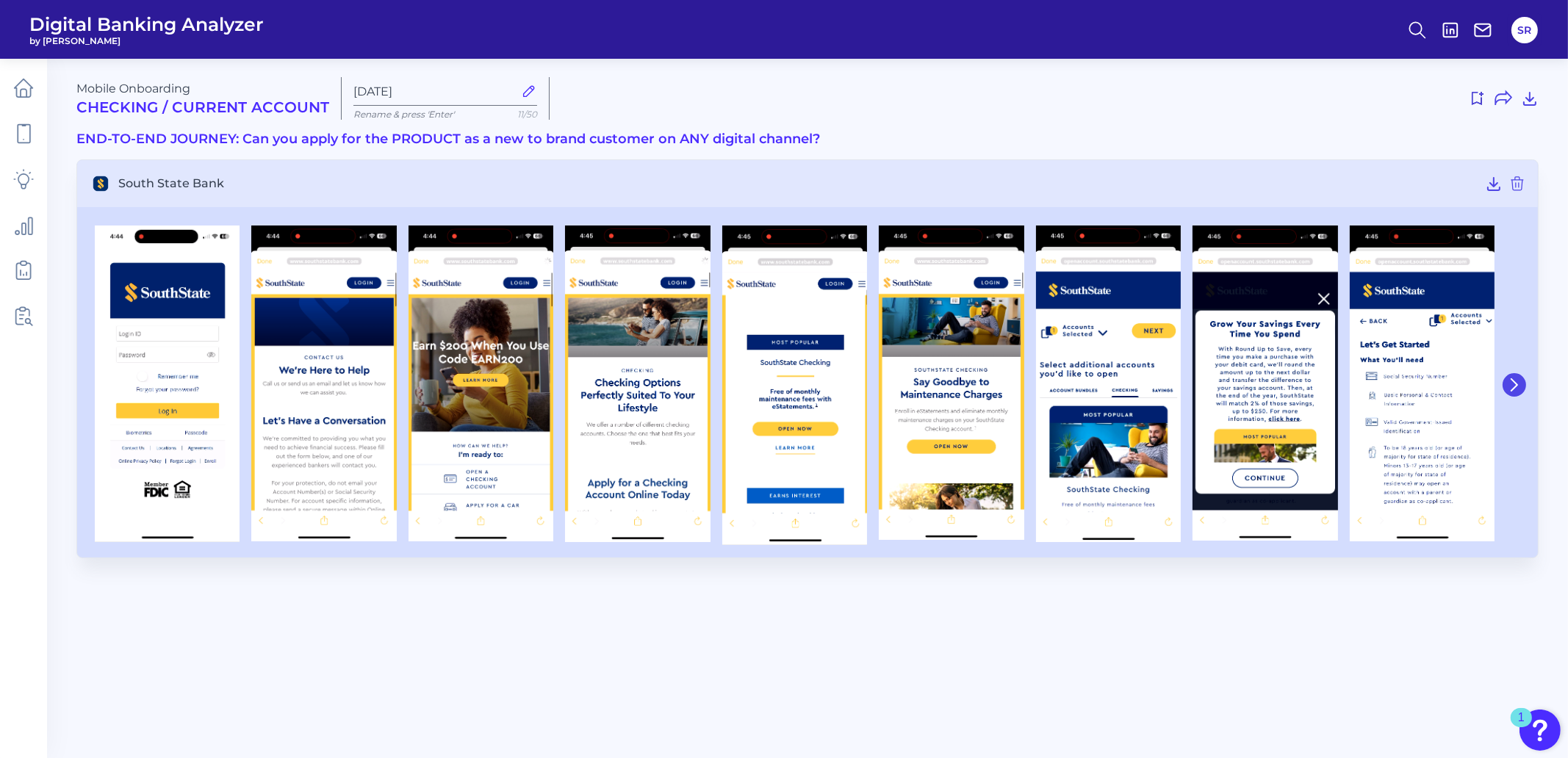
click at [1511, 383] on icon at bounding box center [1513, 385] width 13 height 13
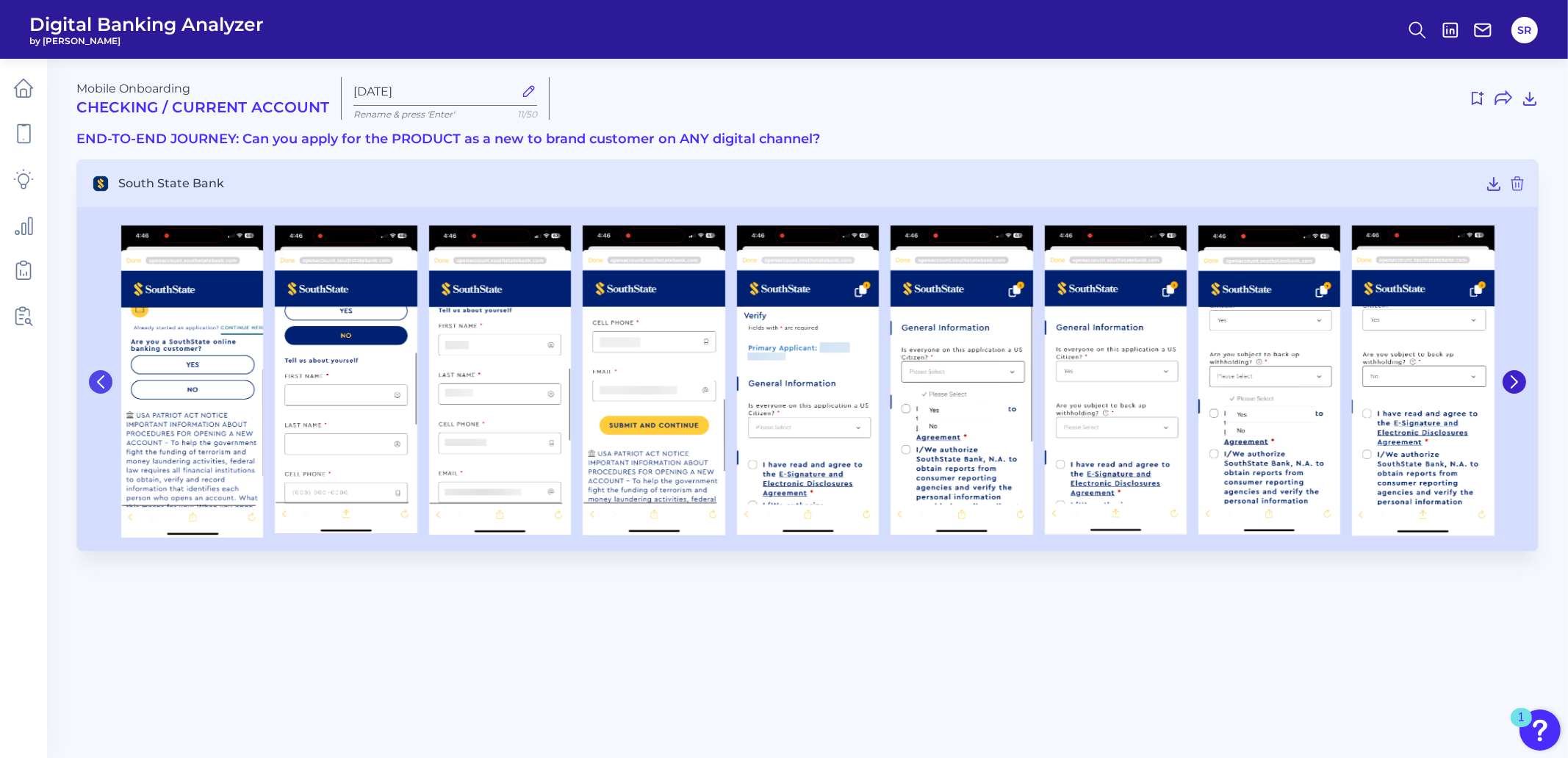
click at [100, 384] on icon at bounding box center [100, 381] width 6 height 11
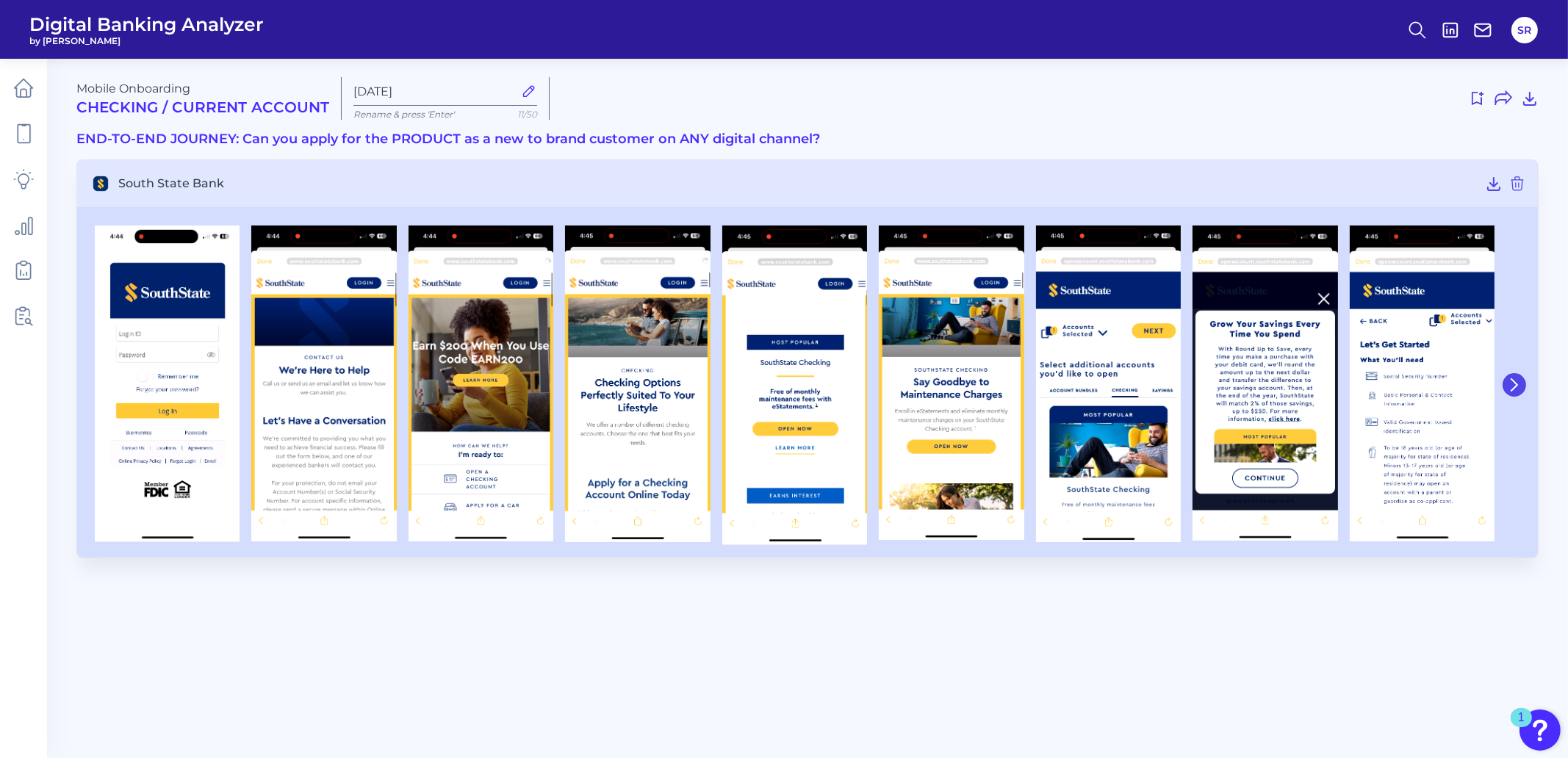
click at [1513, 386] on icon at bounding box center [1513, 385] width 13 height 13
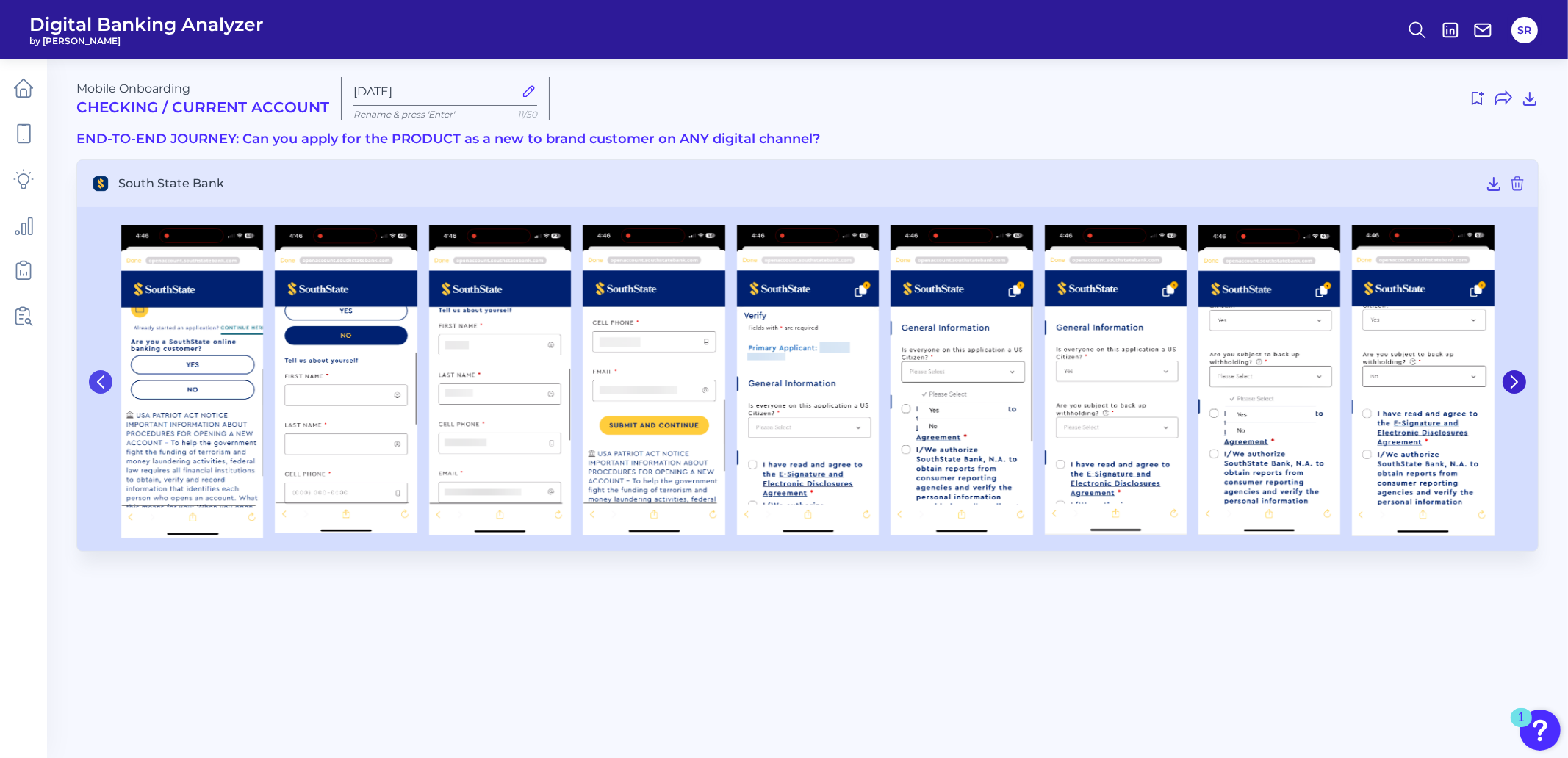
click at [98, 383] on icon at bounding box center [100, 381] width 6 height 11
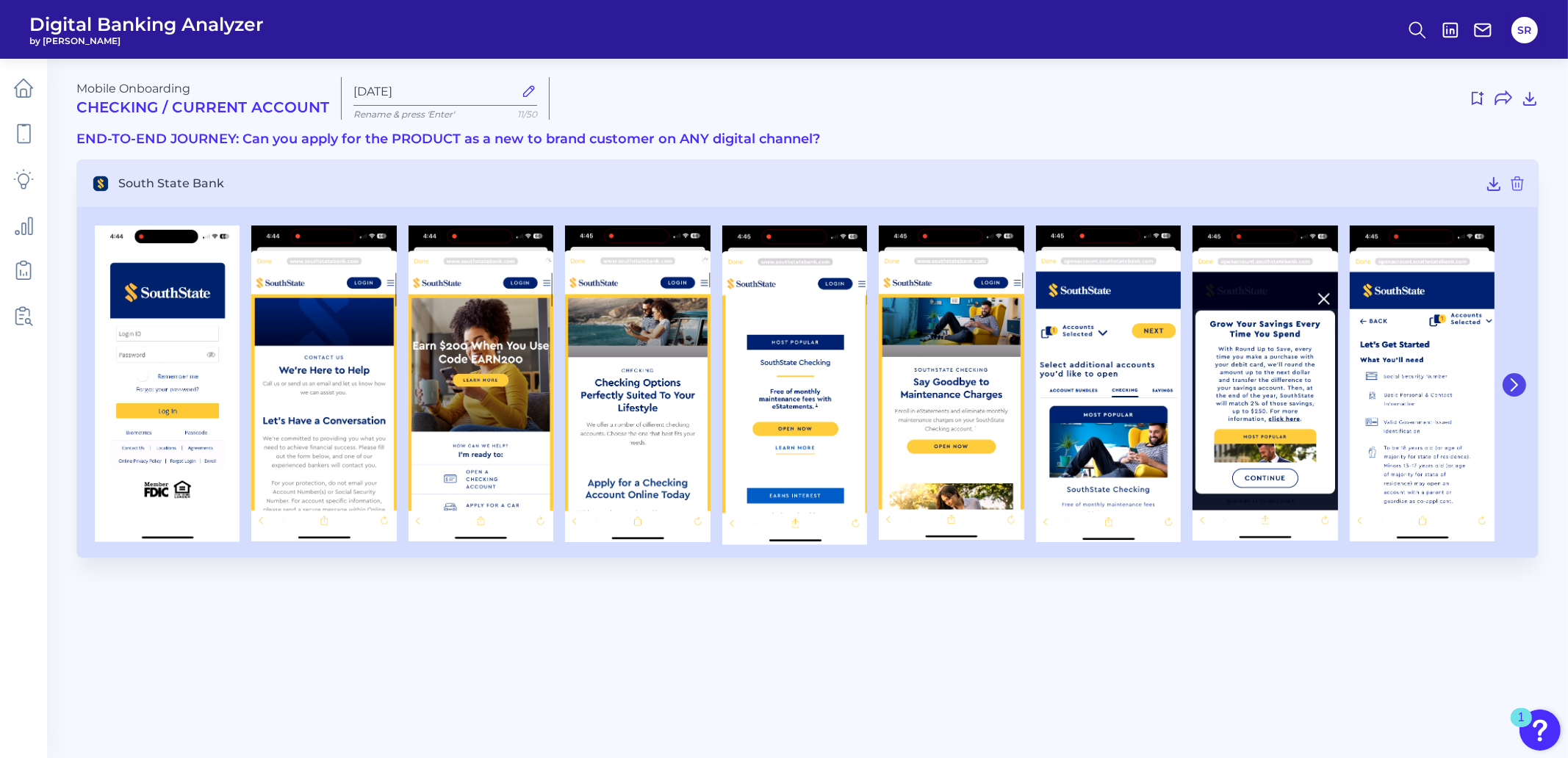
click at [1514, 392] on button at bounding box center [1513, 385] width 24 height 23
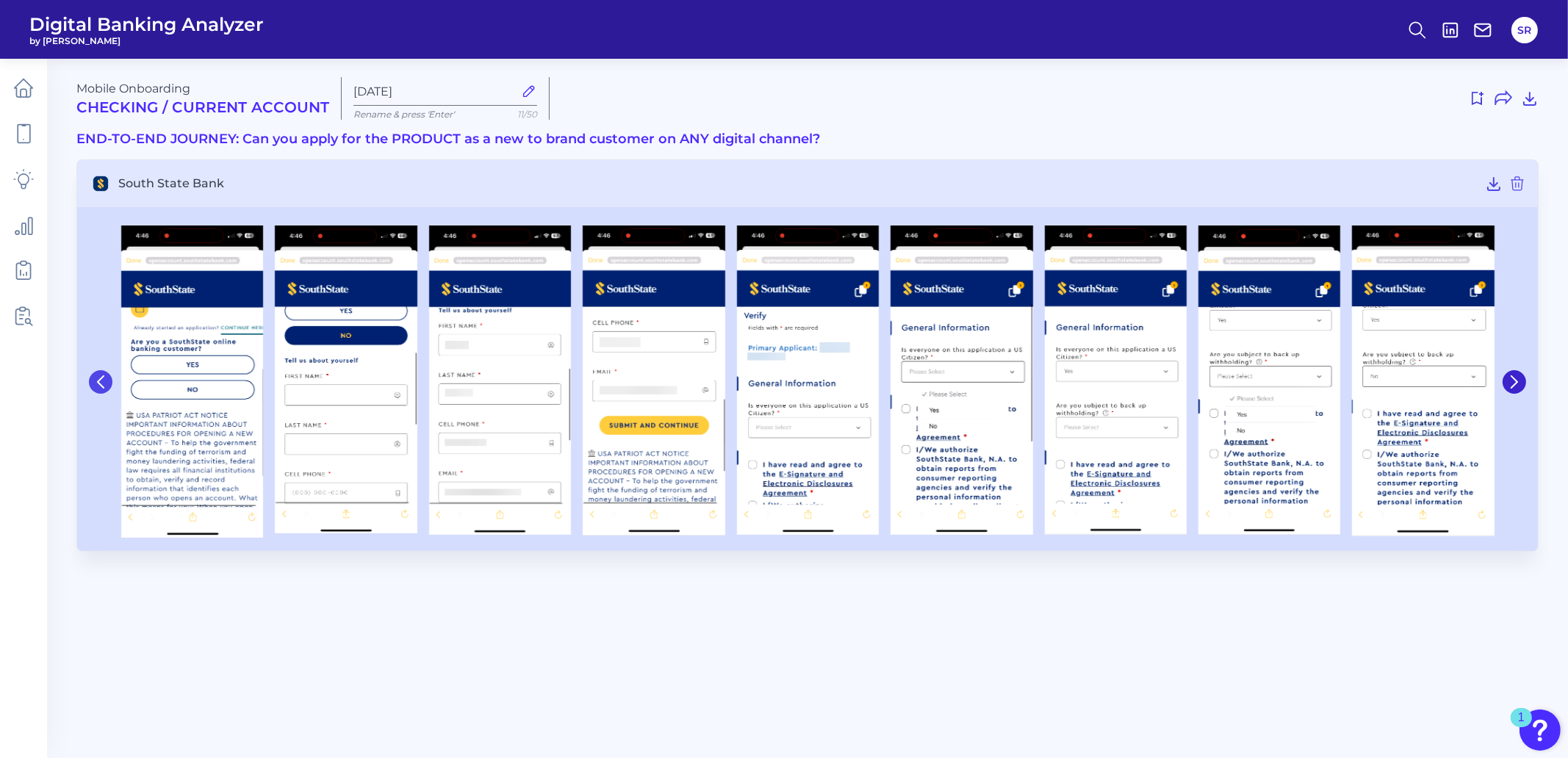
click at [98, 371] on button at bounding box center [100, 381] width 24 height 23
